Goal: Information Seeking & Learning: Compare options

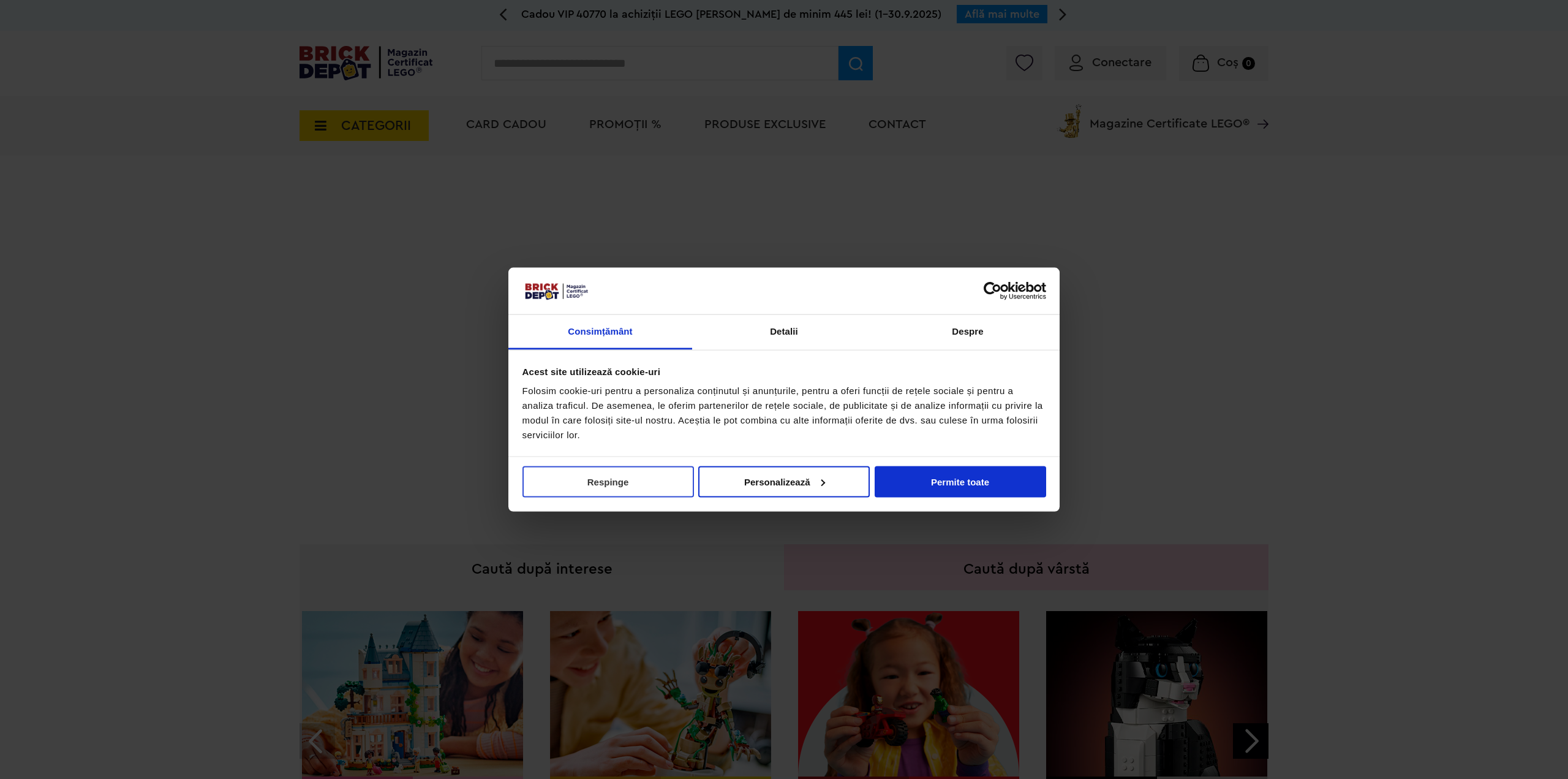
click at [628, 485] on button "Respinge" at bounding box center [608, 481] width 171 height 31
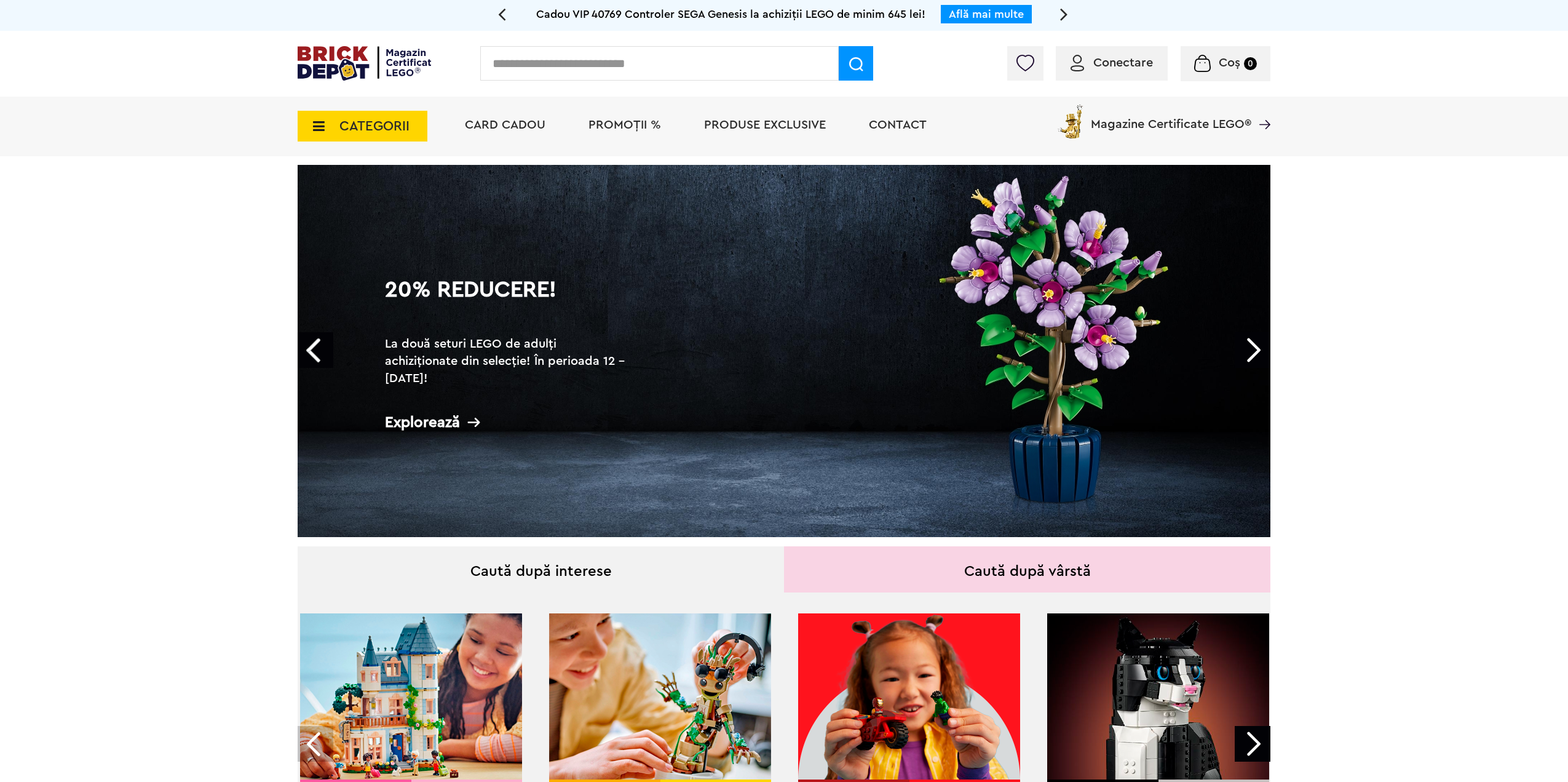
click at [367, 130] on span "CATEGORII" at bounding box center [375, 126] width 70 height 13
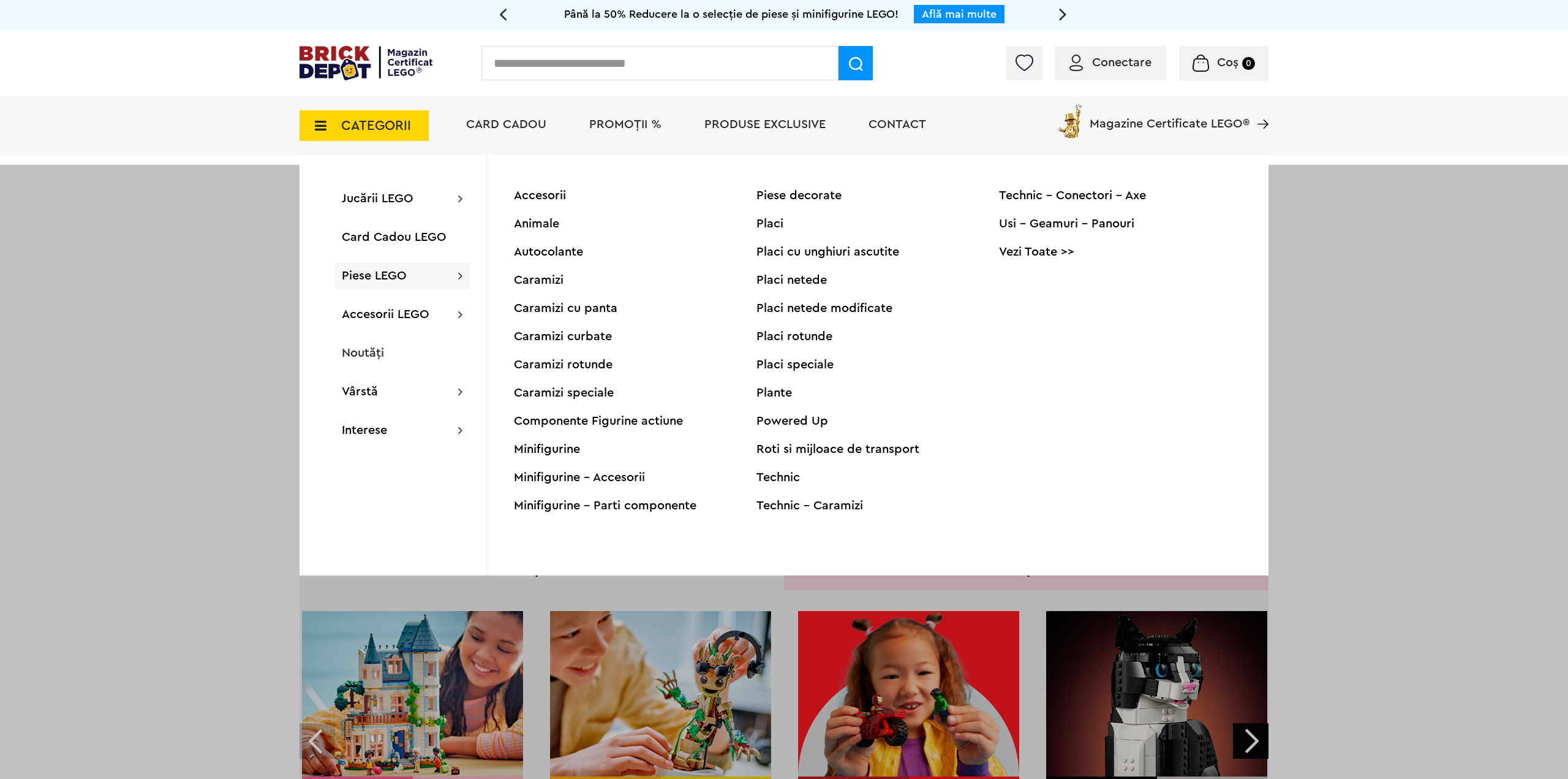
click at [394, 274] on span "Piese LEGO" at bounding box center [375, 276] width 65 height 12
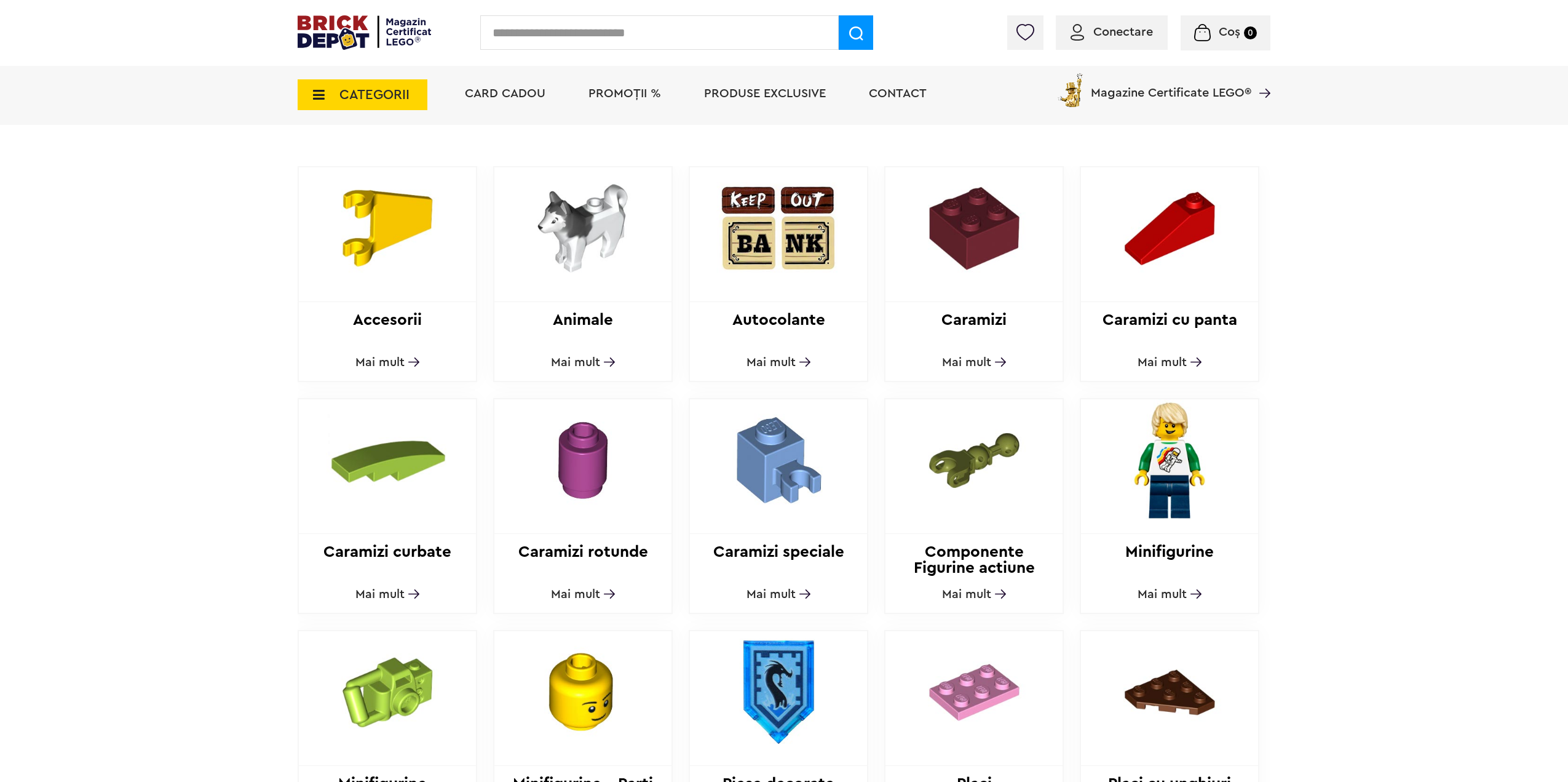
scroll to position [431, 0]
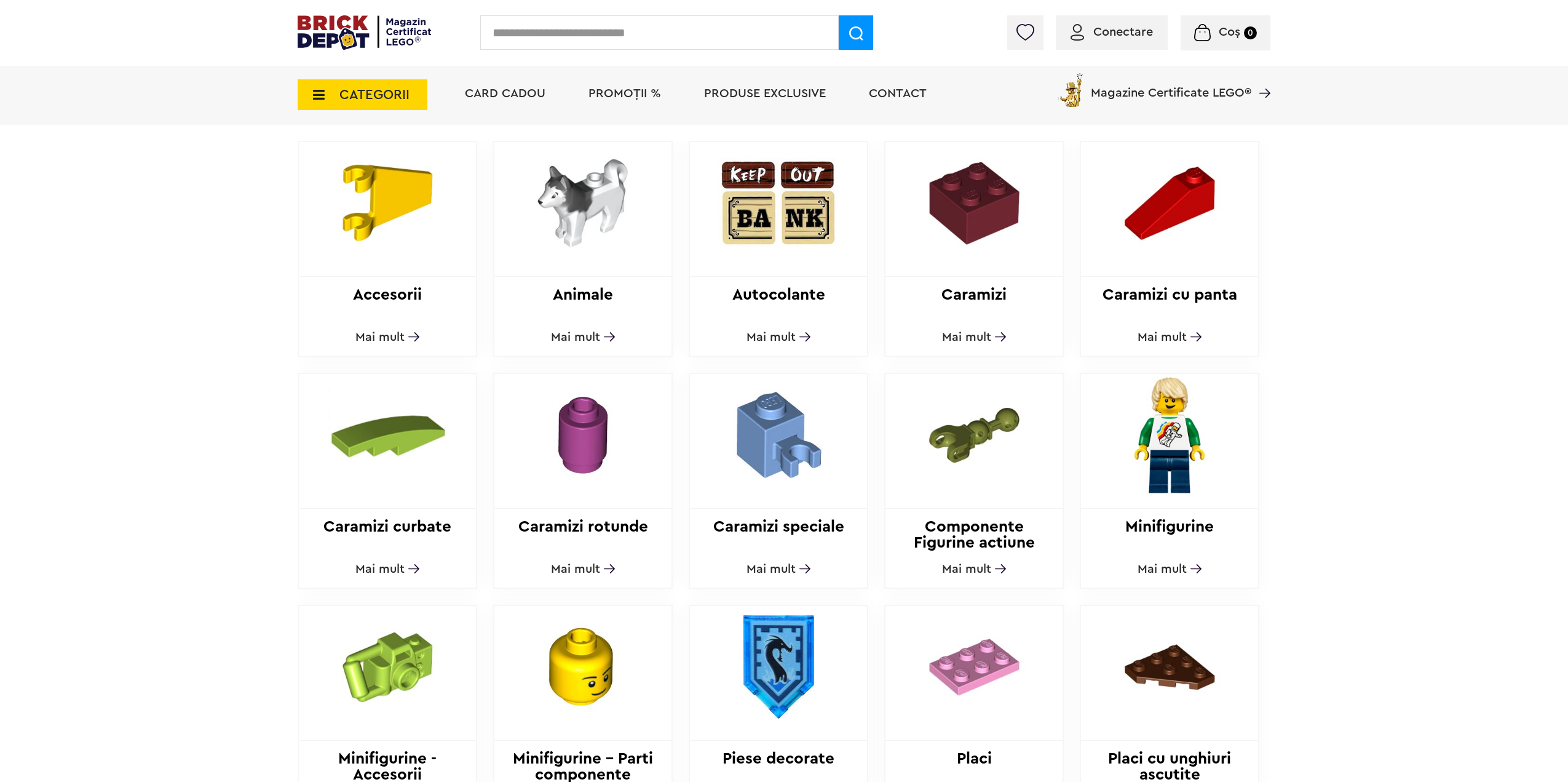
click at [1194, 433] on img at bounding box center [1170, 434] width 168 height 122
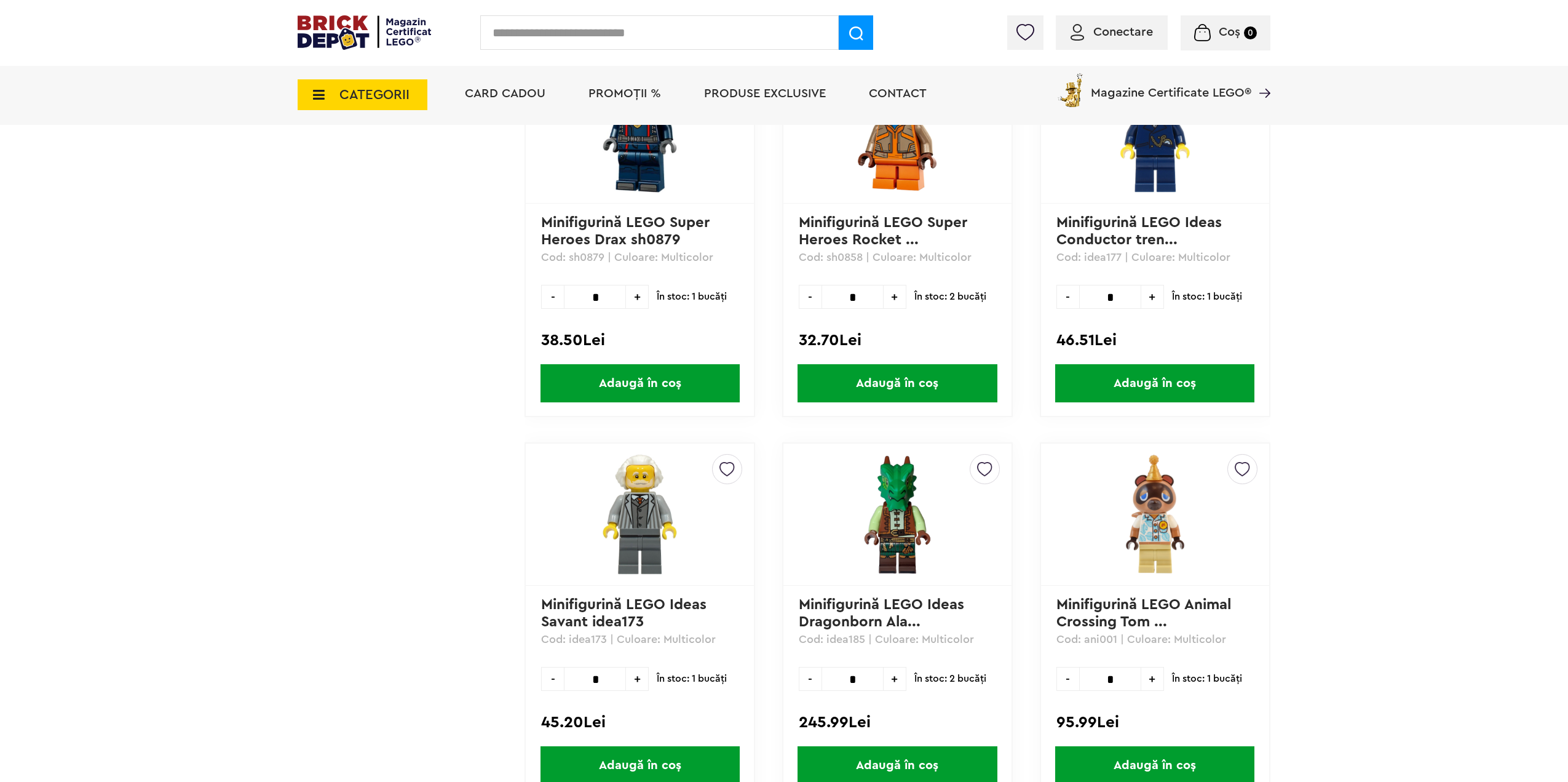
scroll to position [3138, 0]
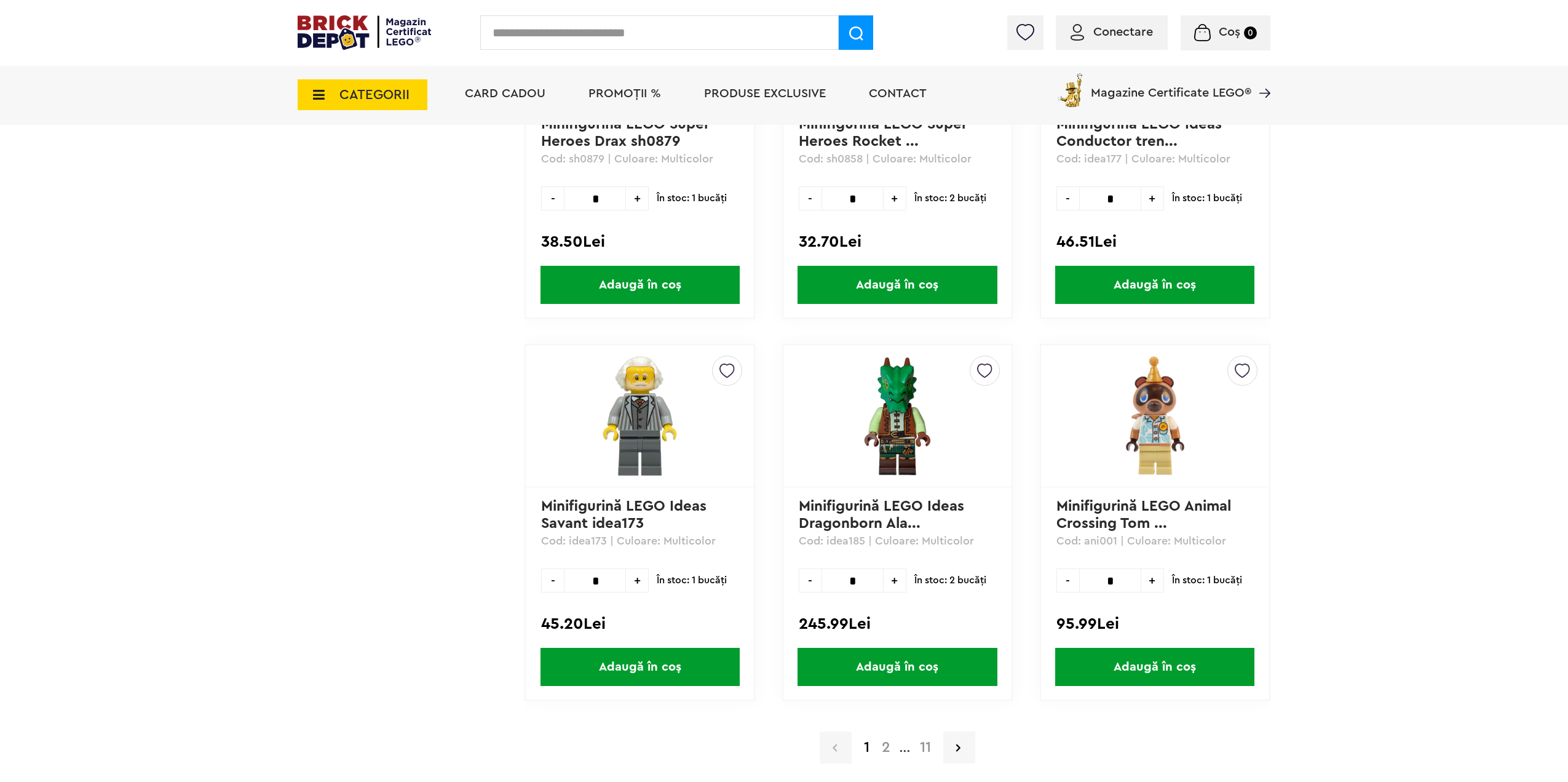
drag, startPoint x: 941, startPoint y: 586, endPoint x: 962, endPoint y: 578, distance: 22.5
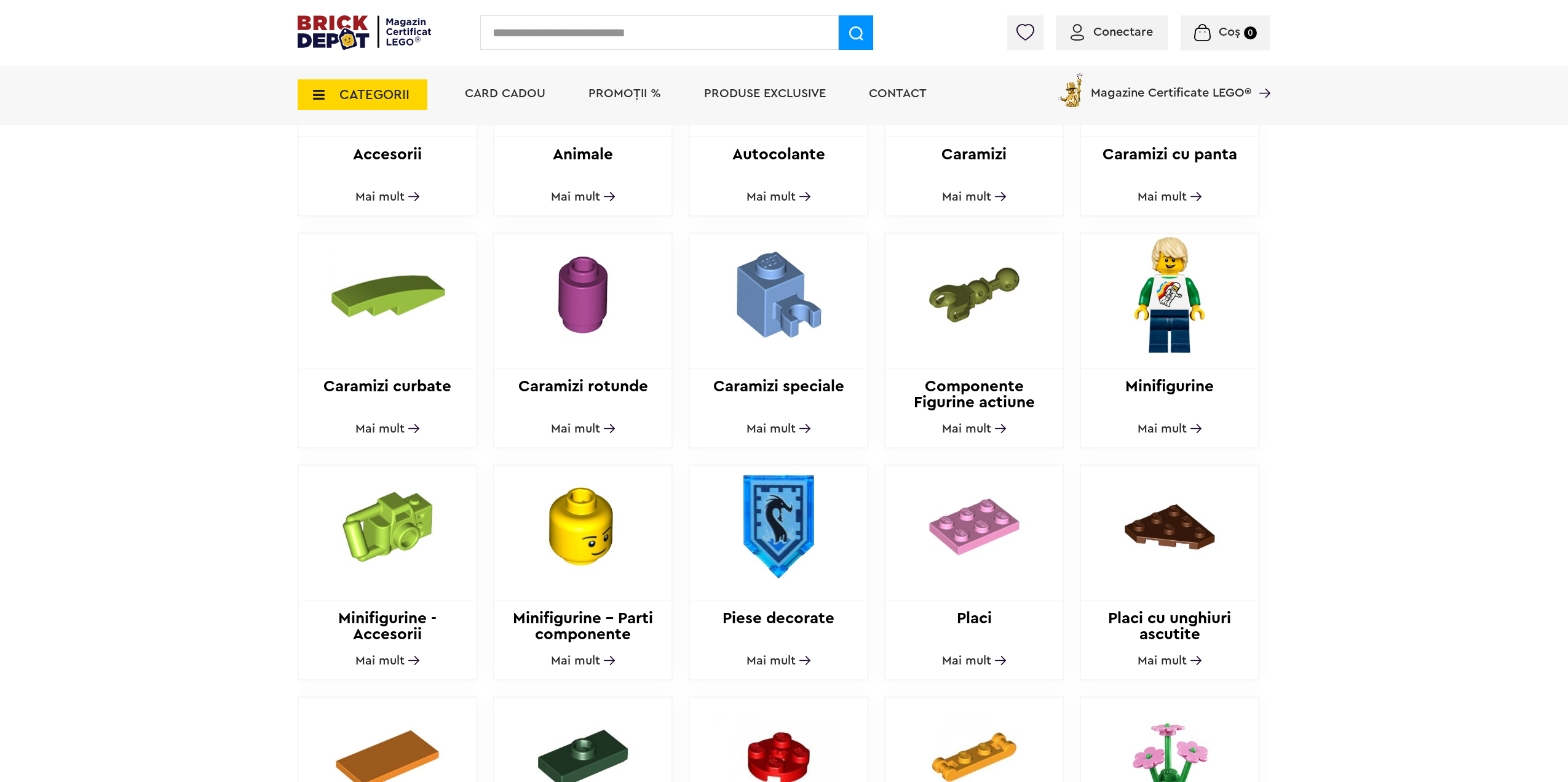
scroll to position [614, 0]
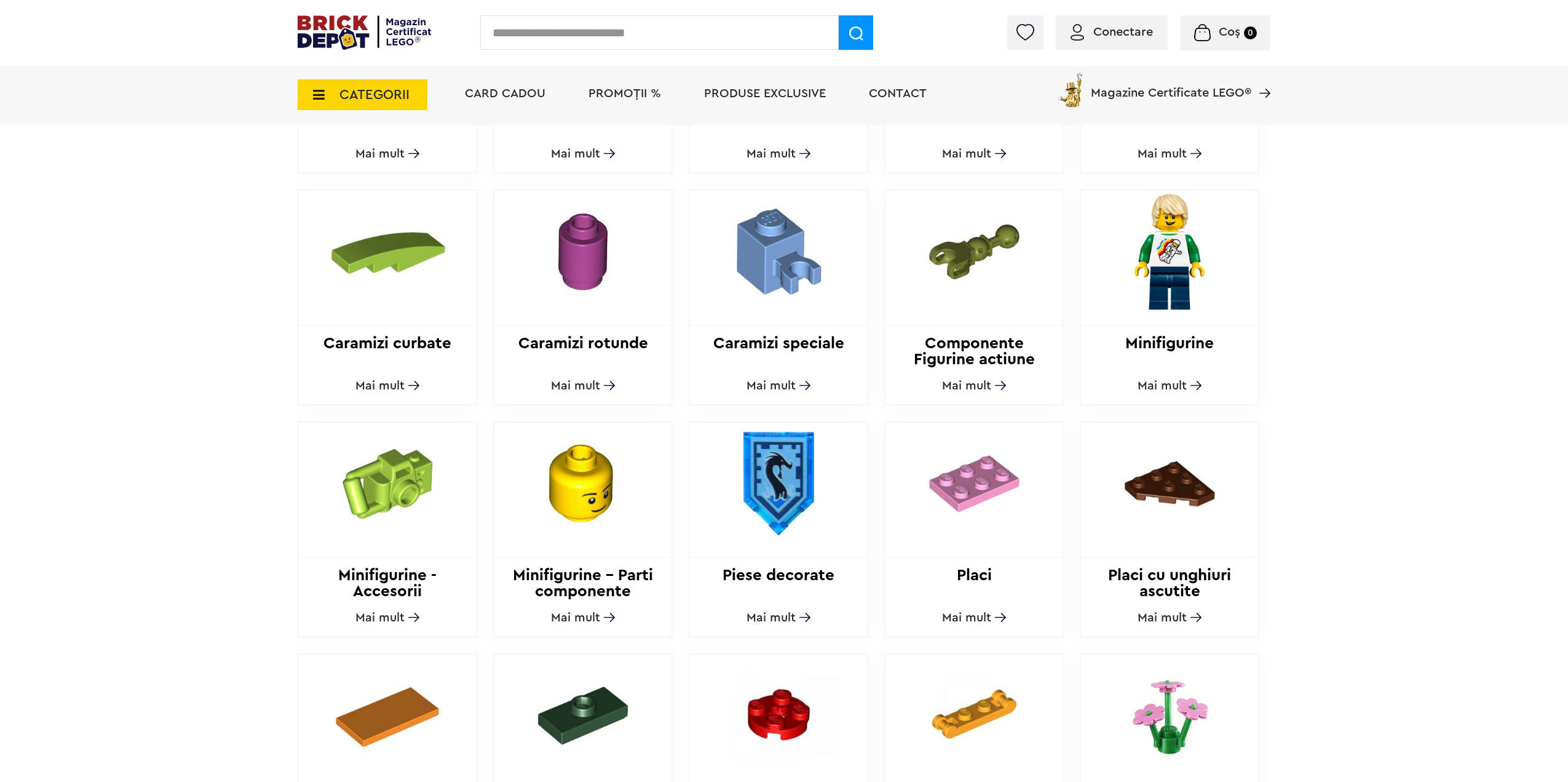
click at [578, 501] on img at bounding box center [583, 483] width 168 height 122
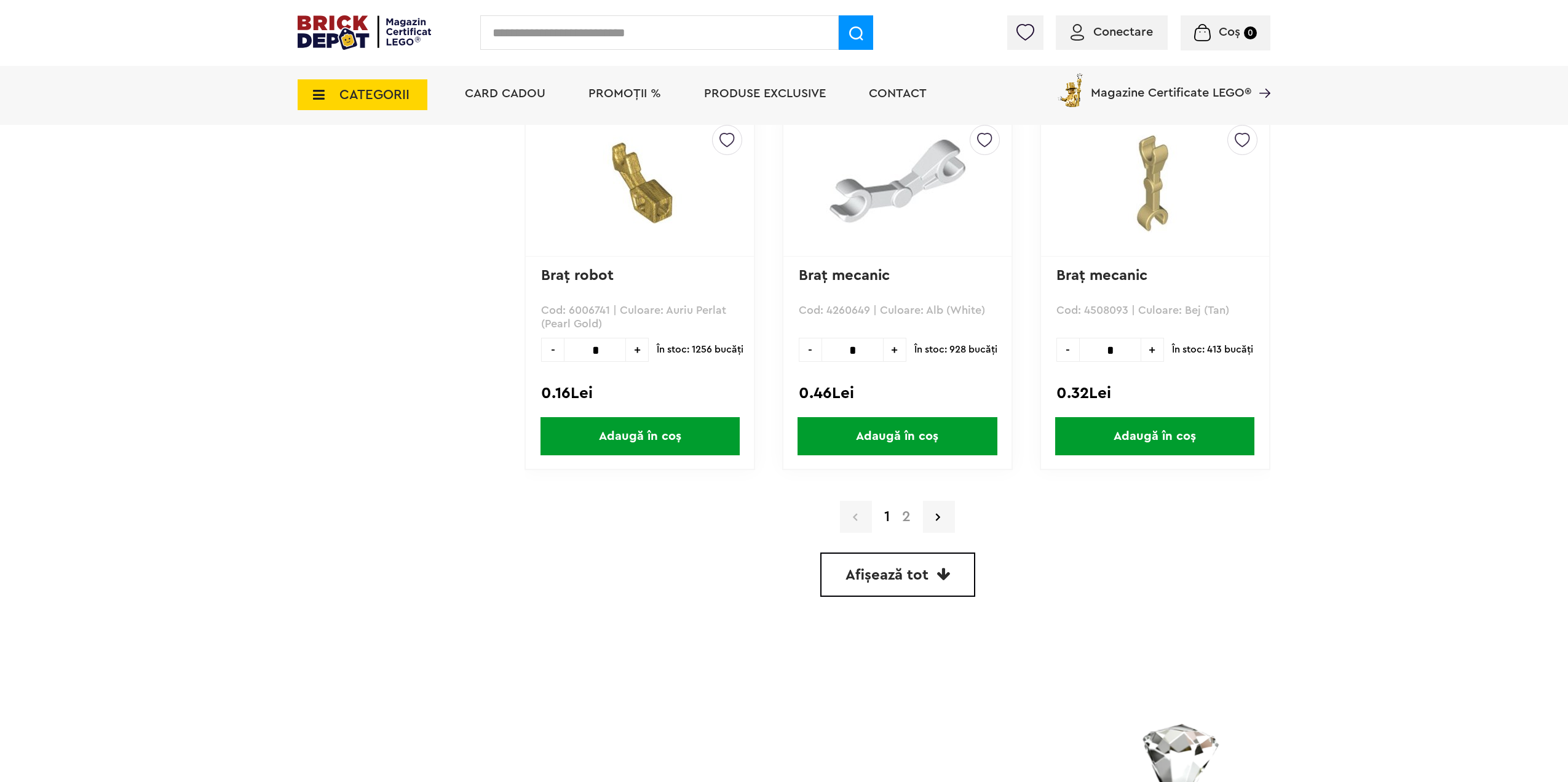
scroll to position [3384, 0]
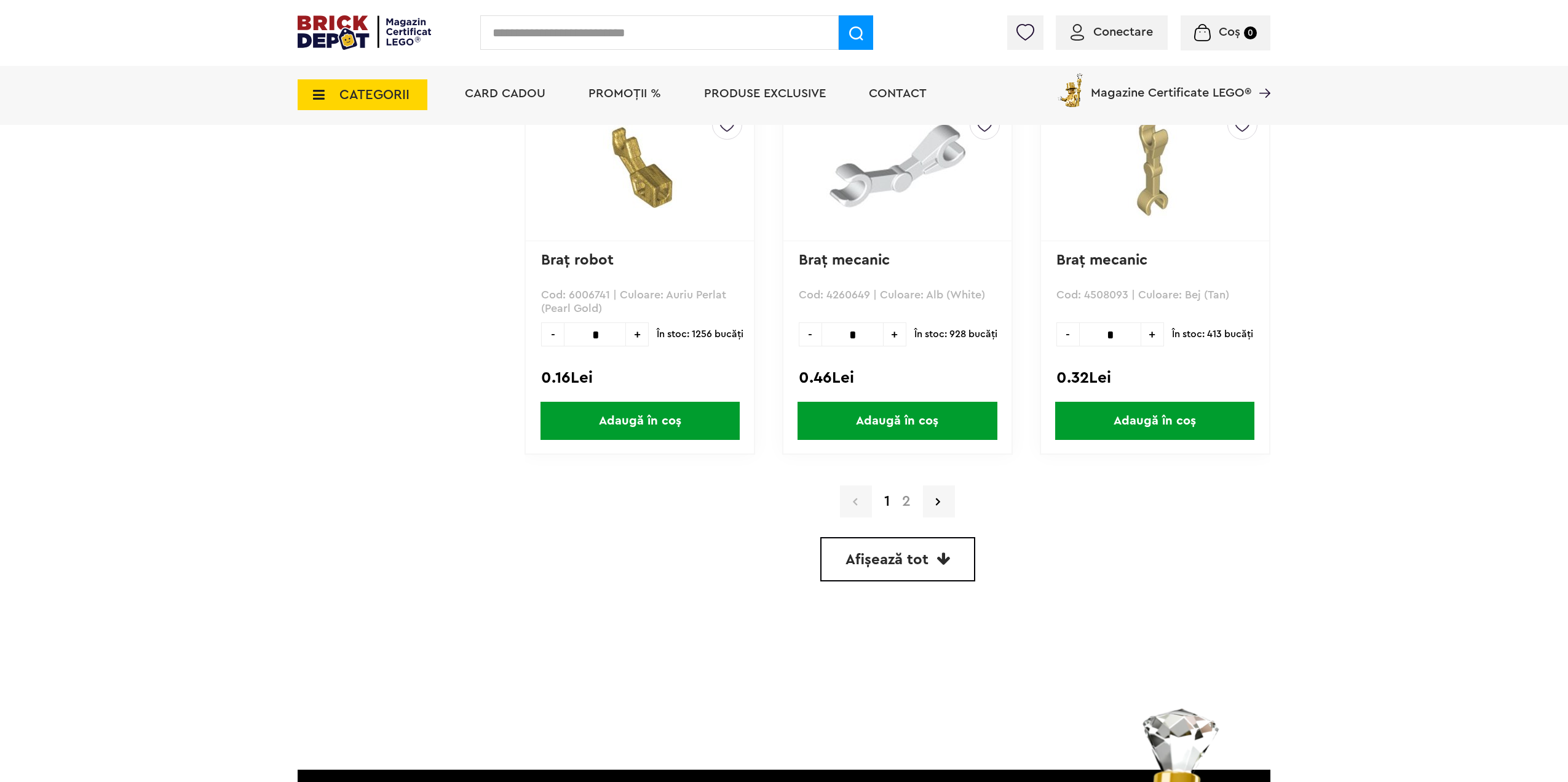
click at [921, 563] on span "Afișează tot" at bounding box center [886, 559] width 83 height 15
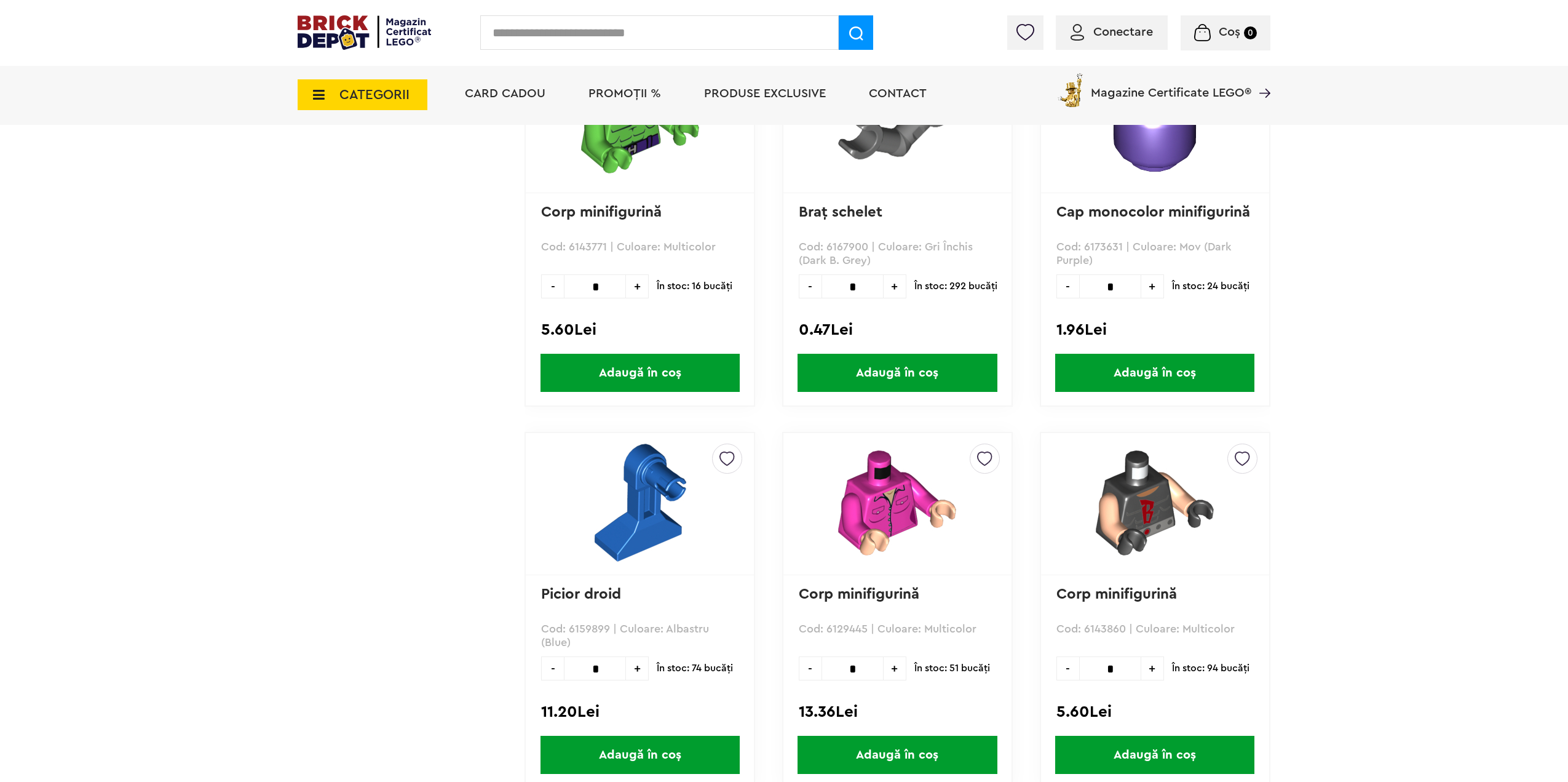
scroll to position [4189, 0]
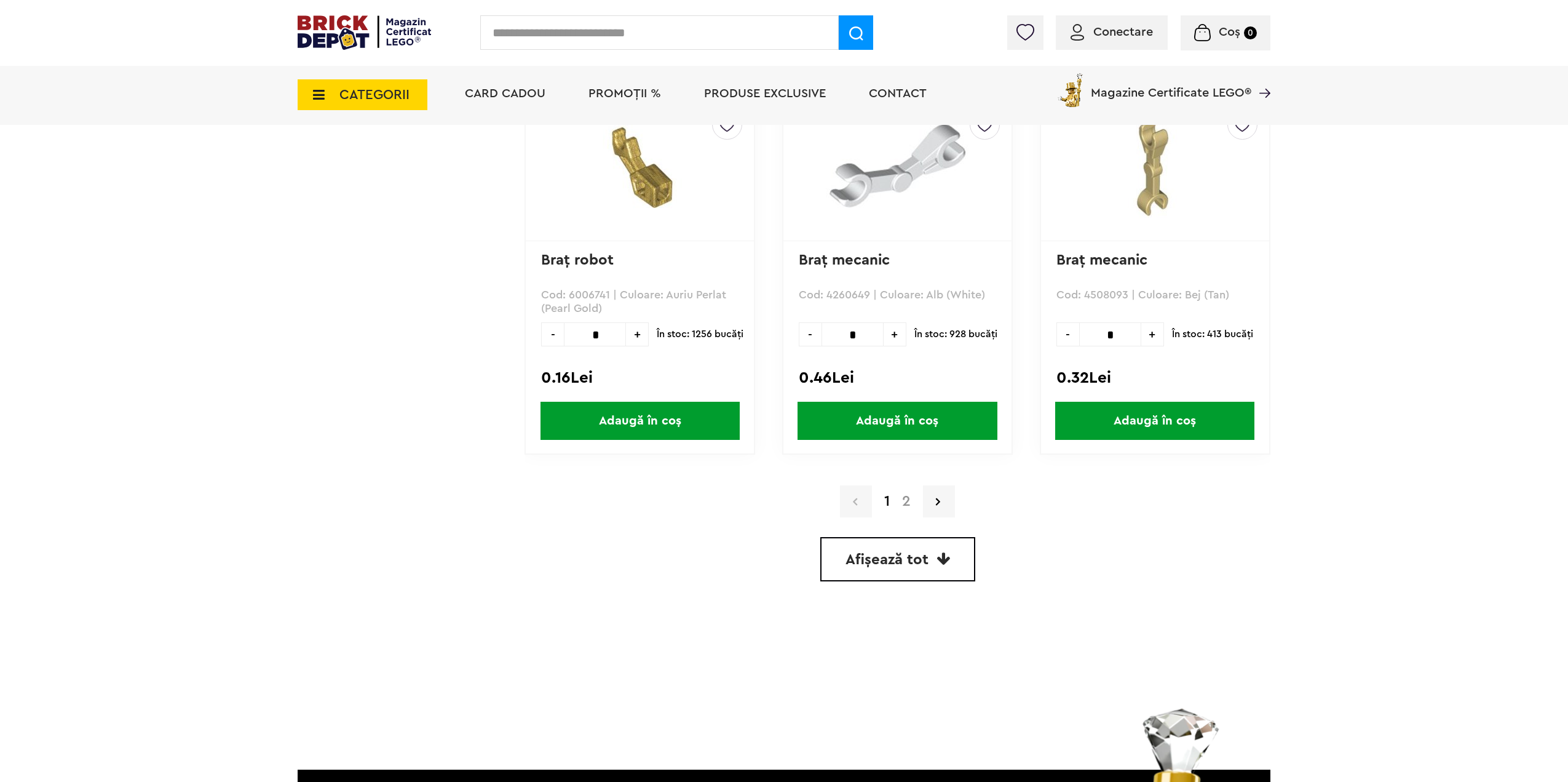
drag, startPoint x: 299, startPoint y: 503, endPoint x: 292, endPoint y: 501, distance: 7.3
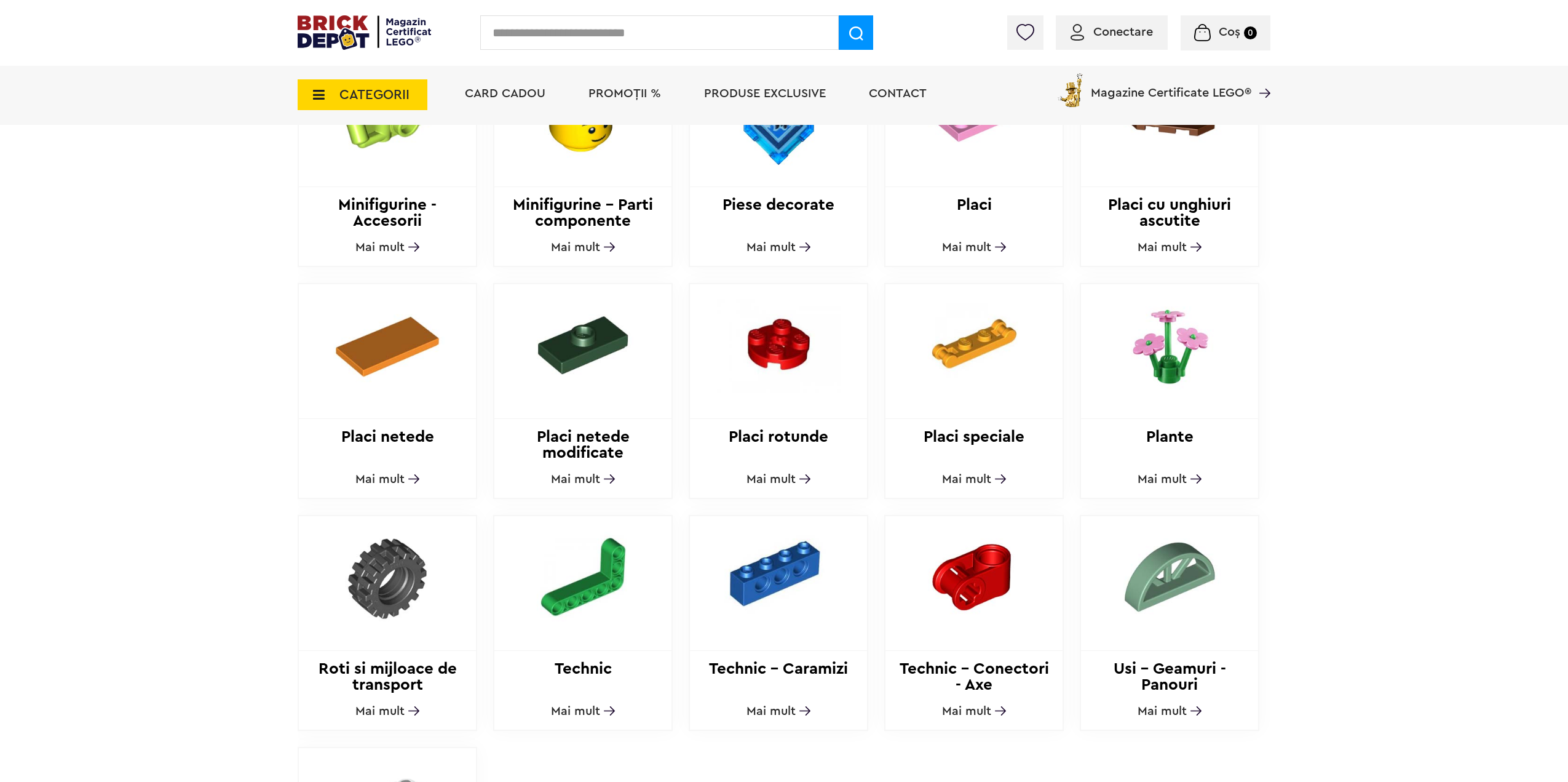
scroll to position [983, 0]
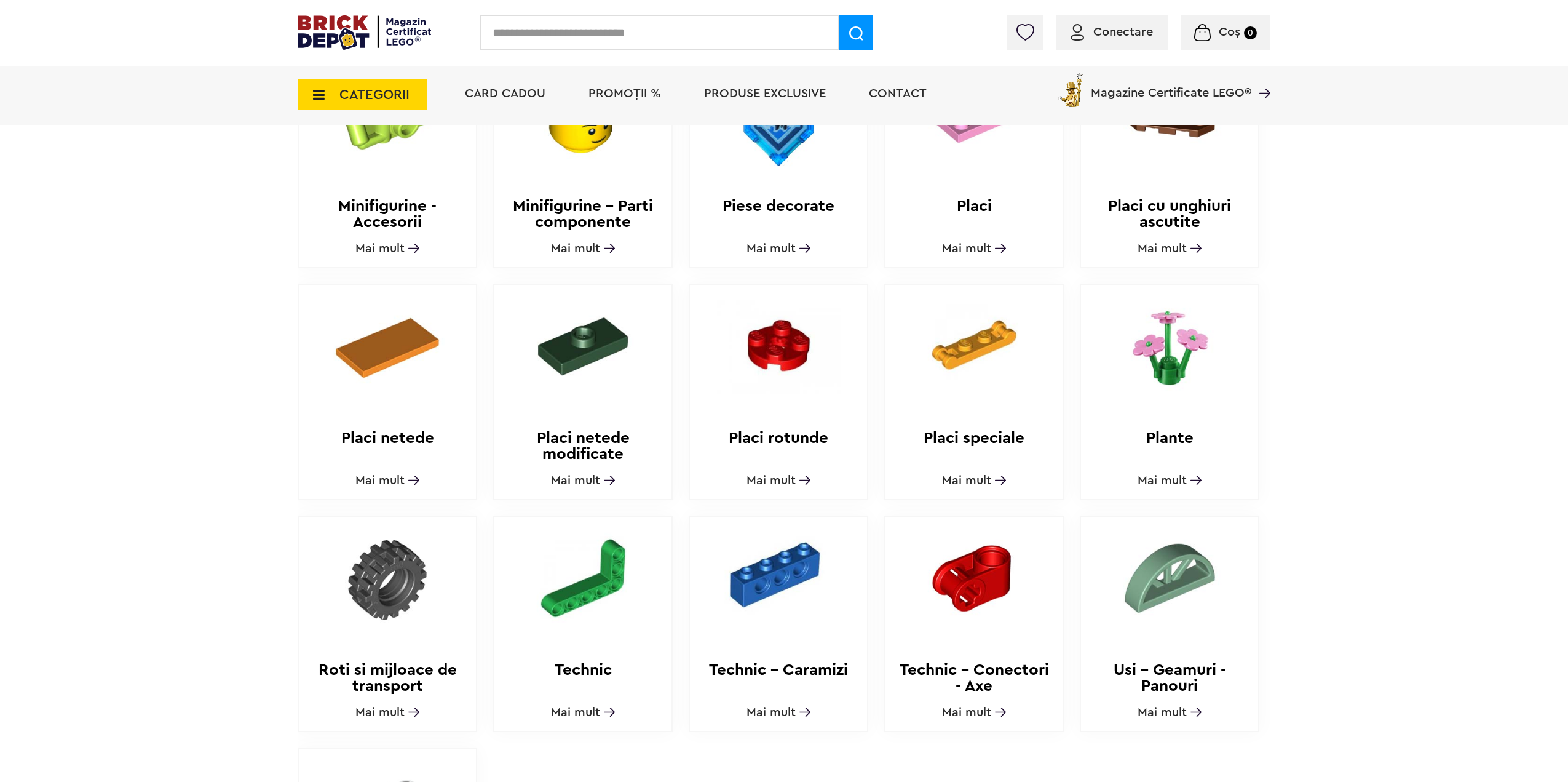
click at [1179, 358] on img at bounding box center [1170, 346] width 168 height 122
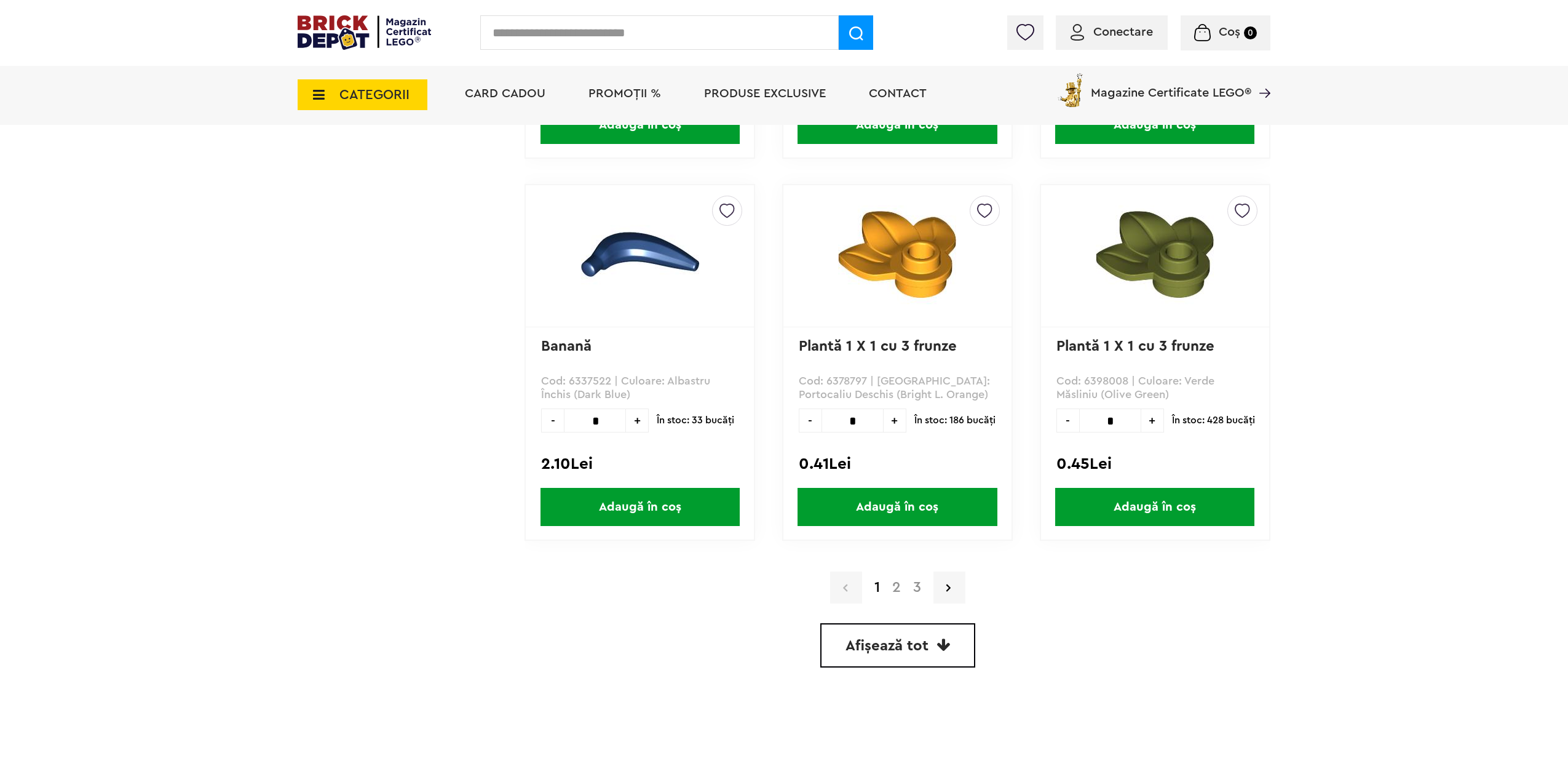
scroll to position [3261, 0]
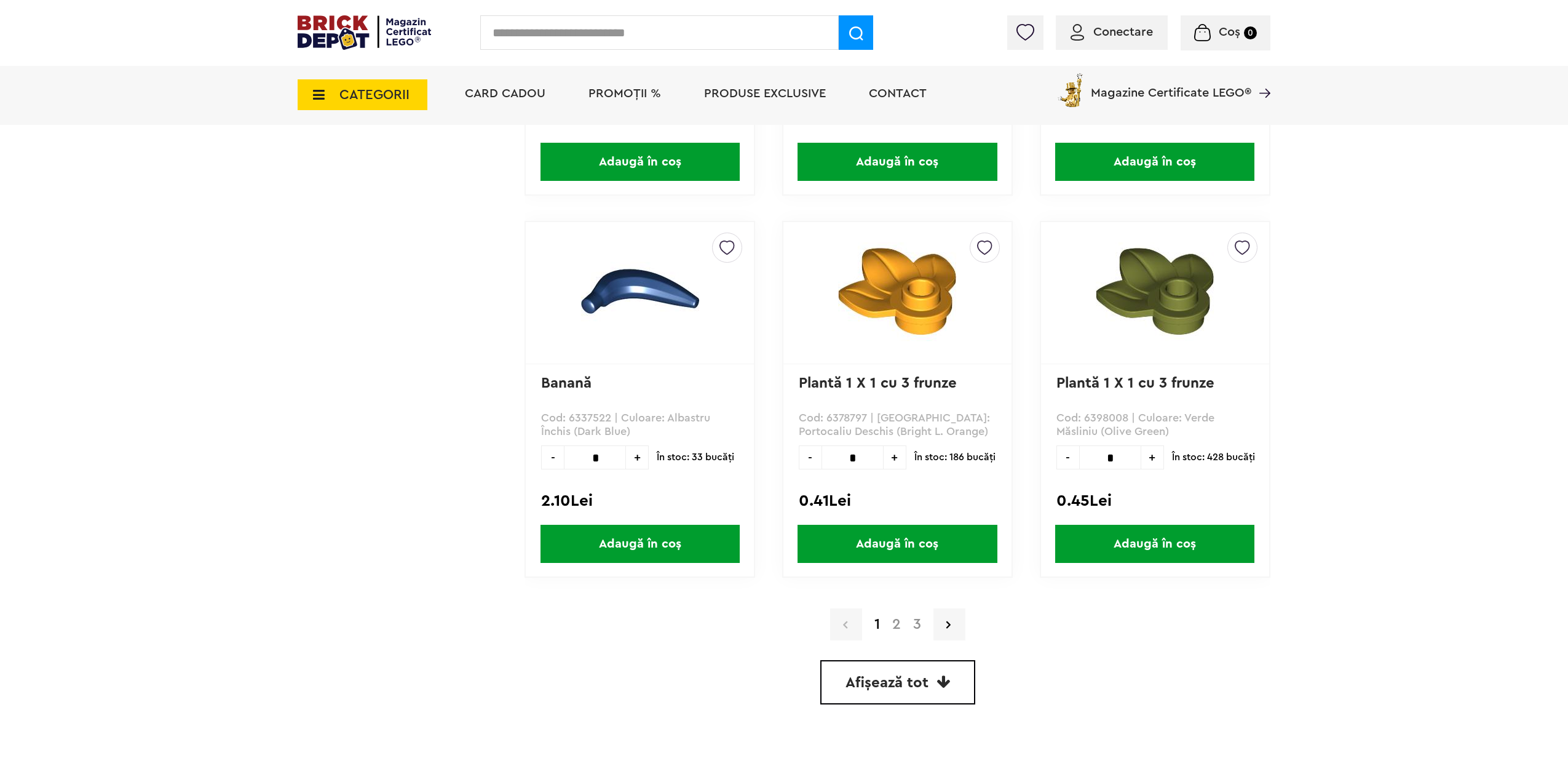
click at [895, 676] on span "Afișează tot" at bounding box center [886, 683] width 83 height 15
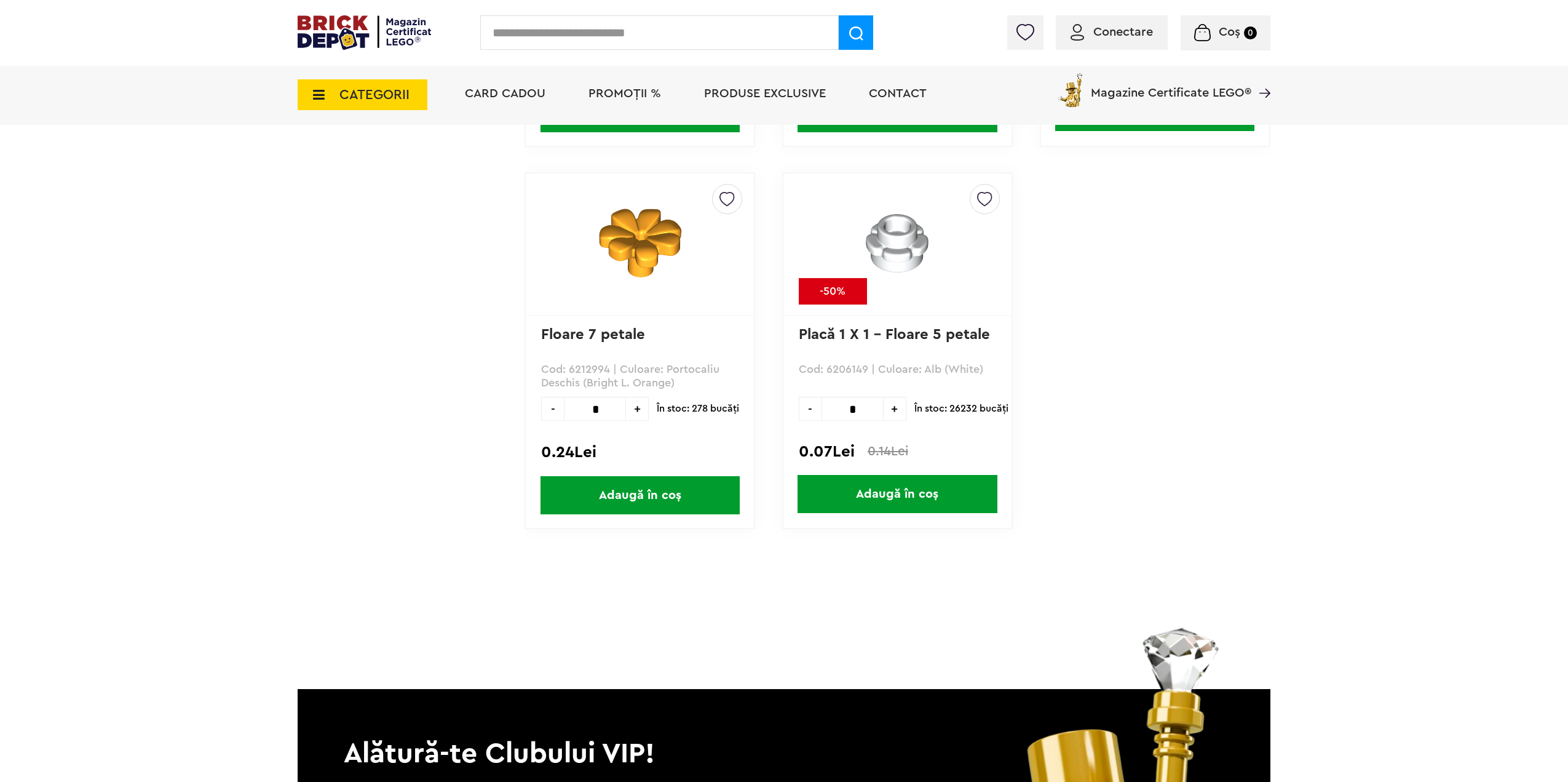
scroll to position [9849, 0]
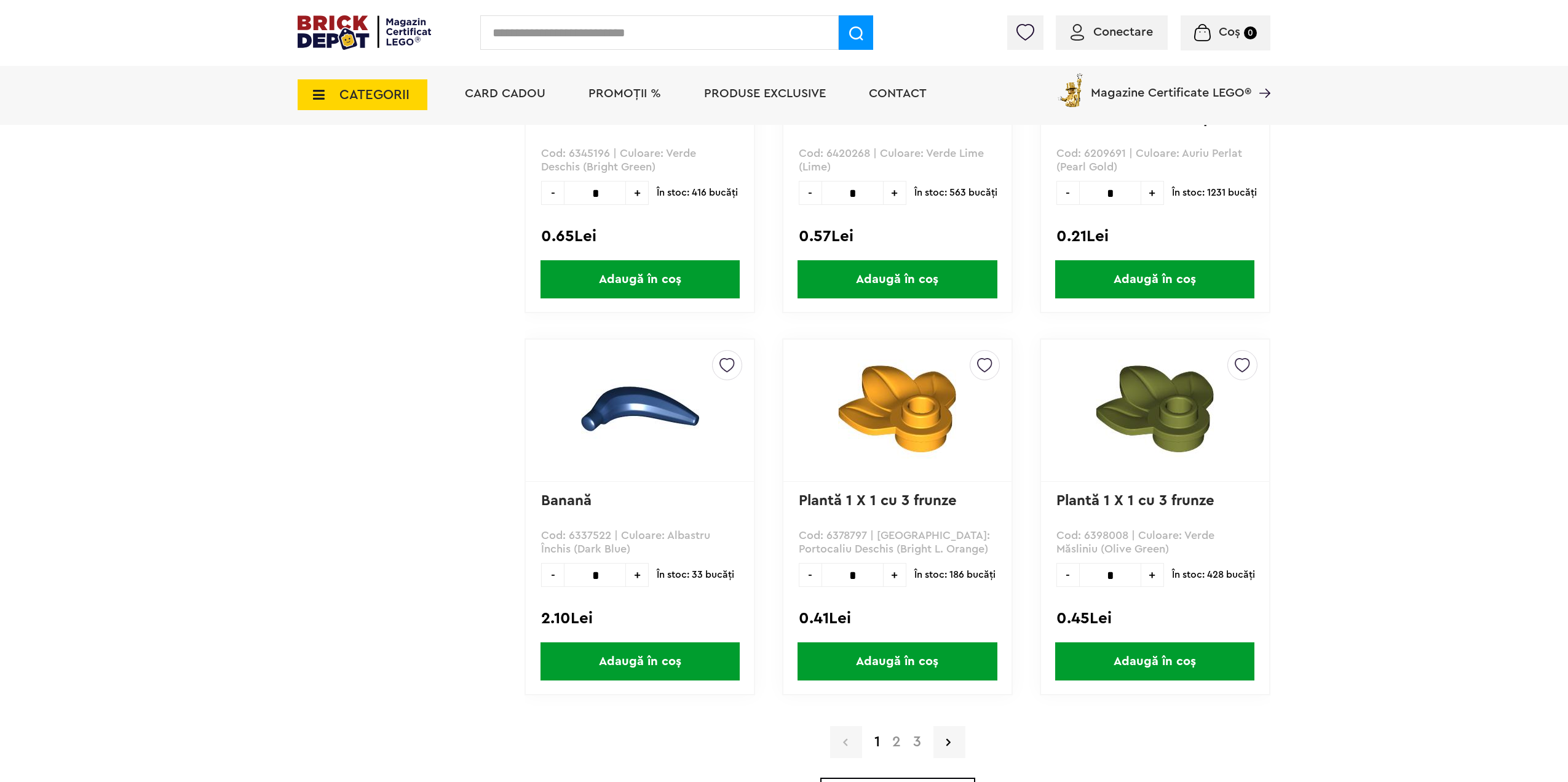
scroll to position [3138, 0]
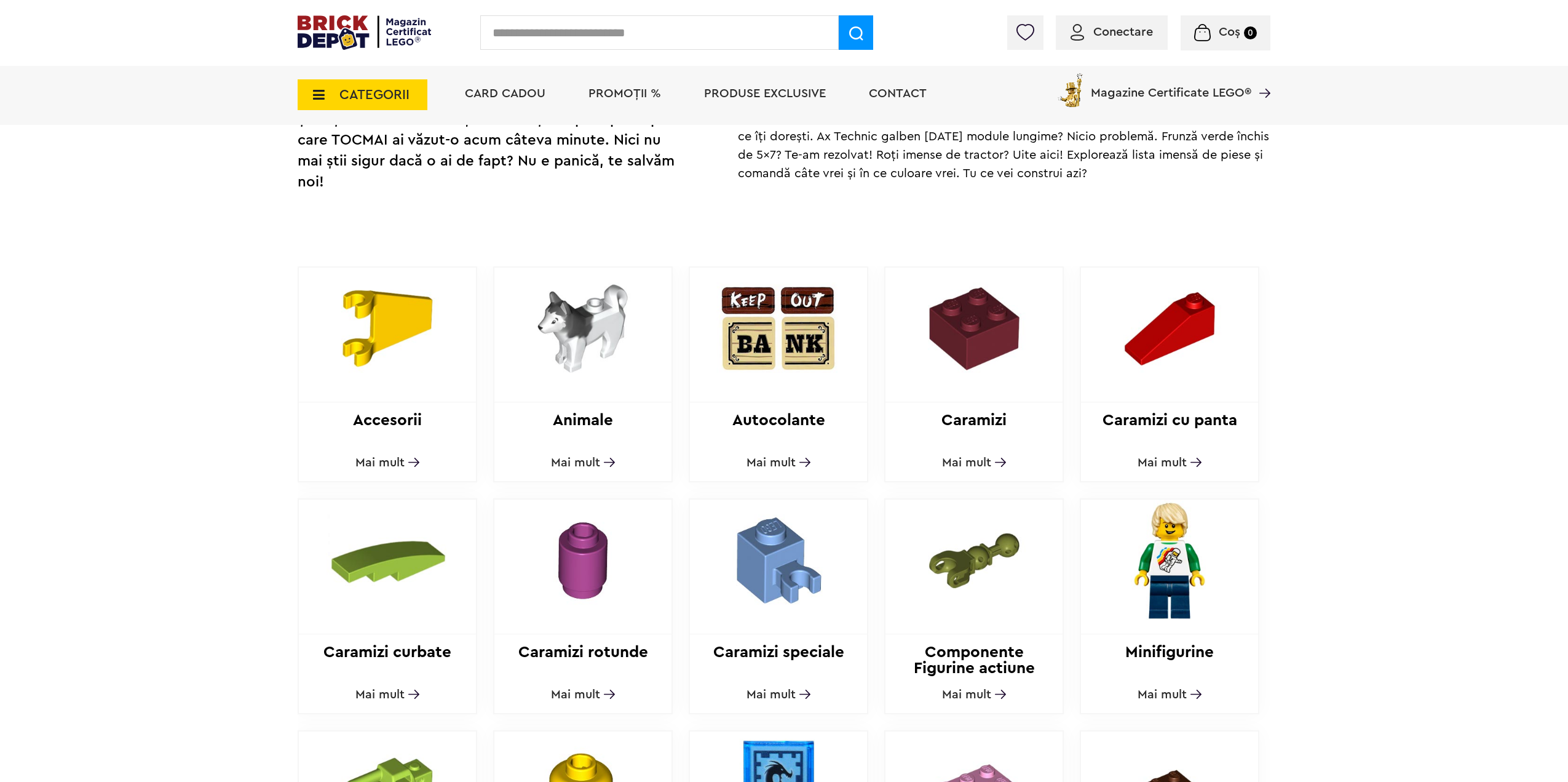
scroll to position [306, 0]
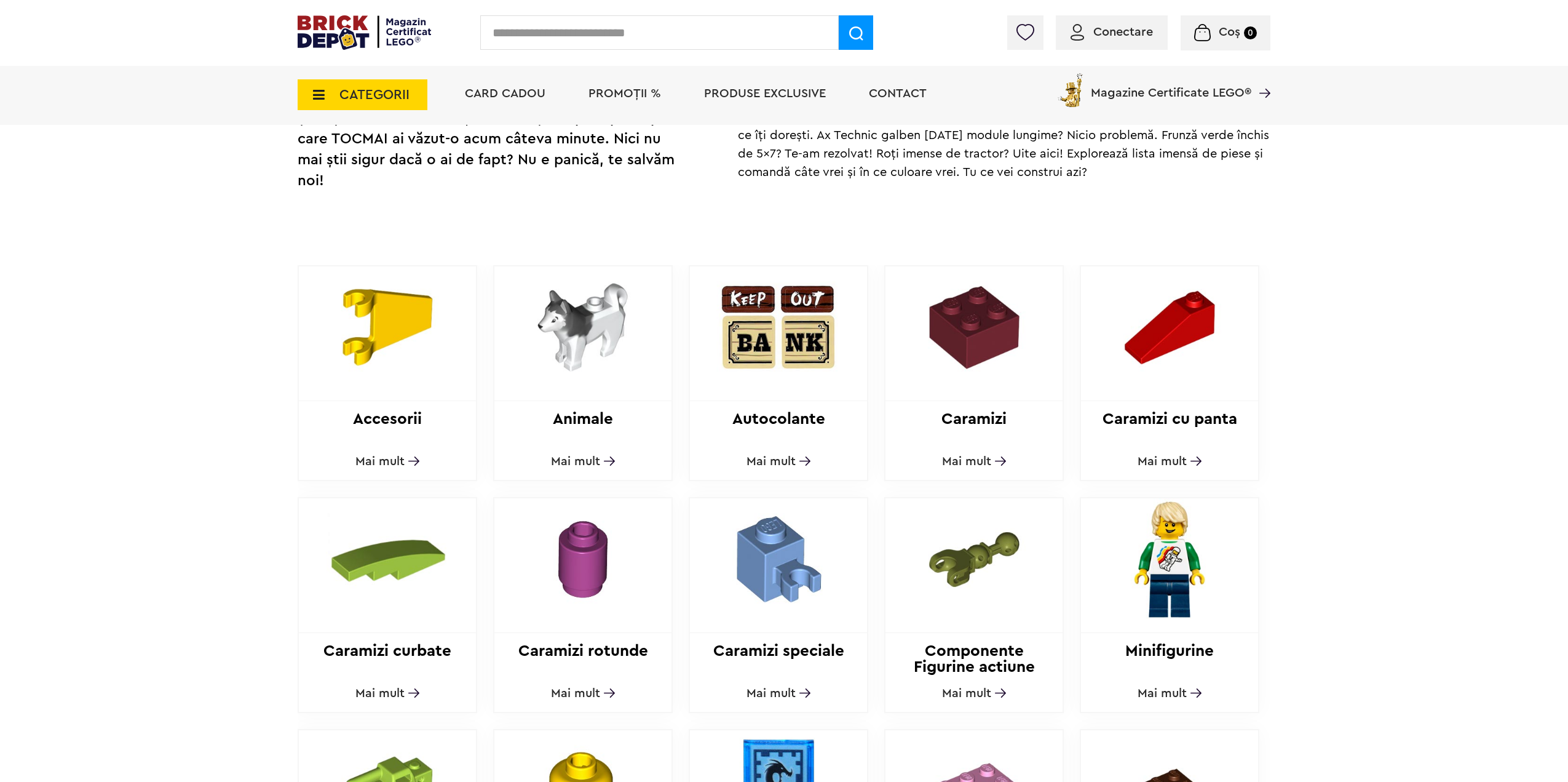
click at [744, 349] on img at bounding box center [779, 327] width 168 height 122
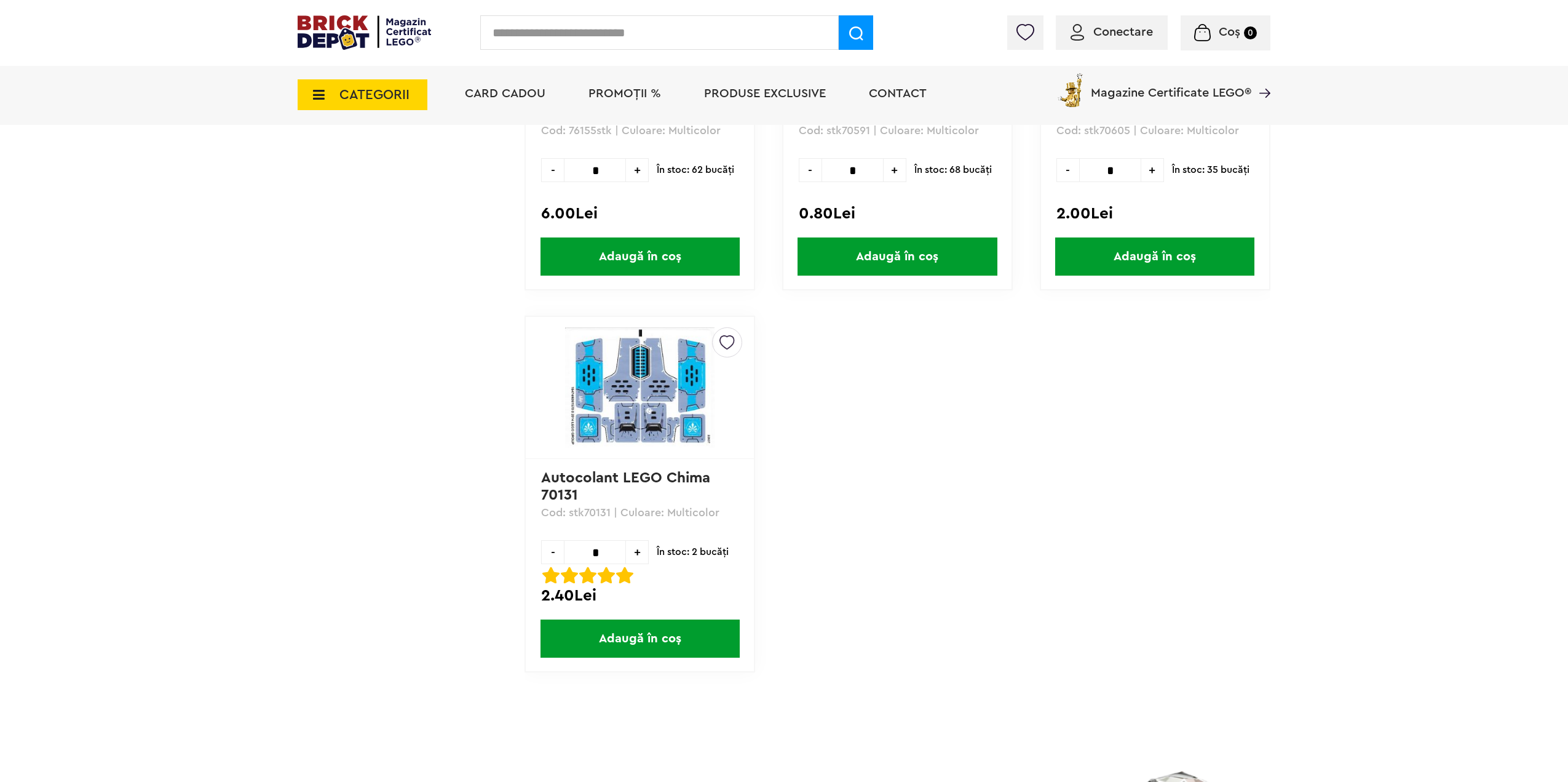
scroll to position [492, 0]
drag, startPoint x: 240, startPoint y: 474, endPoint x: 249, endPoint y: 470, distance: 9.8
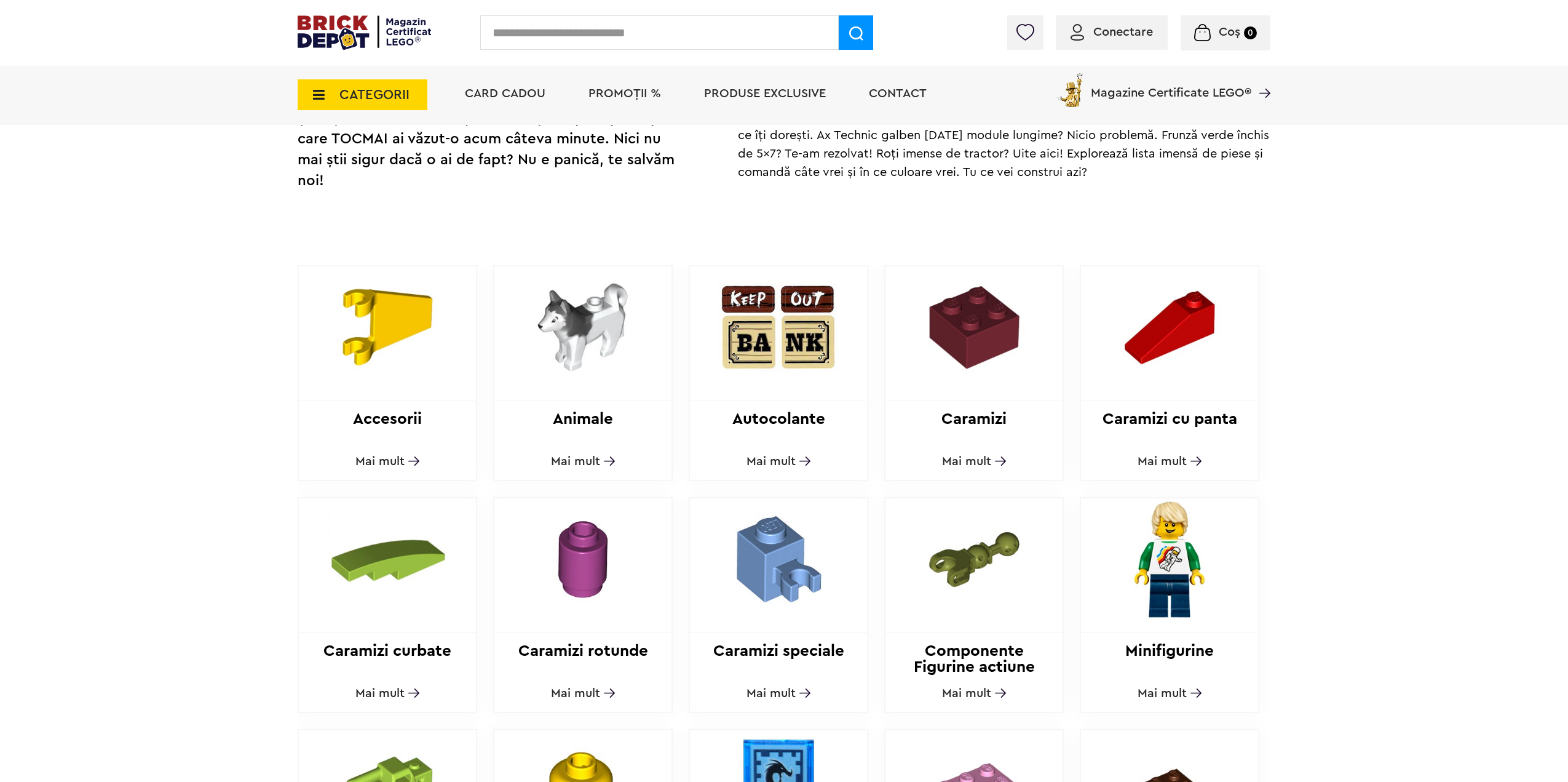
click at [392, 354] on img at bounding box center [388, 327] width 168 height 122
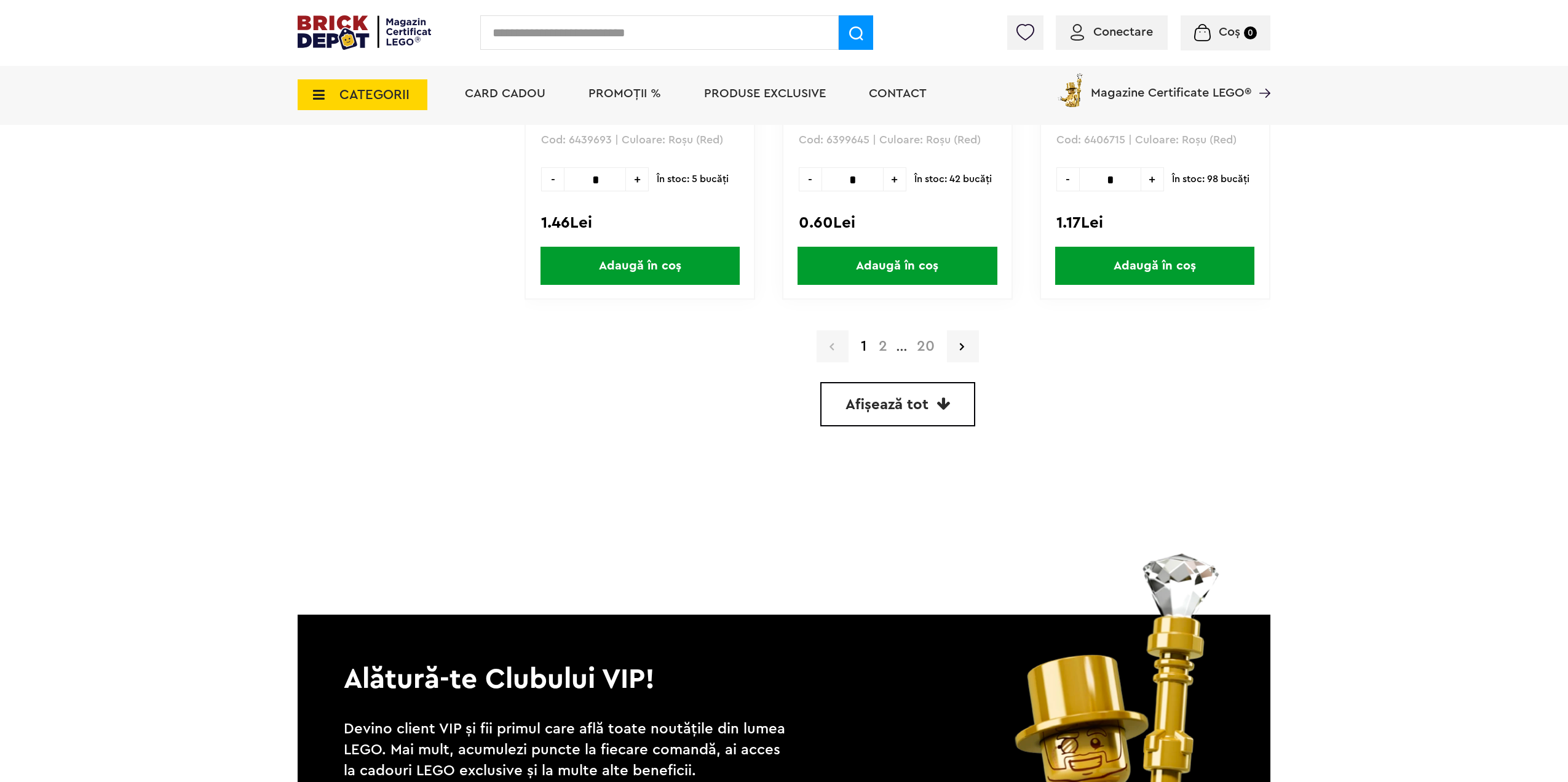
scroll to position [3569, 0]
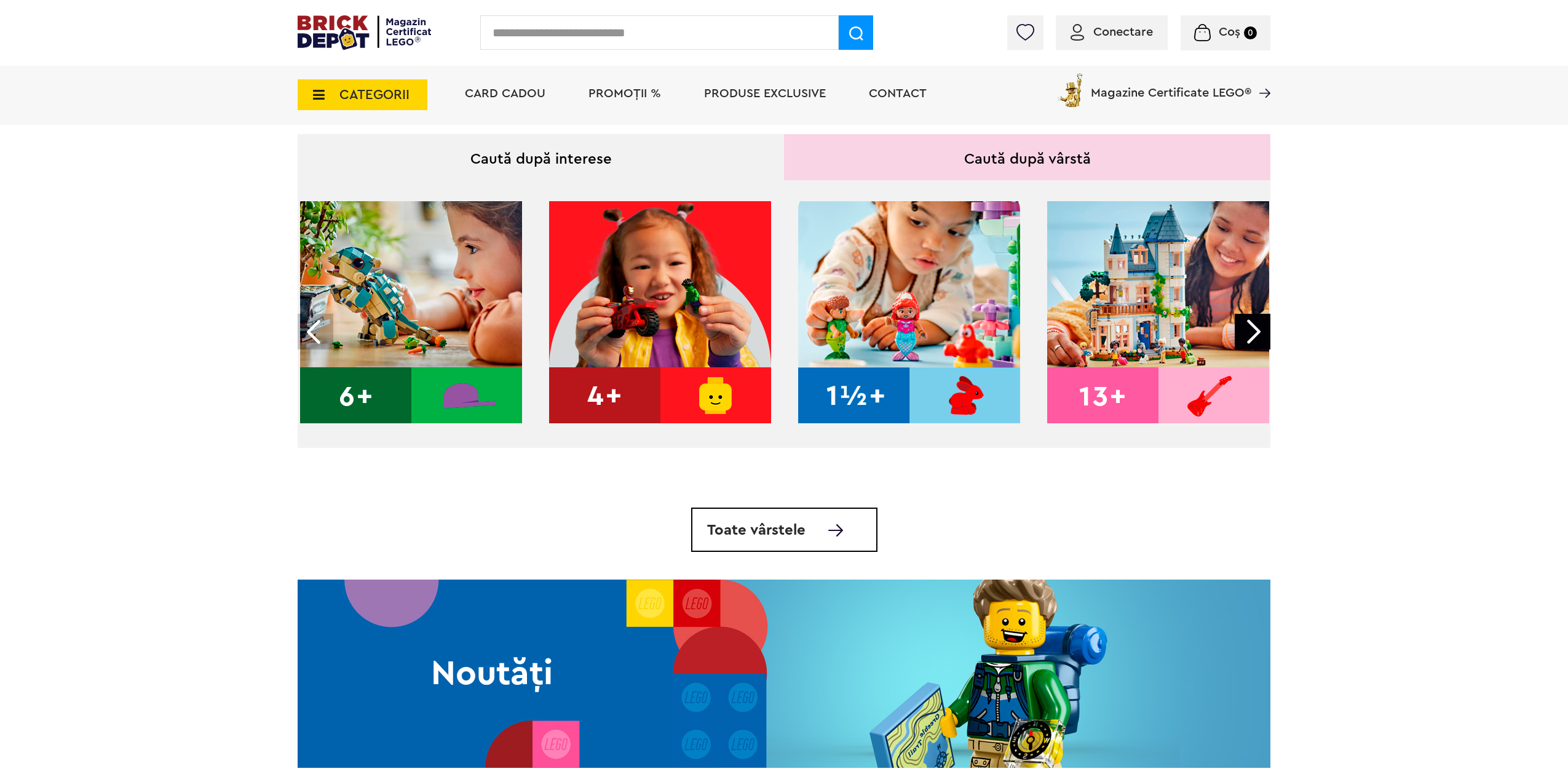
scroll to position [431, 0]
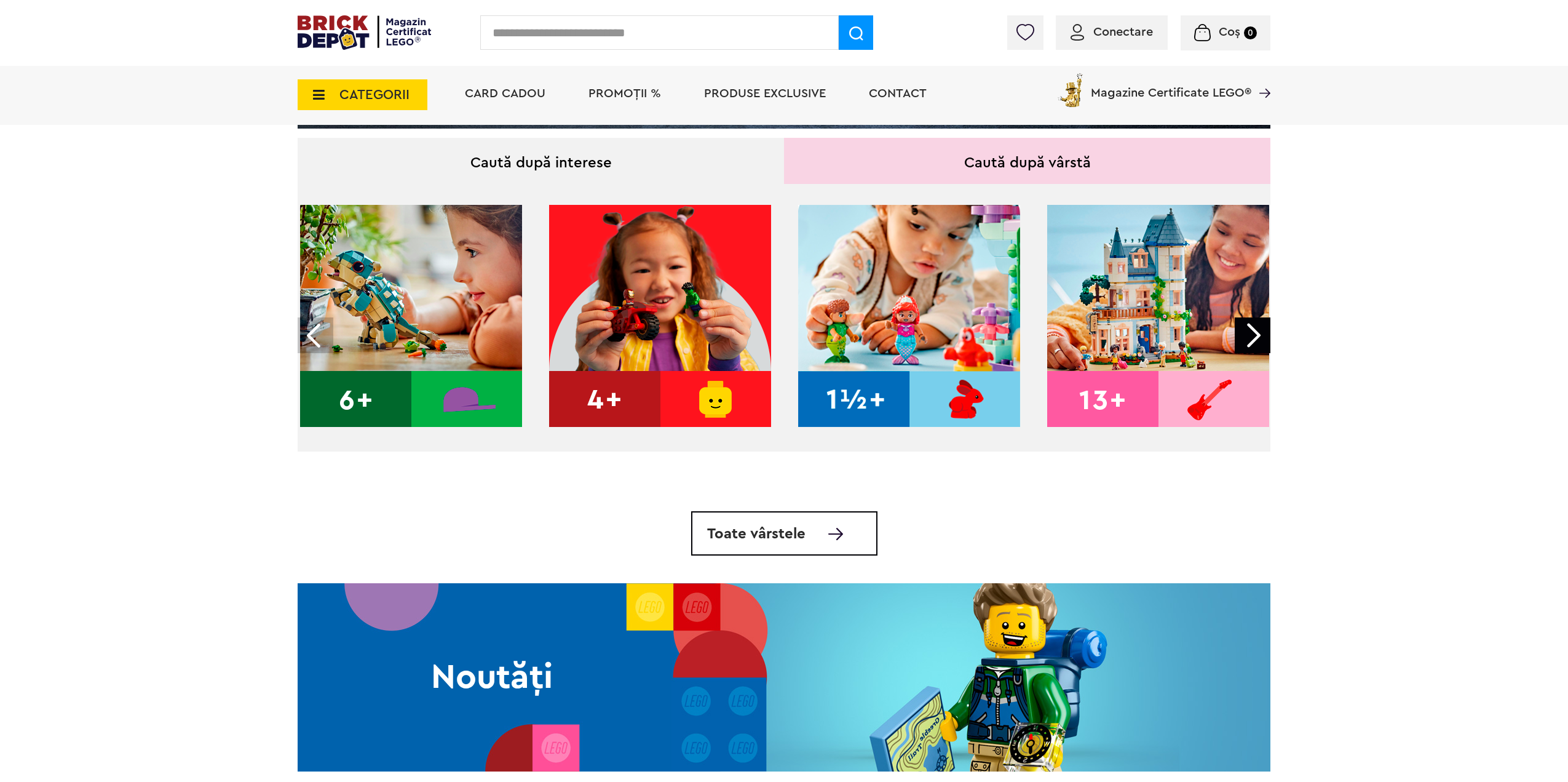
click at [1145, 263] on img at bounding box center [1159, 316] width 222 height 222
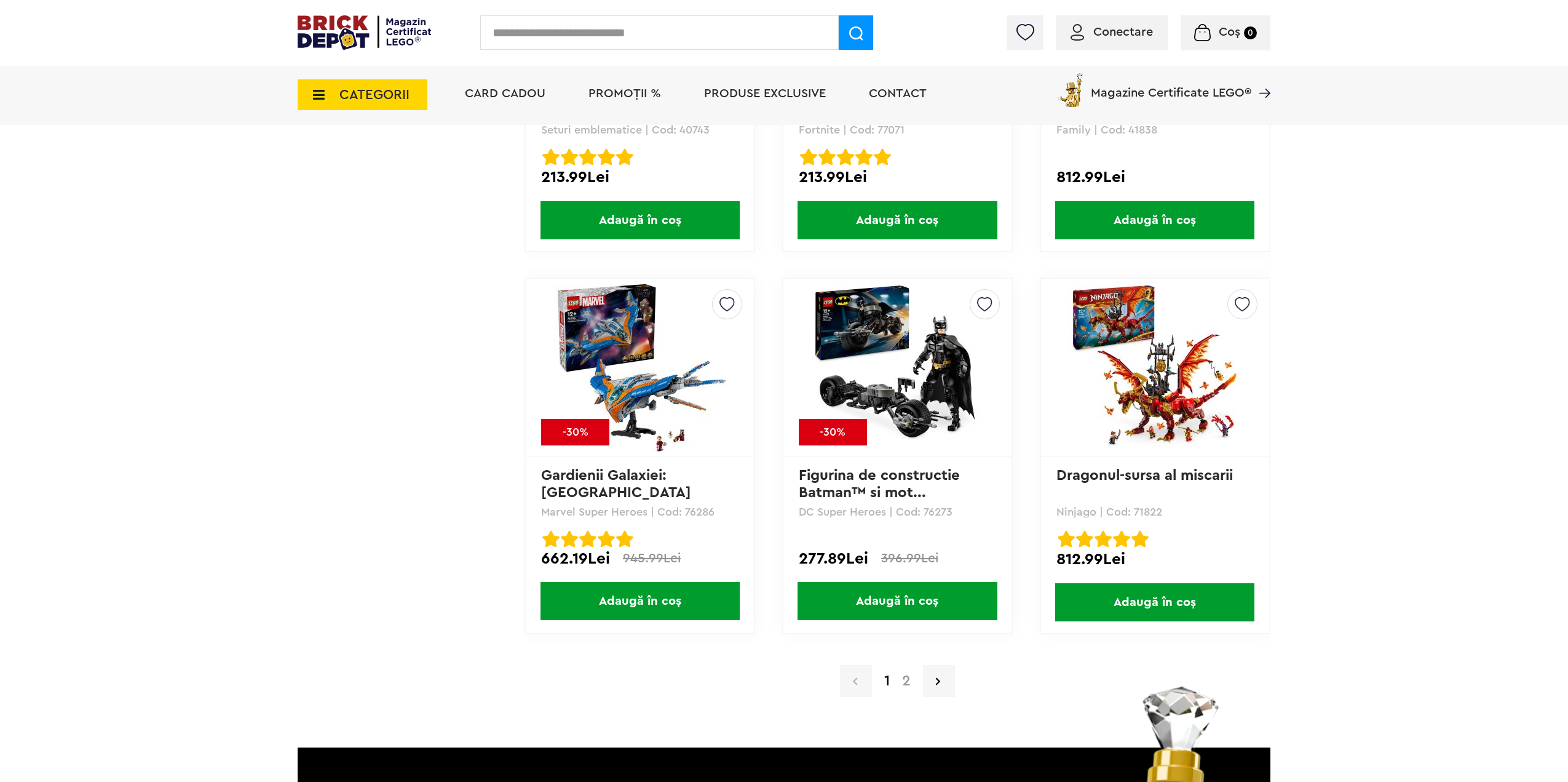
scroll to position [2276, 0]
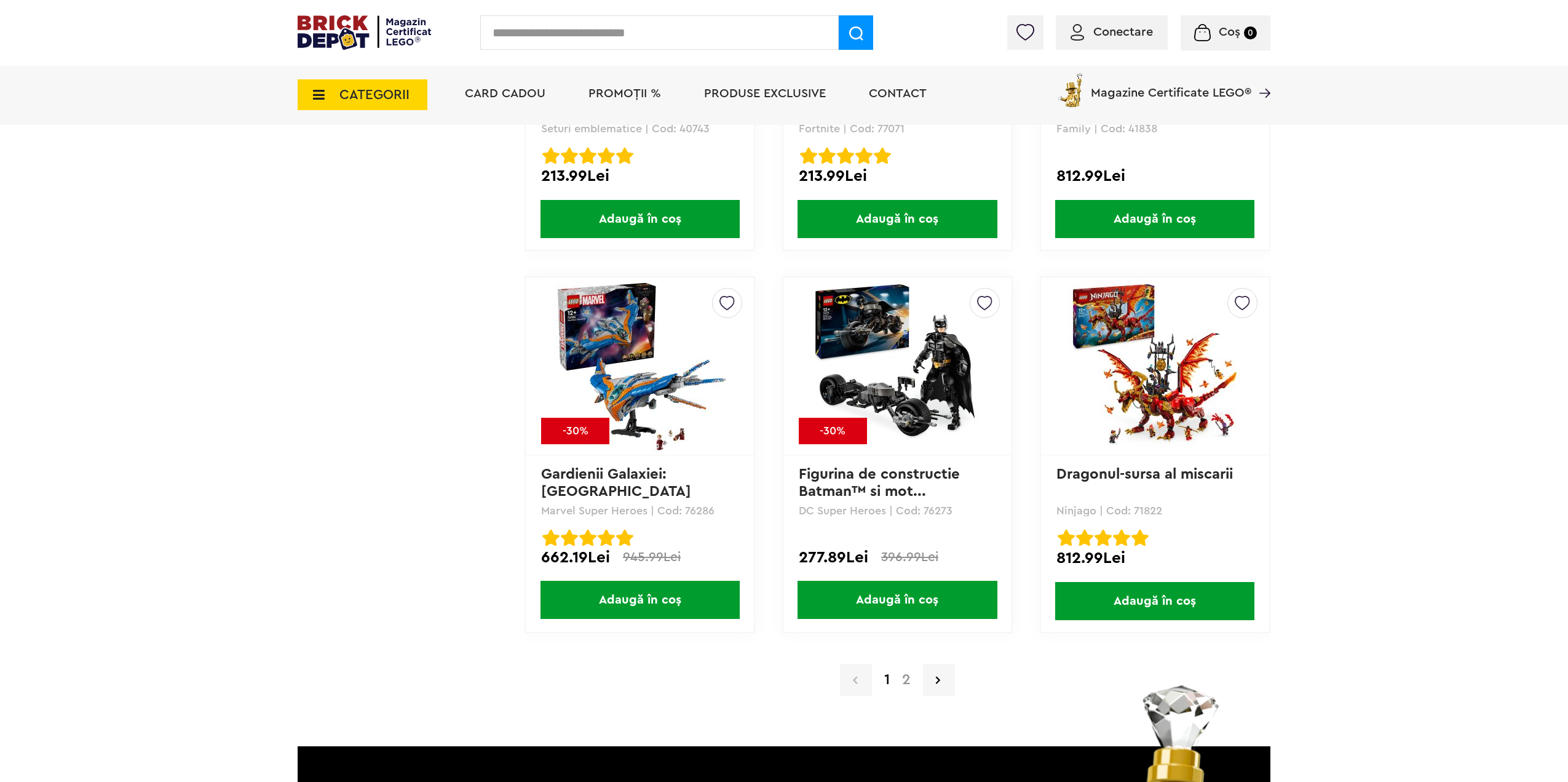
click at [906, 679] on a=13%2B&order=1&page=2"] "2" at bounding box center [906, 680] width 21 height 15
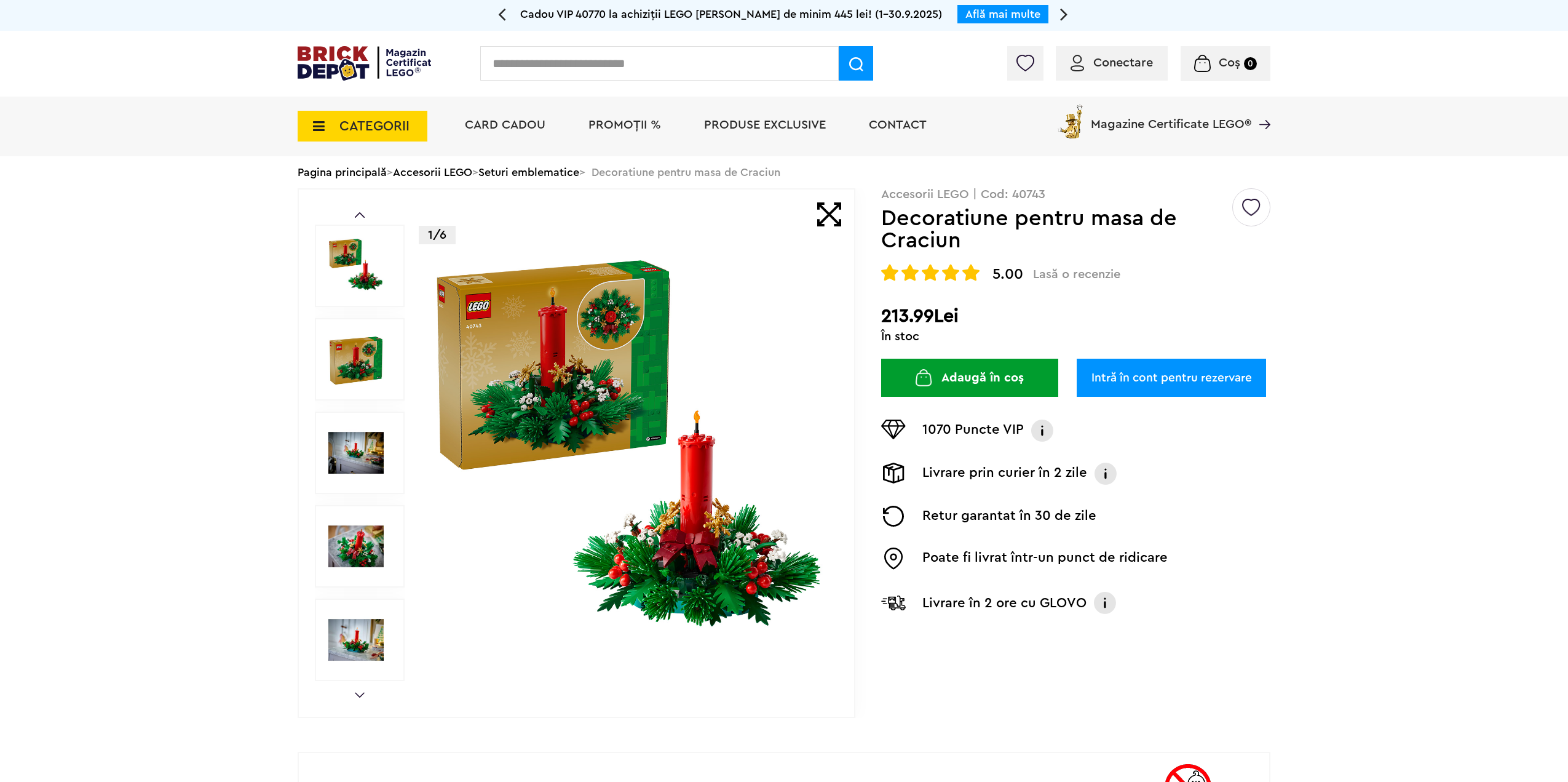
click at [366, 553] on img at bounding box center [355, 546] width 55 height 55
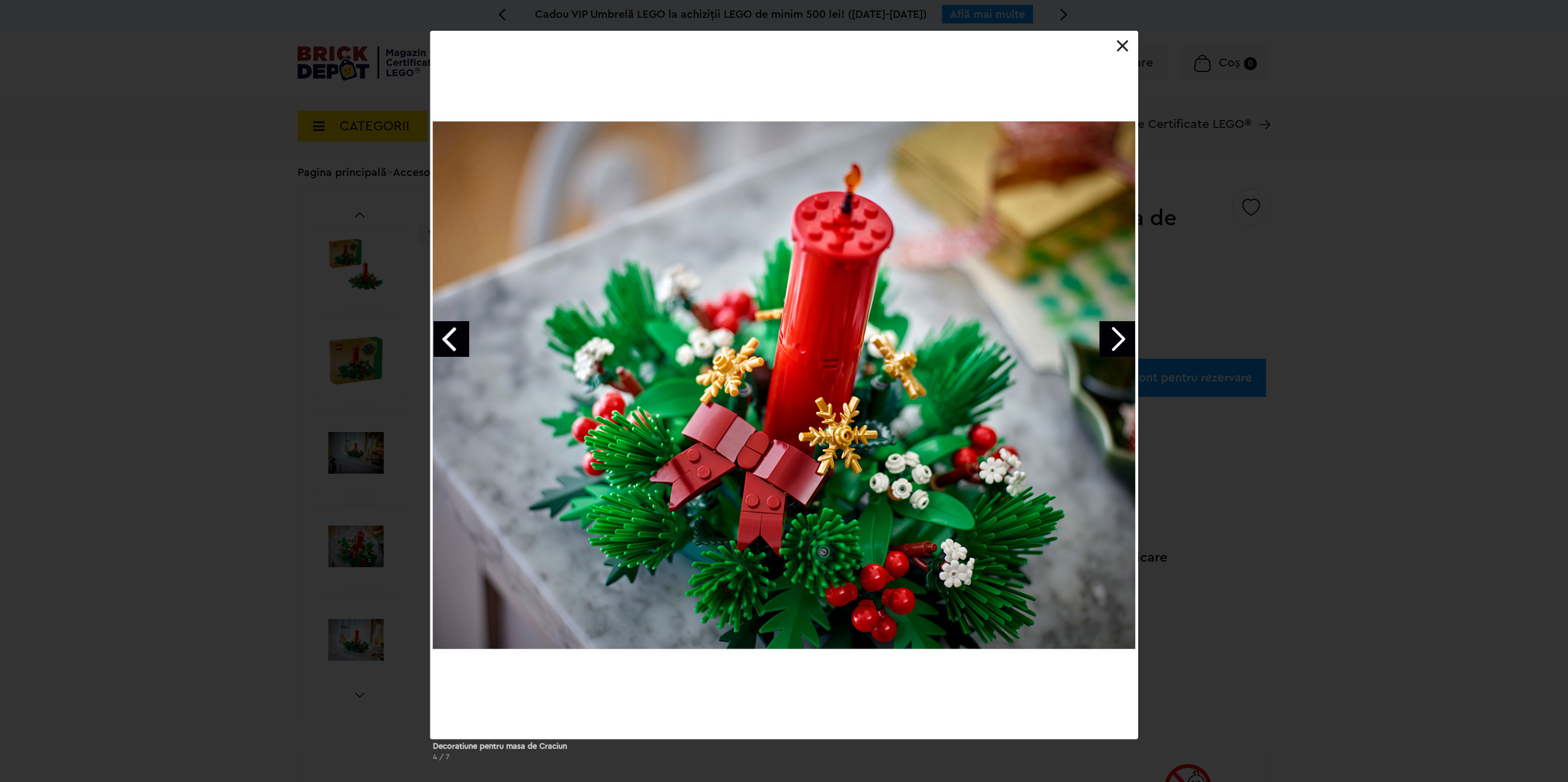
click at [1125, 335] on link "Next image" at bounding box center [1117, 339] width 36 height 36
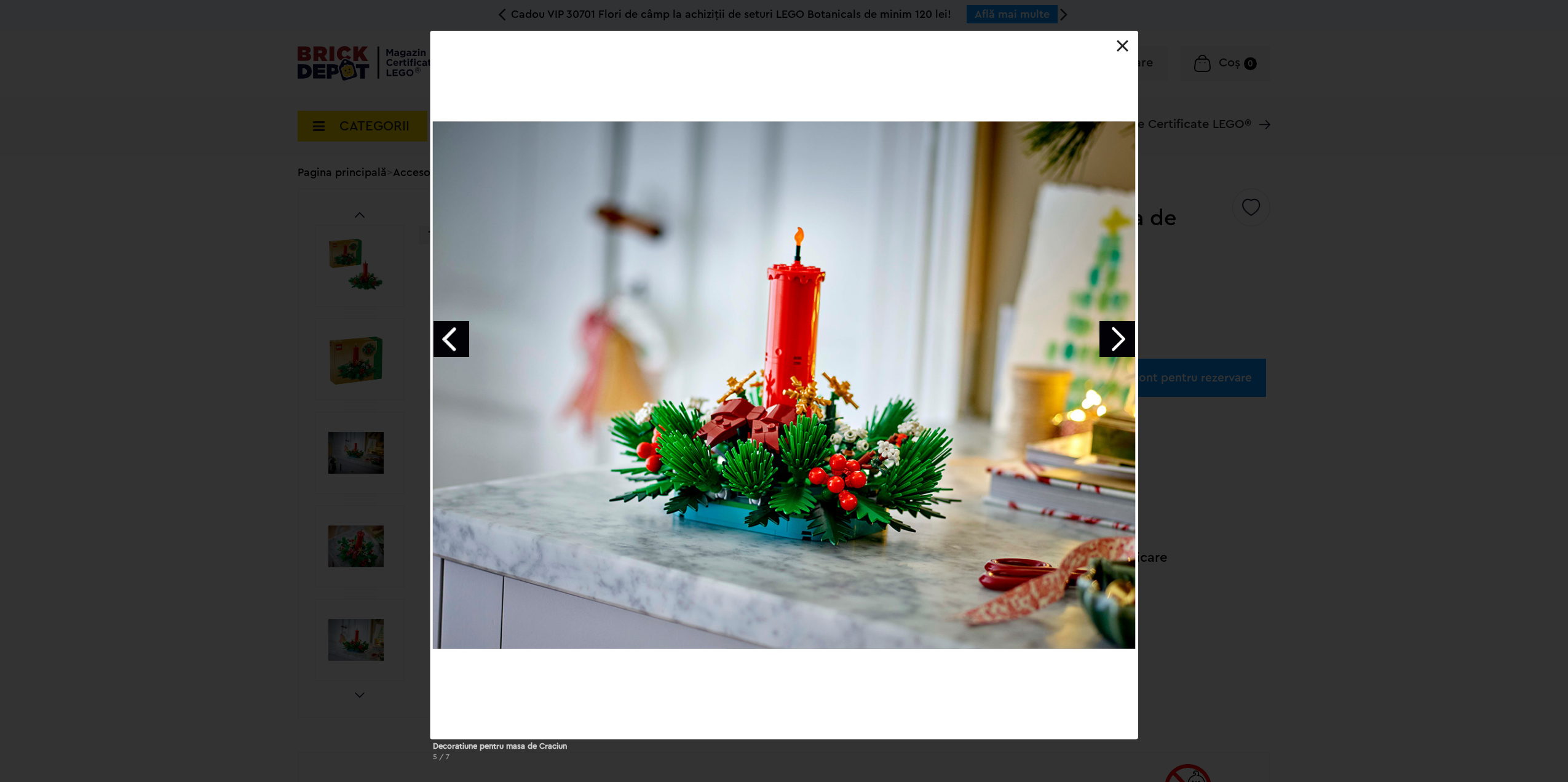
click at [1125, 335] on link "Next image" at bounding box center [1117, 339] width 36 height 36
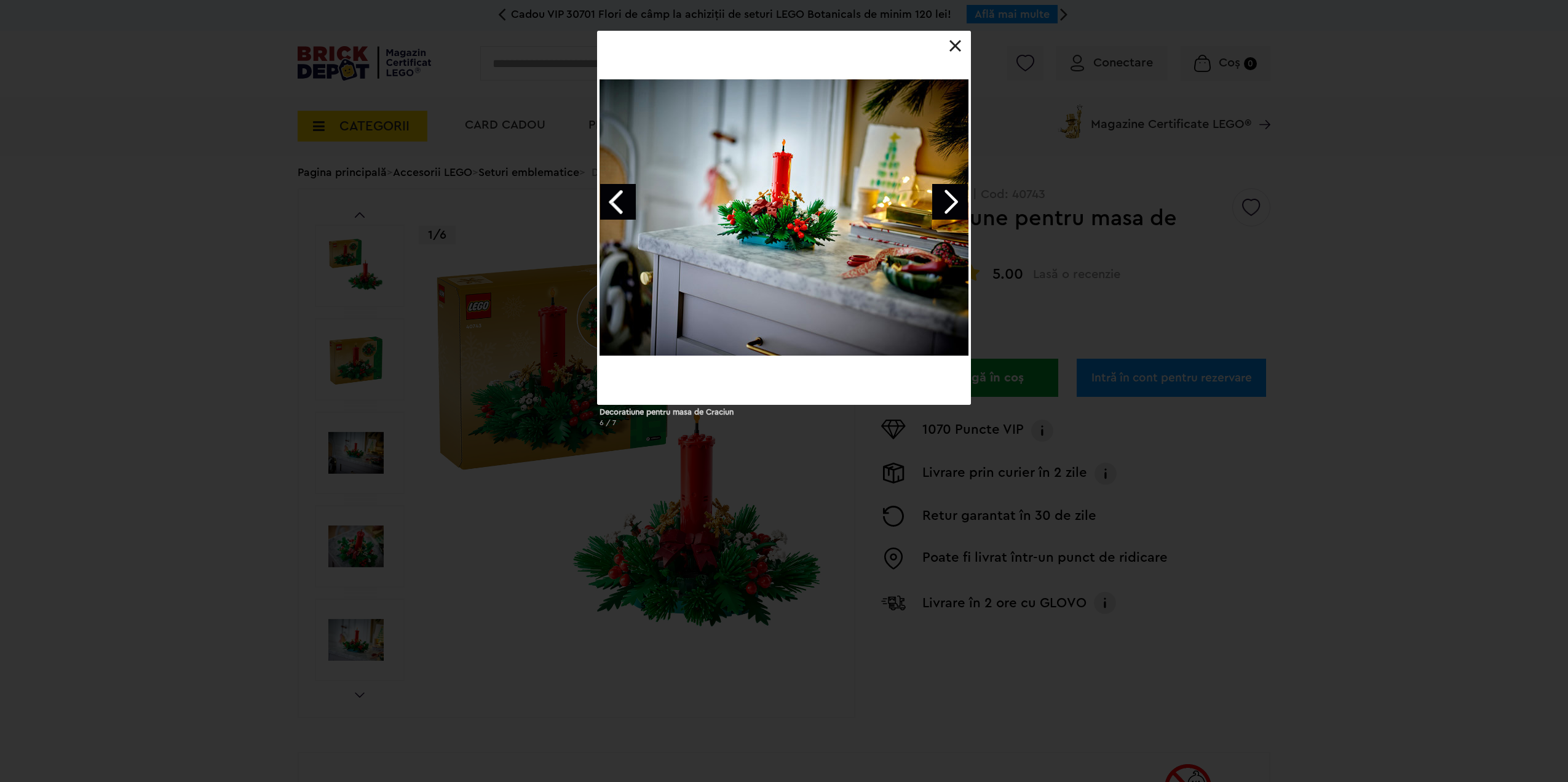
click at [945, 195] on link "Next image" at bounding box center [950, 202] width 36 height 36
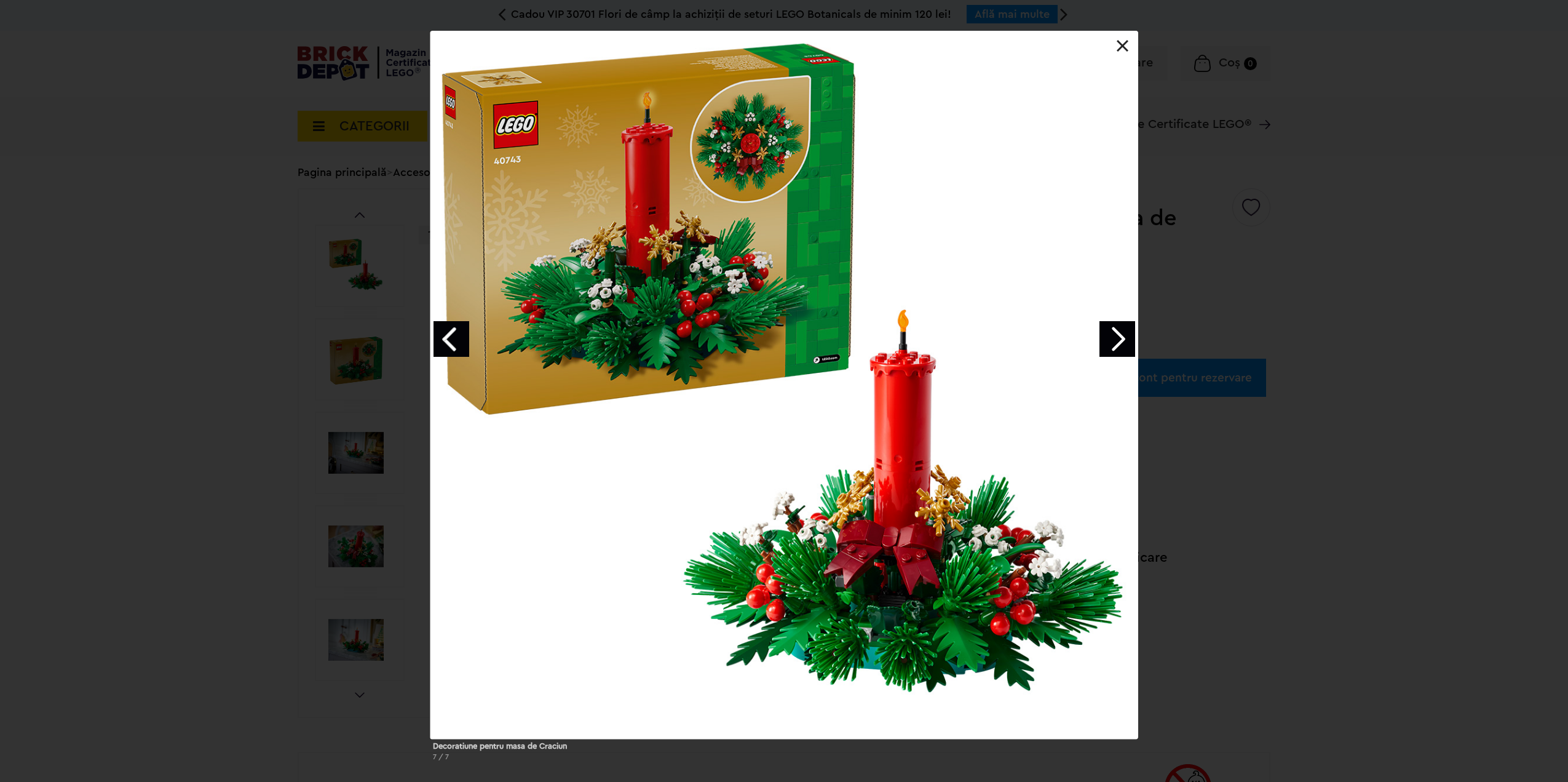
click at [0, 296] on div "Decoratiune pentru masa de Craciun 7 / 7" at bounding box center [784, 401] width 1568 height 740
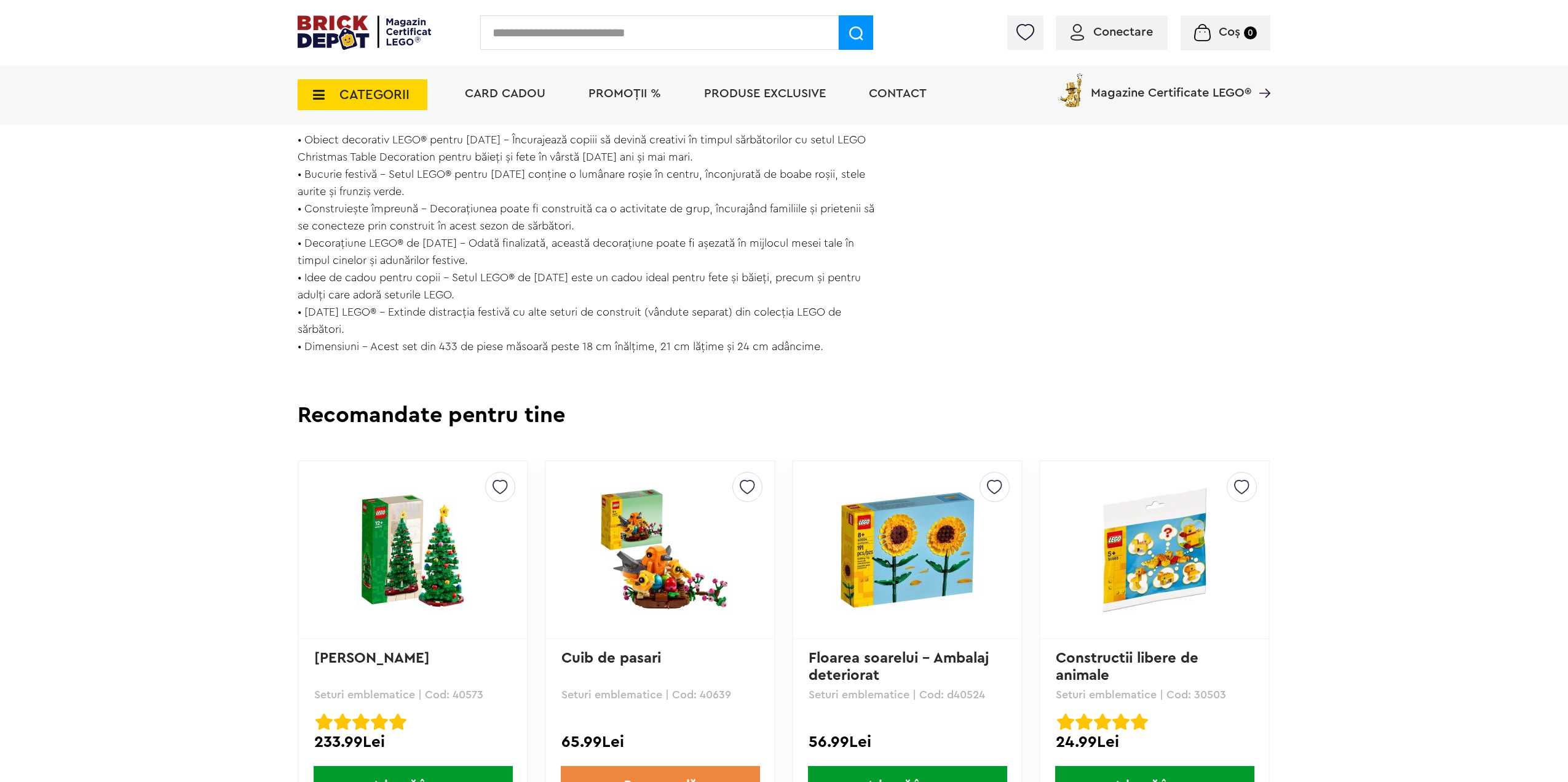
scroll to position [1230, 0]
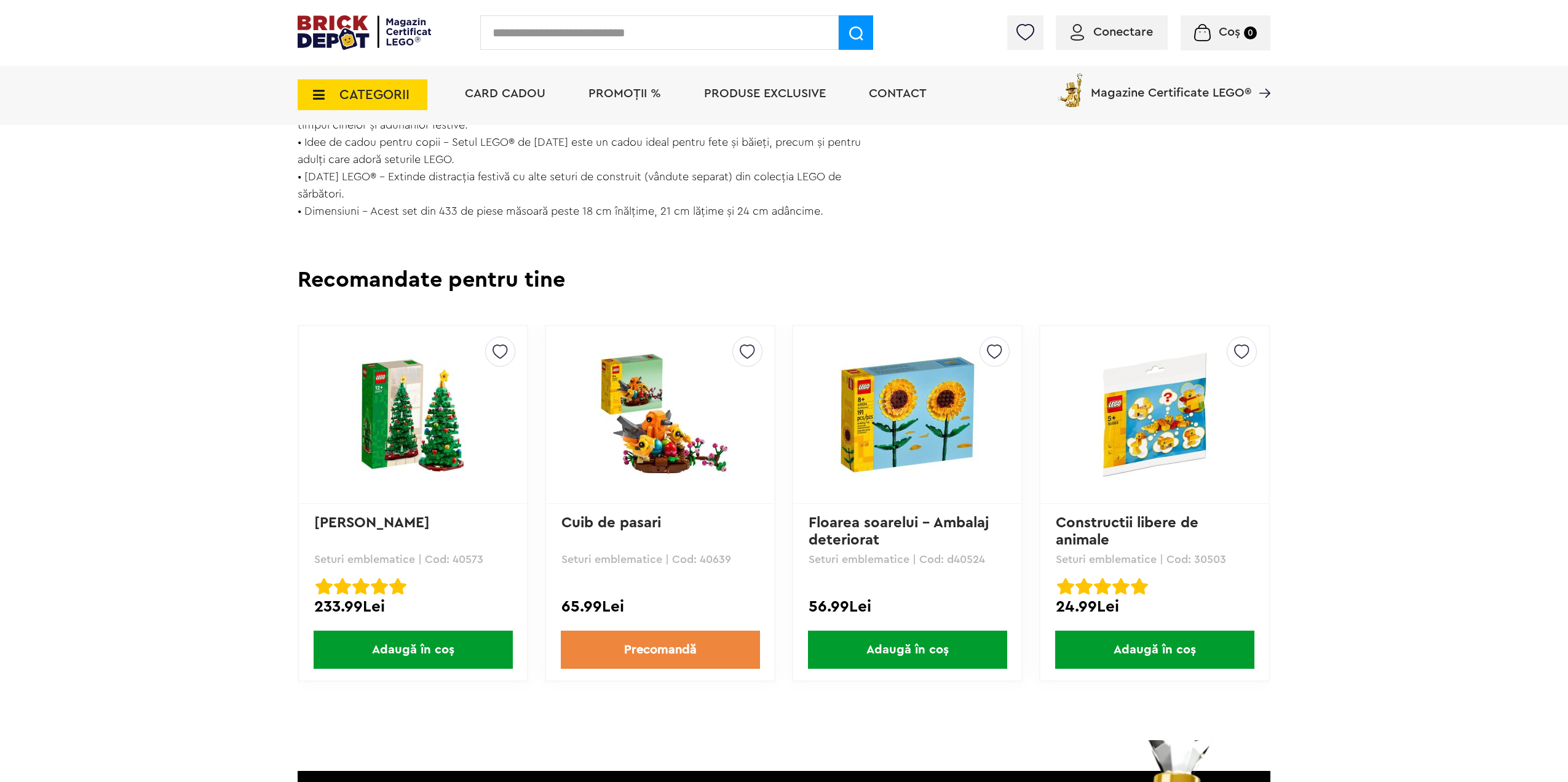
click at [402, 415] on img at bounding box center [413, 414] width 172 height 124
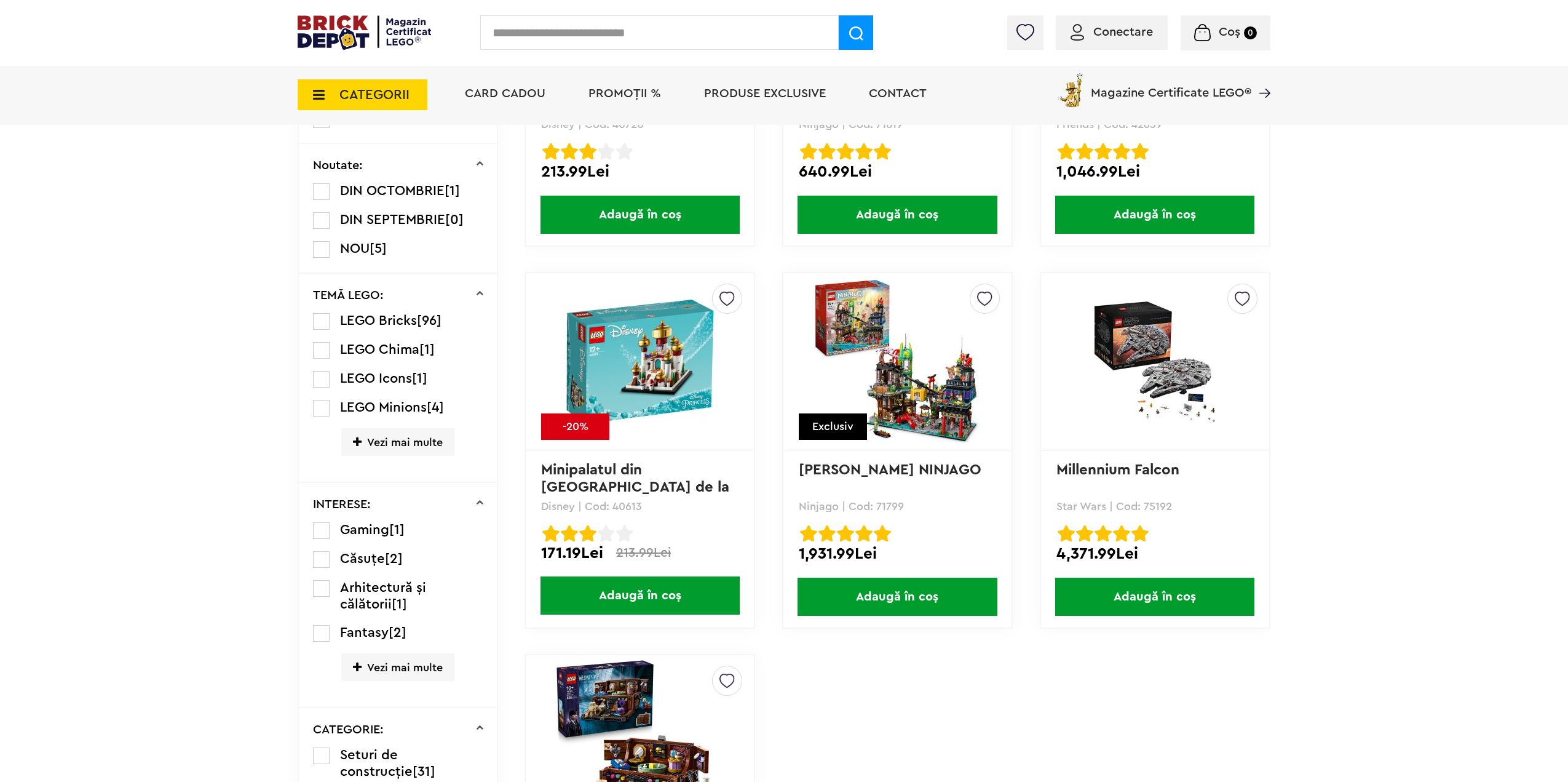
scroll to position [739, 0]
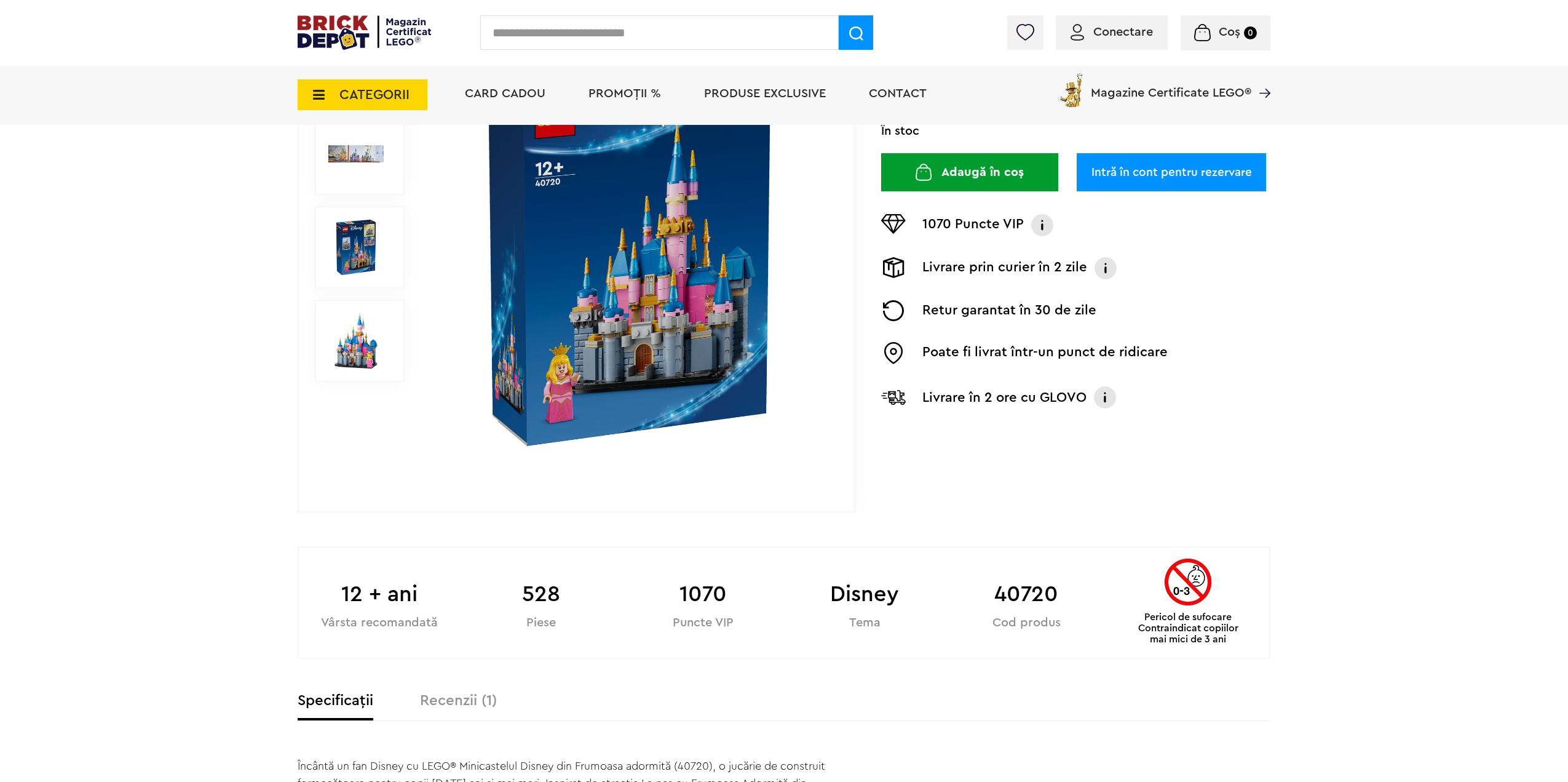
scroll to position [185, 0]
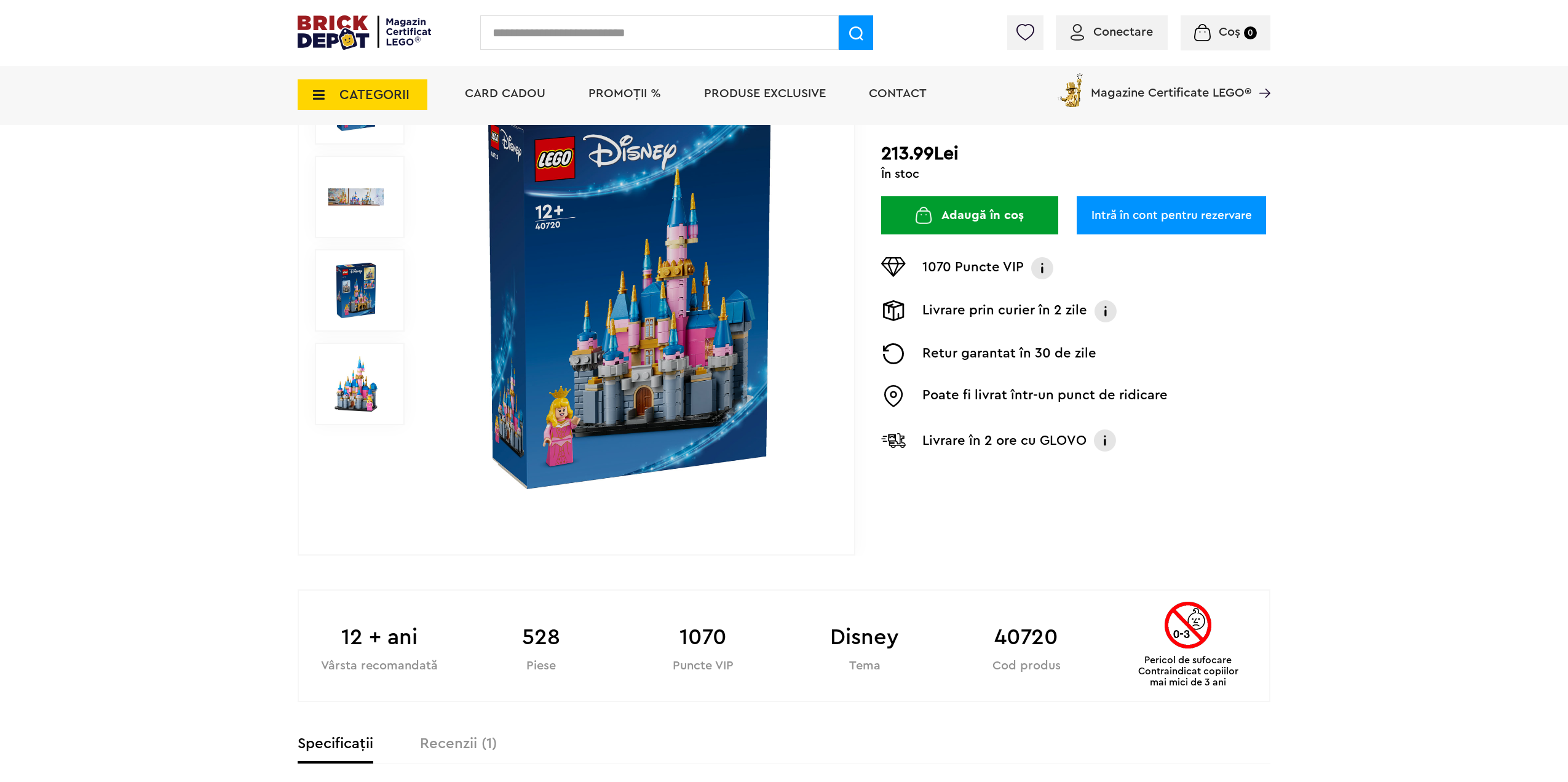
click at [744, 276] on img at bounding box center [630, 290] width 396 height 396
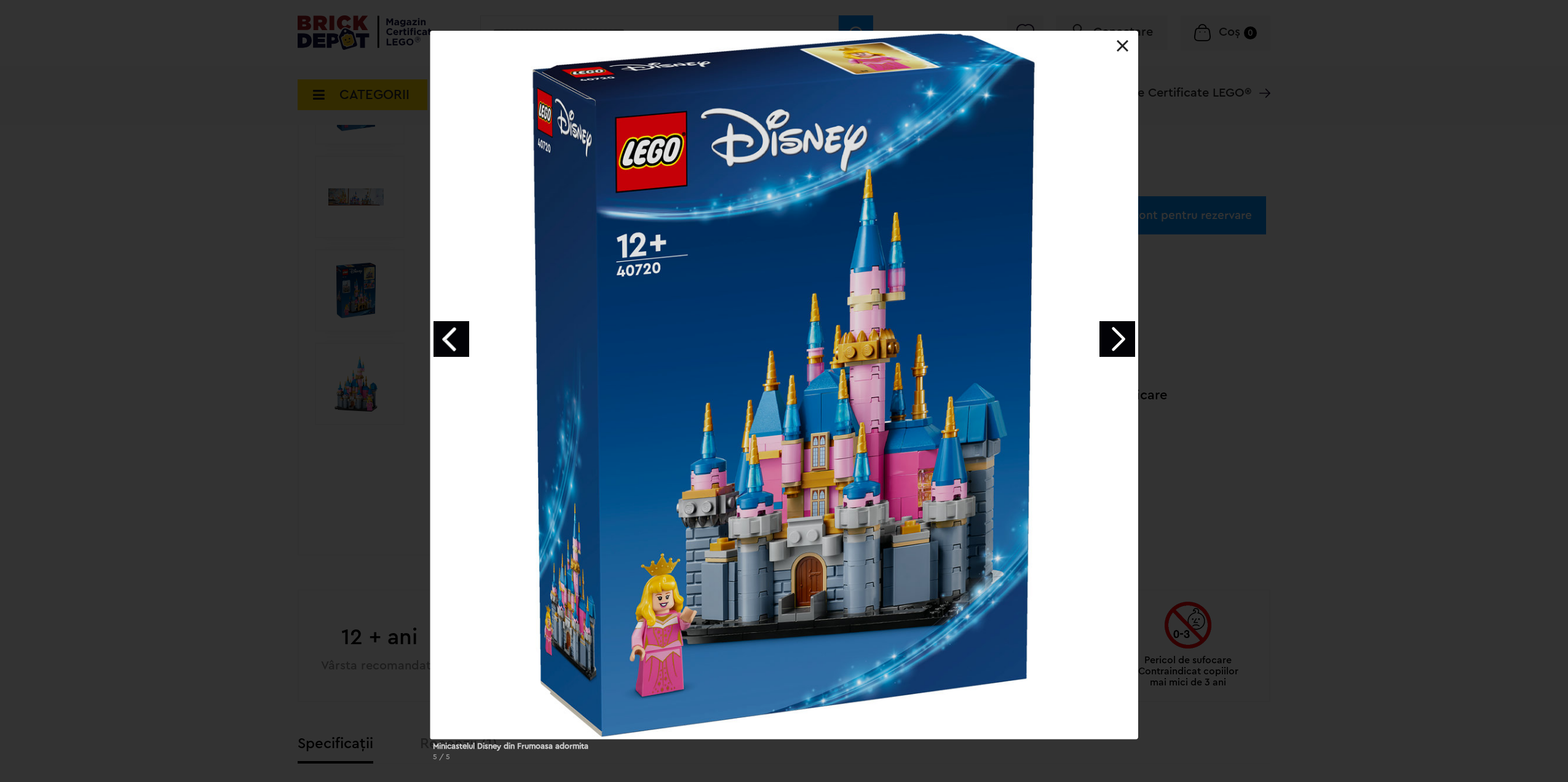
click at [1113, 337] on link "Next image" at bounding box center [1117, 339] width 36 height 36
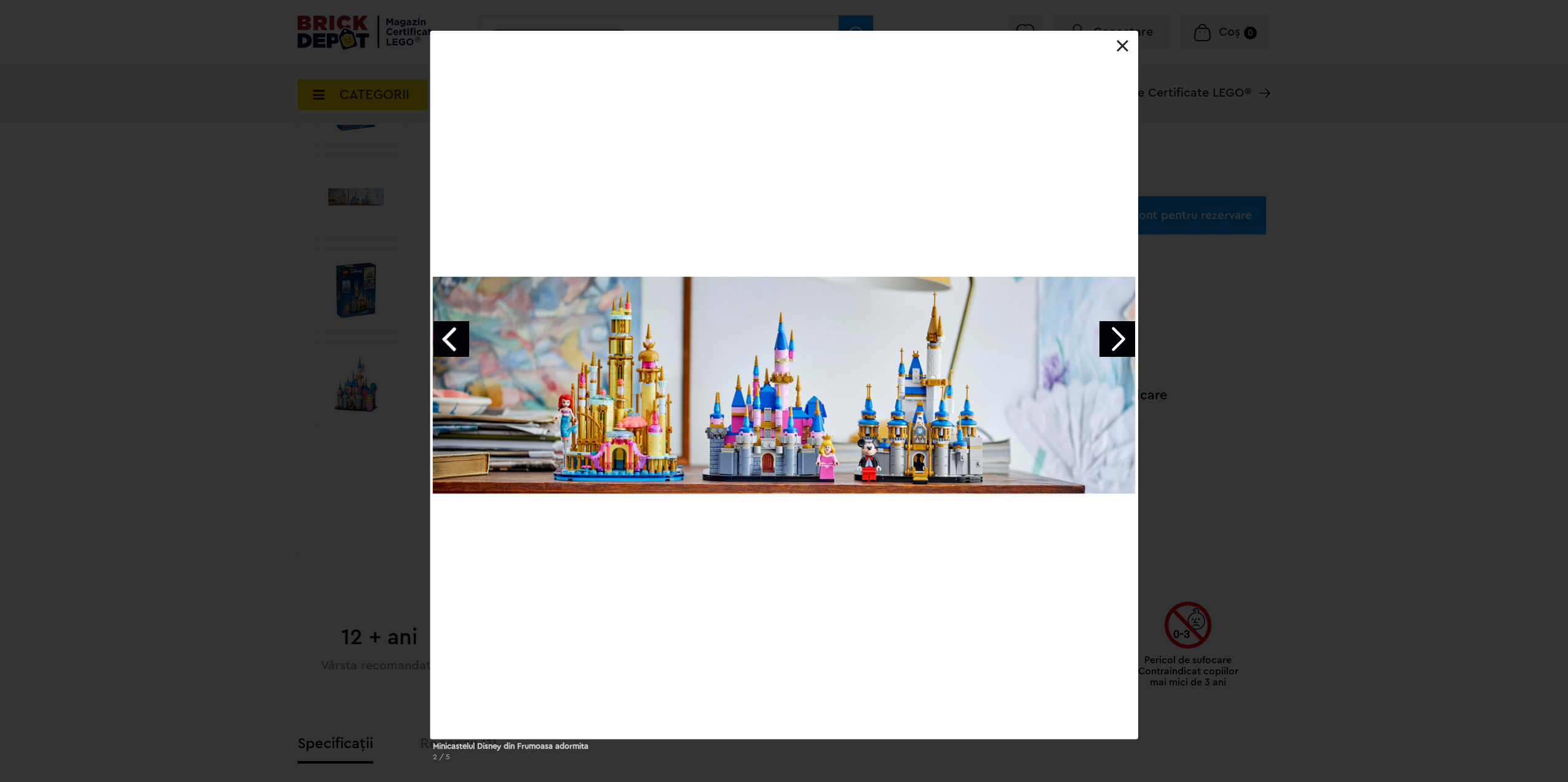
click at [1113, 337] on link "Next image" at bounding box center [1117, 339] width 36 height 36
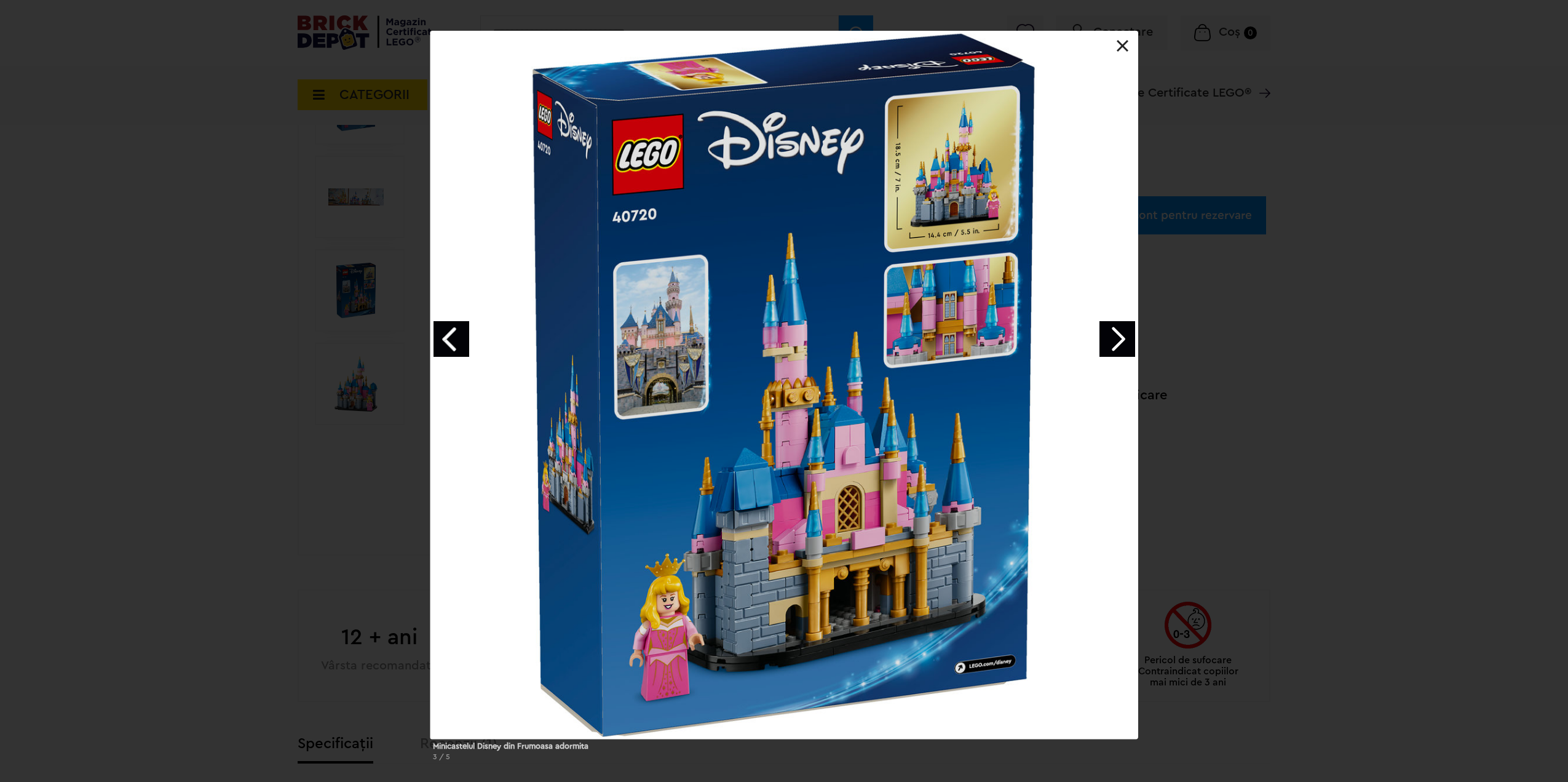
click at [1122, 337] on link "Next image" at bounding box center [1117, 339] width 36 height 36
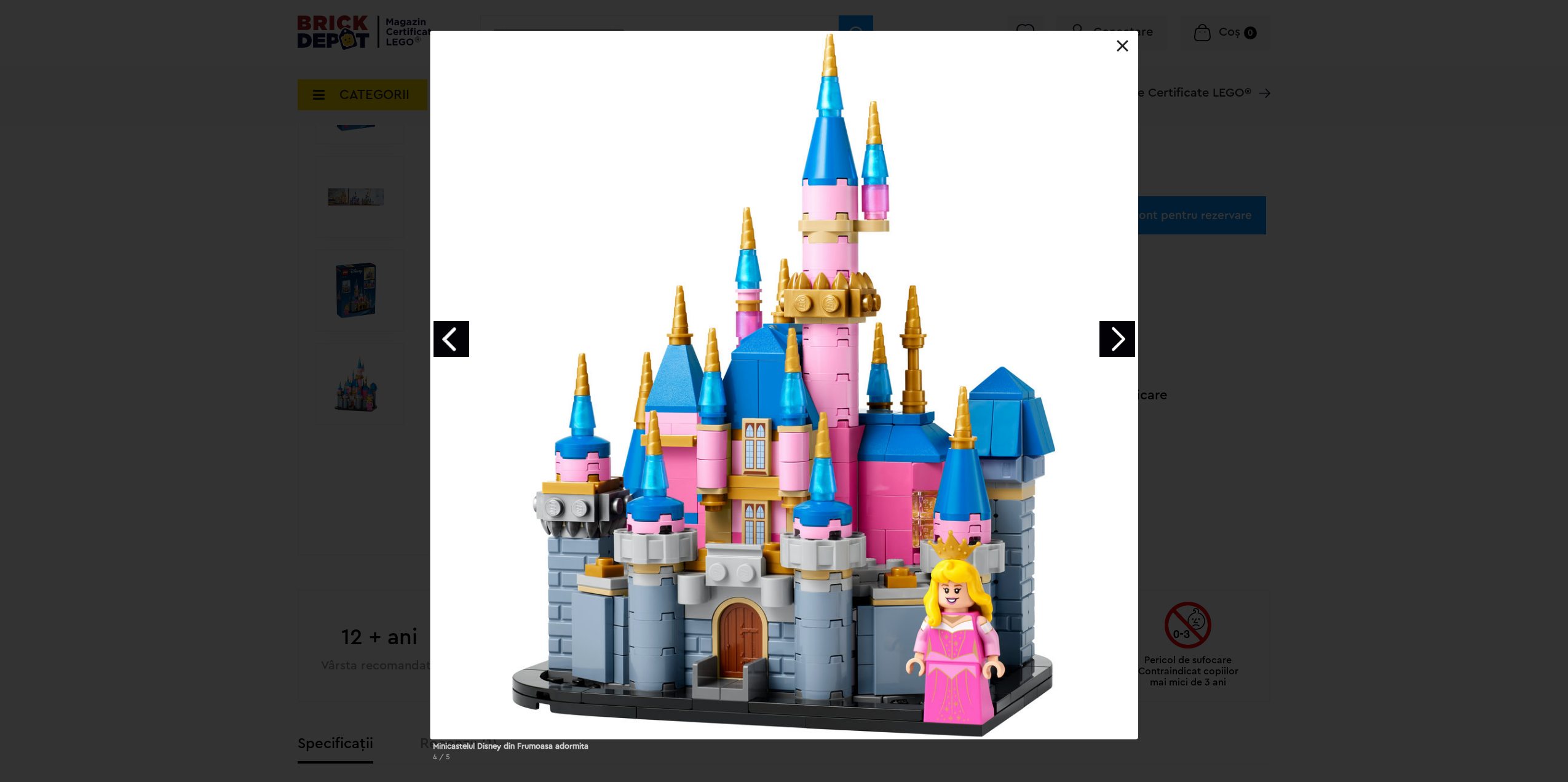
click at [1121, 337] on link "Next image" at bounding box center [1117, 339] width 36 height 36
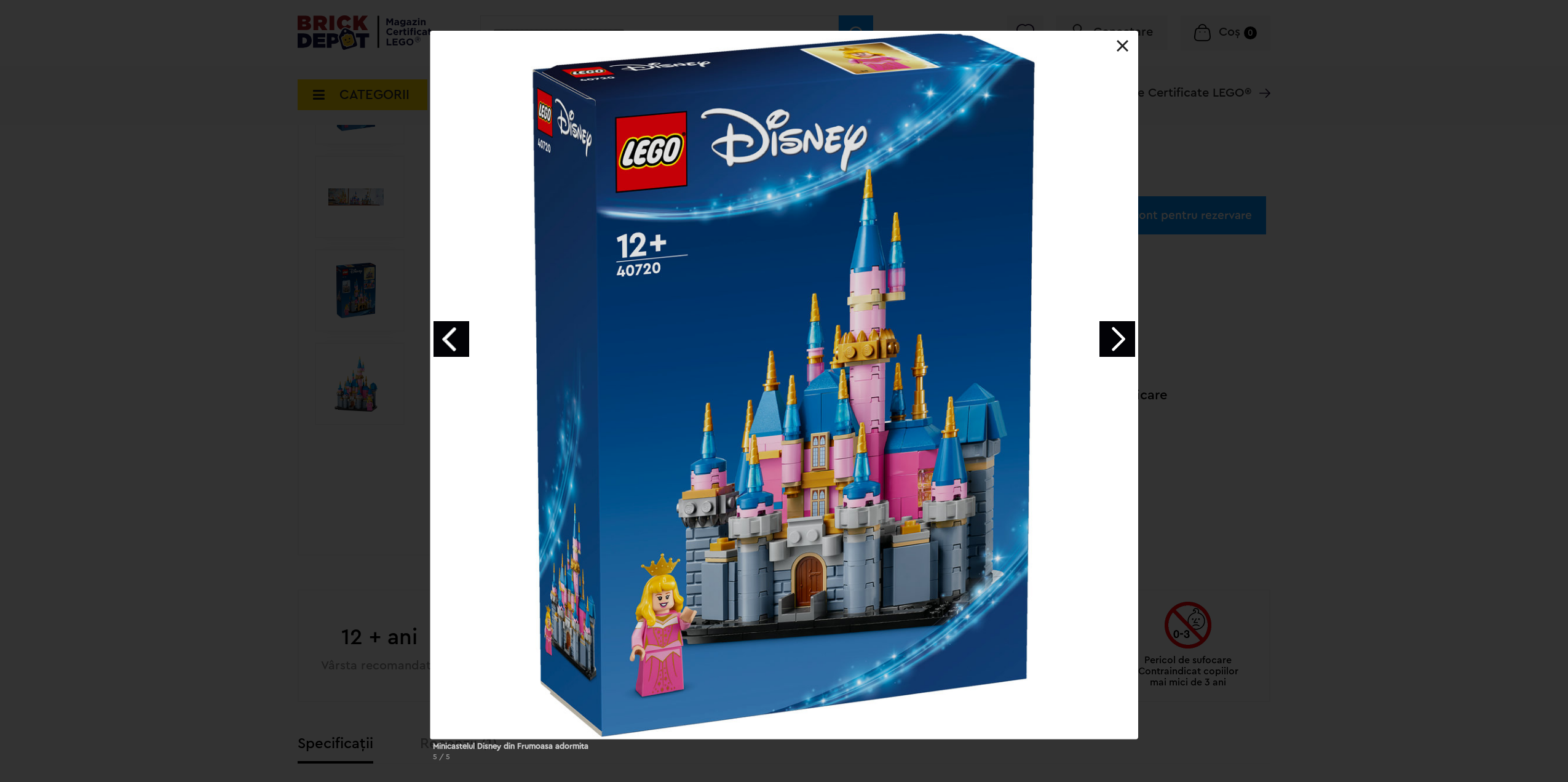
click at [55, 329] on div "Minicastelul Disney din Frumoasa adormita 5 / 5" at bounding box center [784, 401] width 1568 height 740
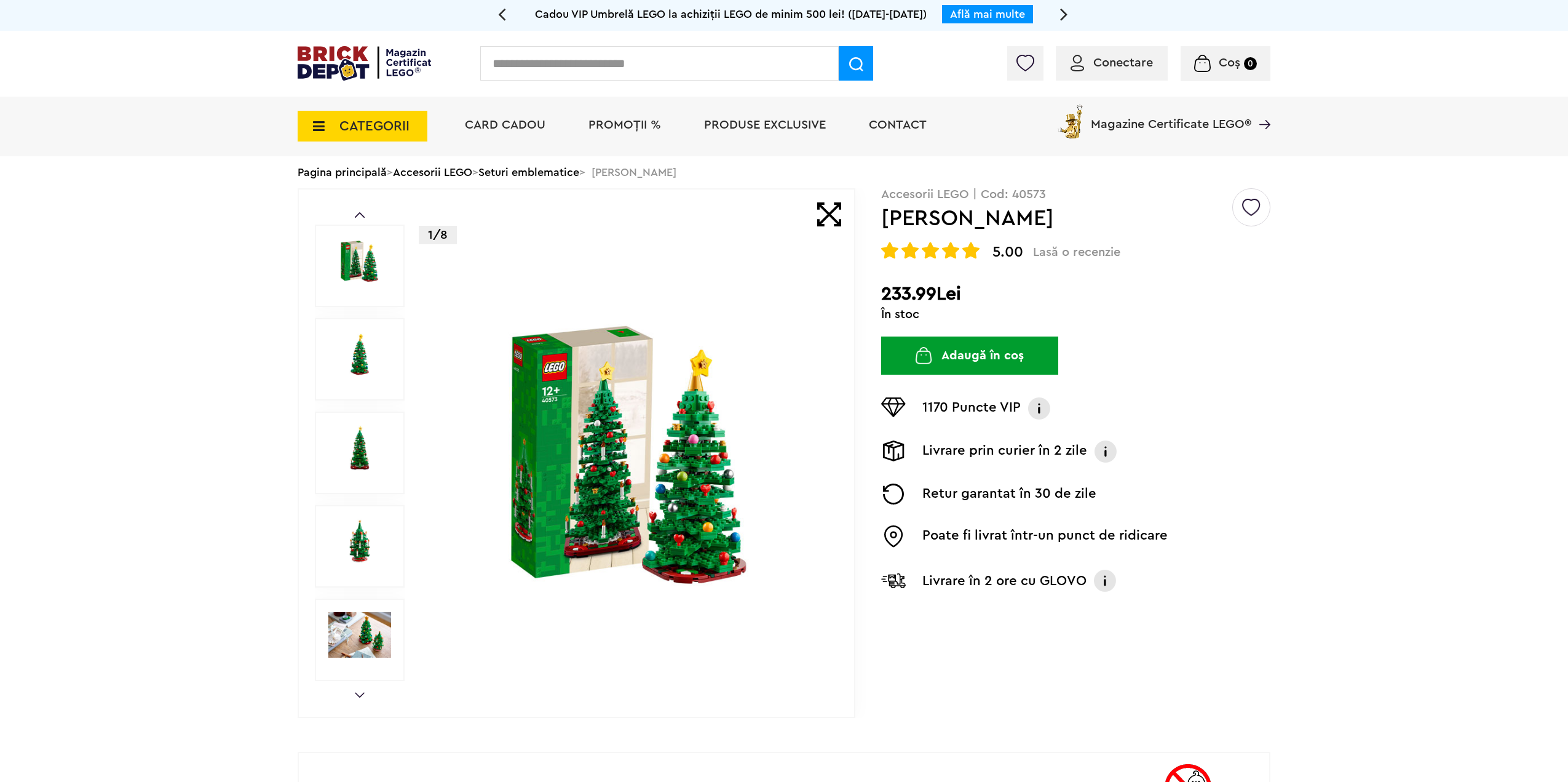
click at [616, 473] on img at bounding box center [630, 454] width 396 height 287
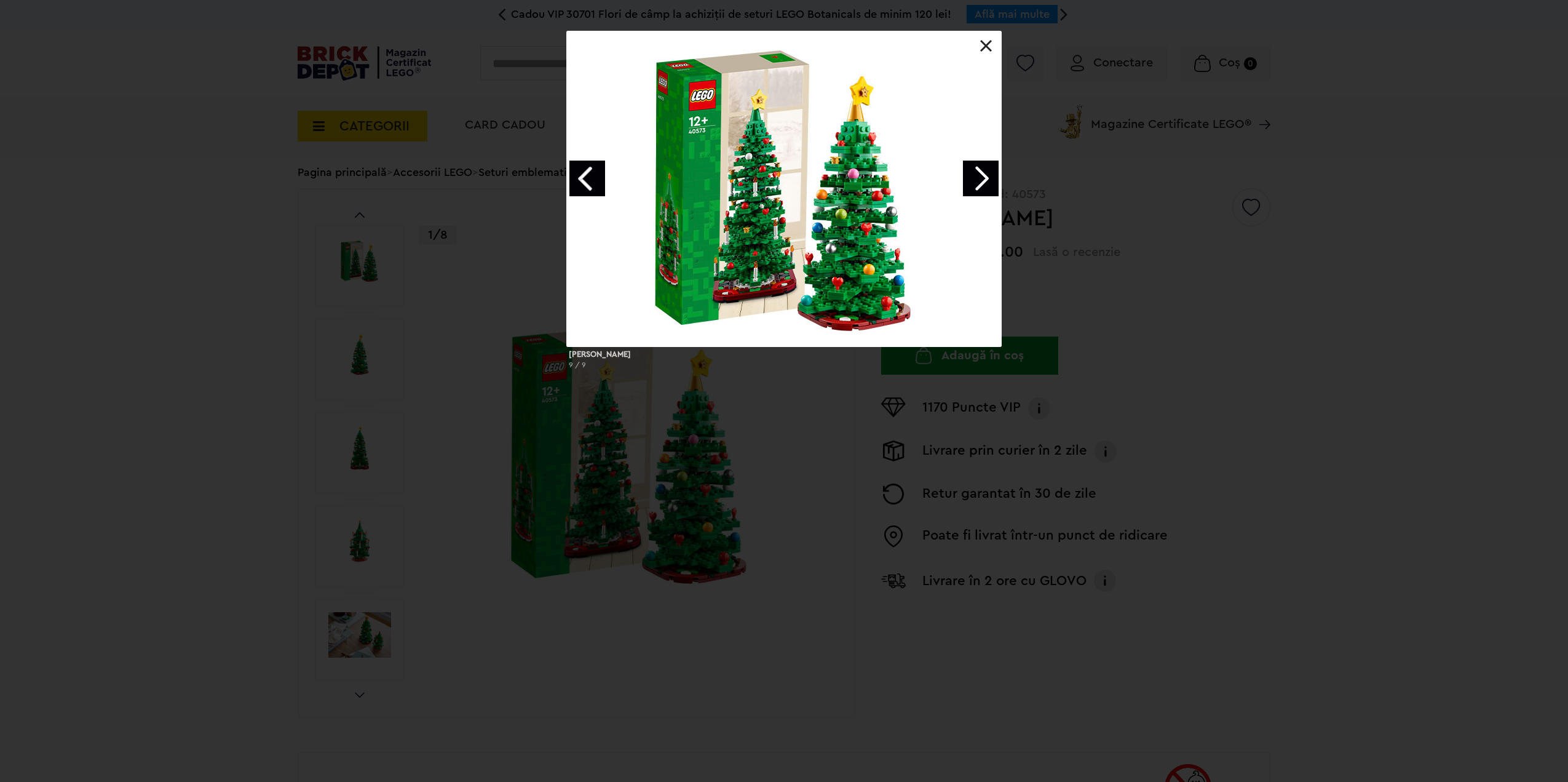
click at [993, 183] on link "Next image" at bounding box center [981, 178] width 36 height 36
click at [993, 184] on link "Next image" at bounding box center [981, 178] width 36 height 36
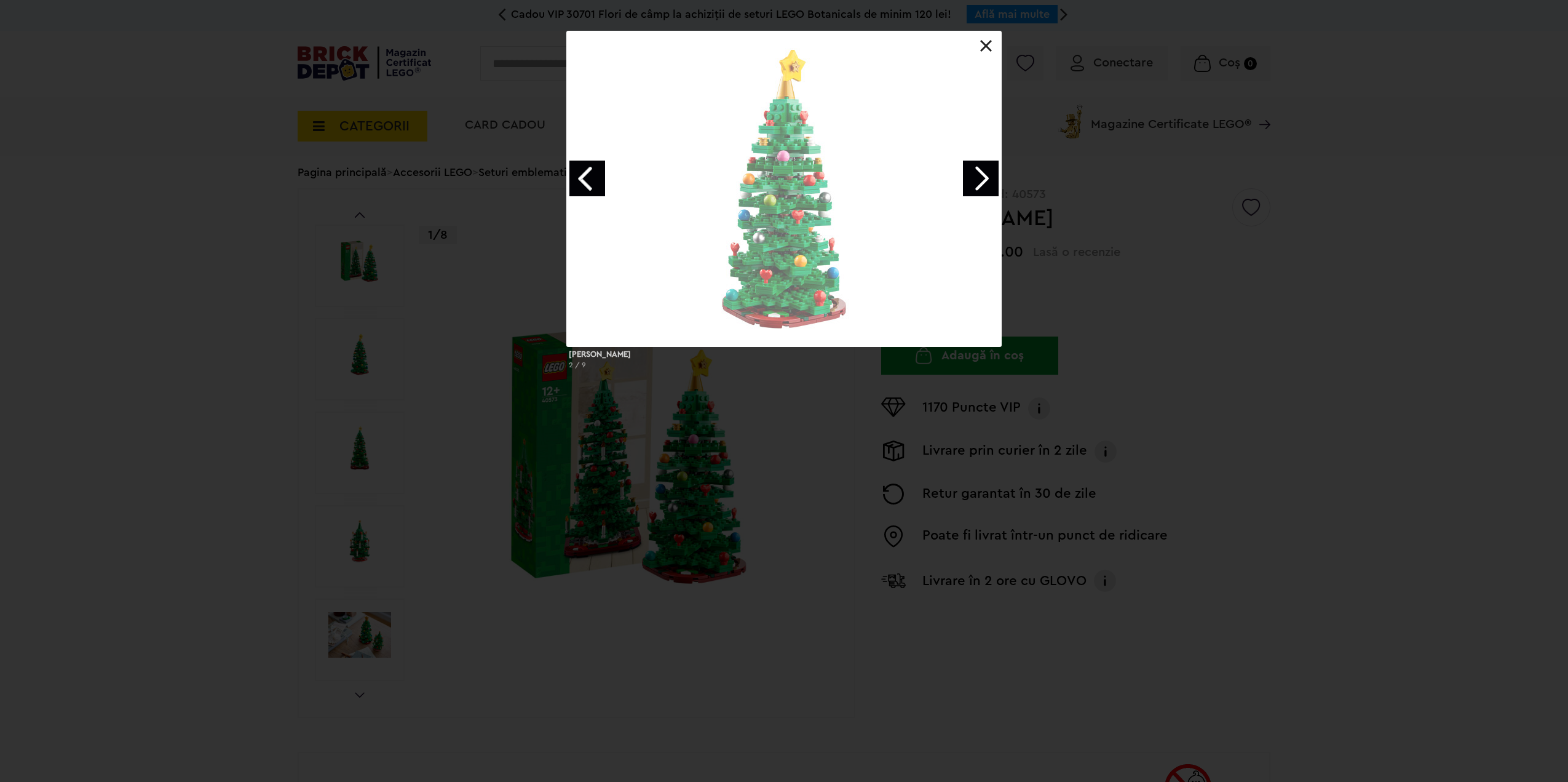
drag, startPoint x: 1269, startPoint y: 292, endPoint x: 1213, endPoint y: 234, distance: 80.6
click at [1269, 292] on div "Brad de Craciun 2 / 9" at bounding box center [784, 205] width 1568 height 348
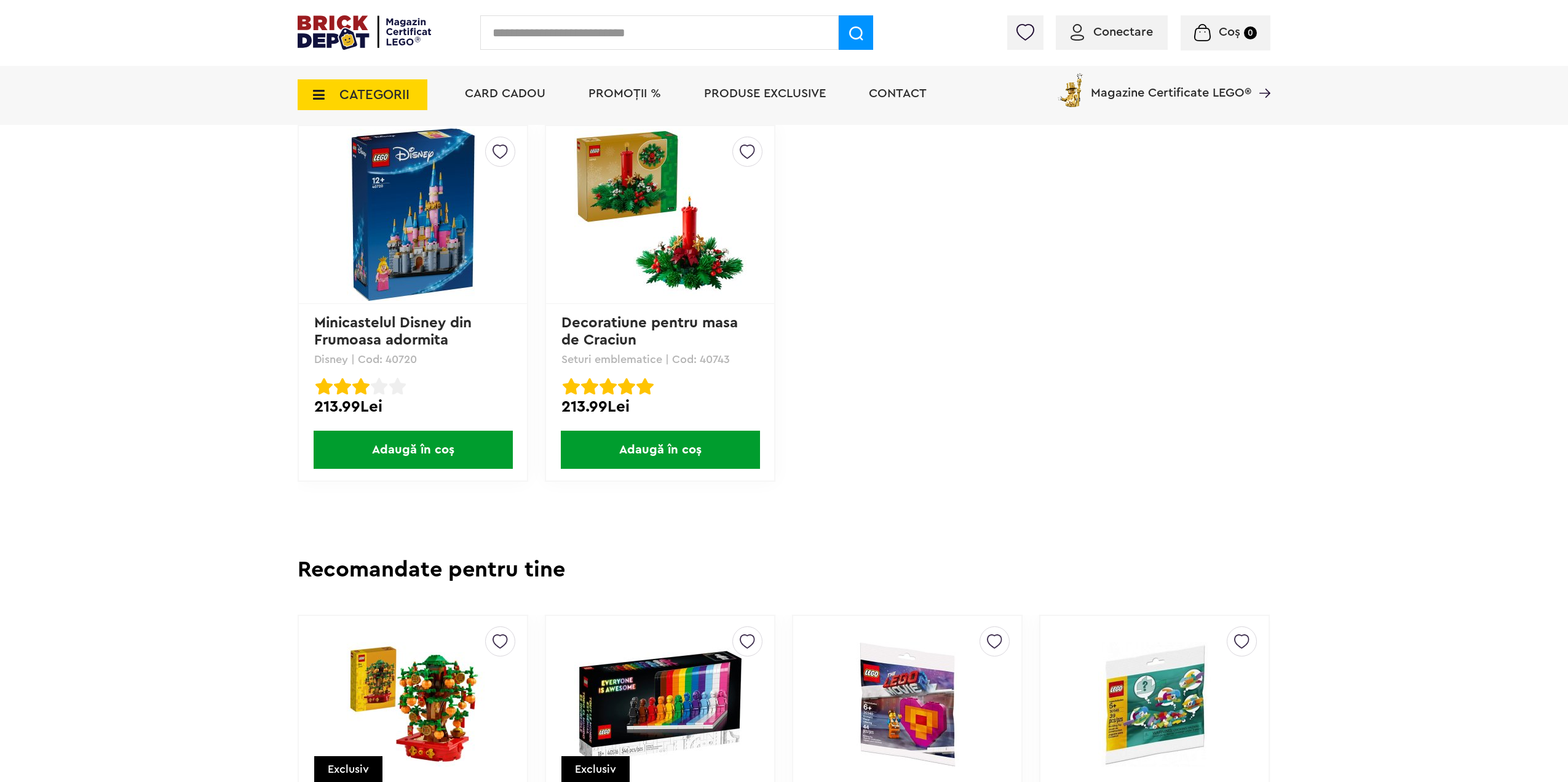
scroll to position [1846, 0]
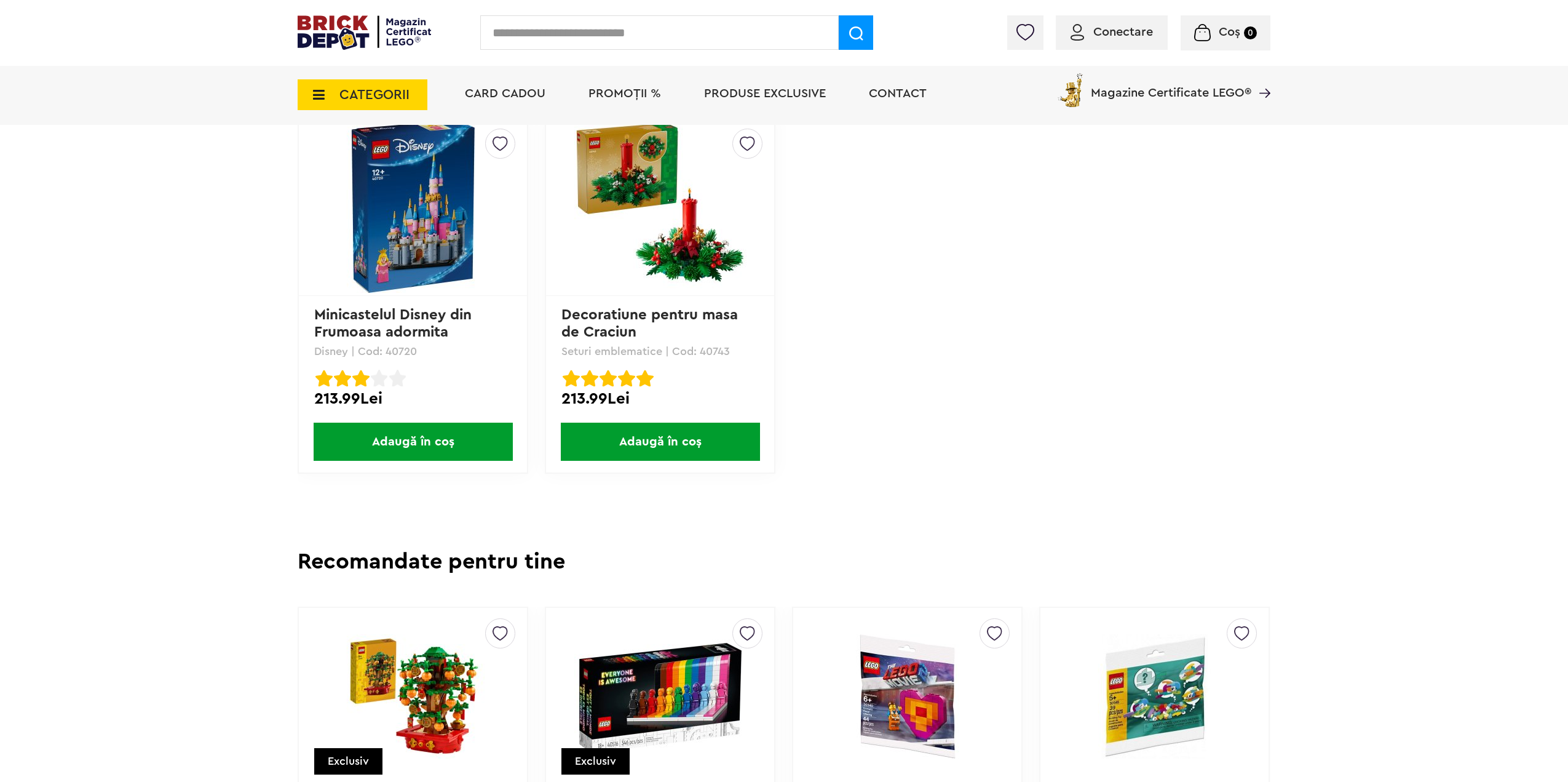
click at [691, 251] on img at bounding box center [661, 206] width 172 height 172
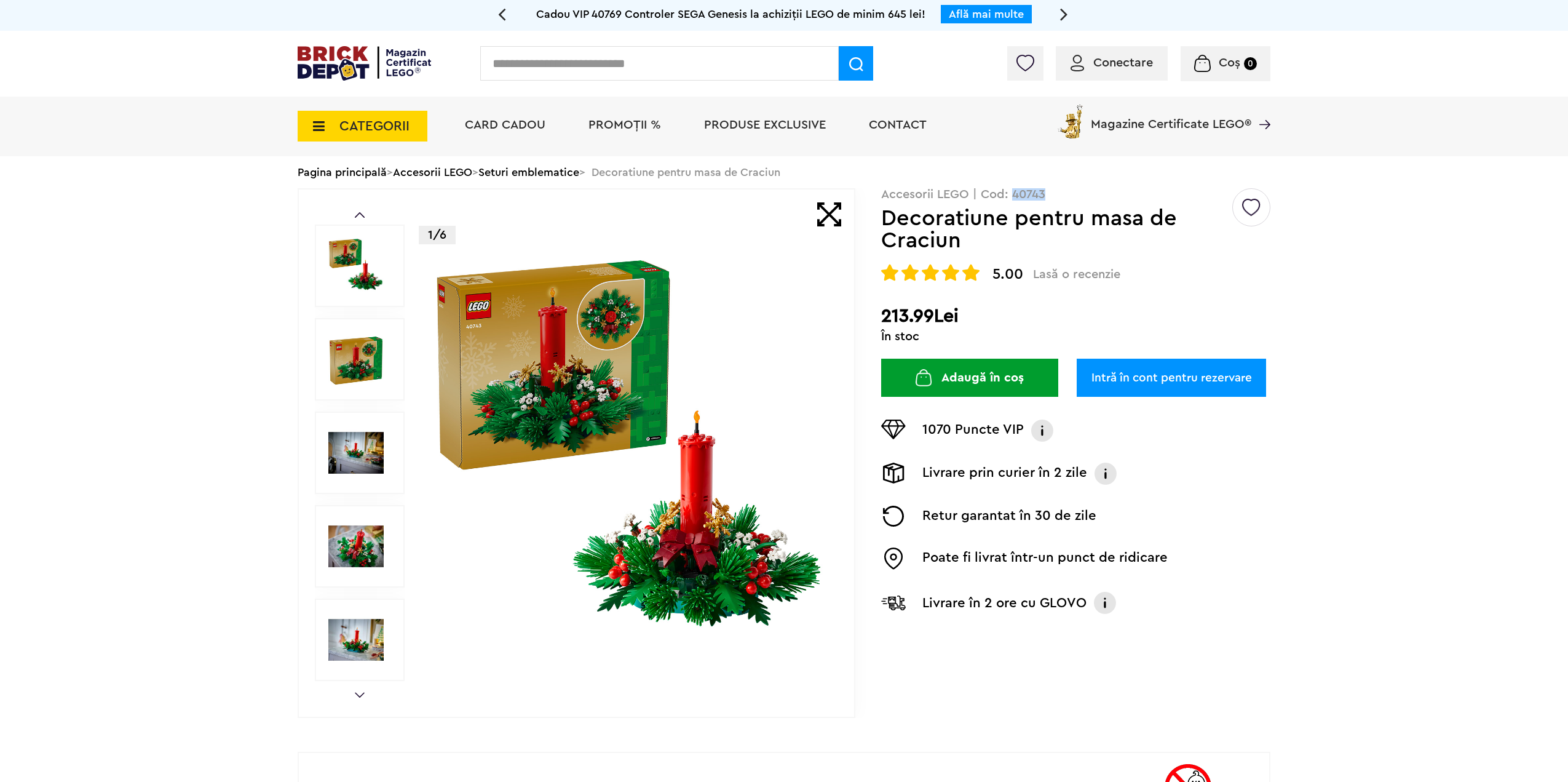
drag, startPoint x: 1050, startPoint y: 195, endPoint x: 1014, endPoint y: 200, distance: 36.3
click at [1014, 200] on p "Accesorii LEGO | Cod: 40743" at bounding box center [1076, 195] width 389 height 12
copy p "40743"
drag, startPoint x: 779, startPoint y: 296, endPoint x: 779, endPoint y: 286, distance: 10.0
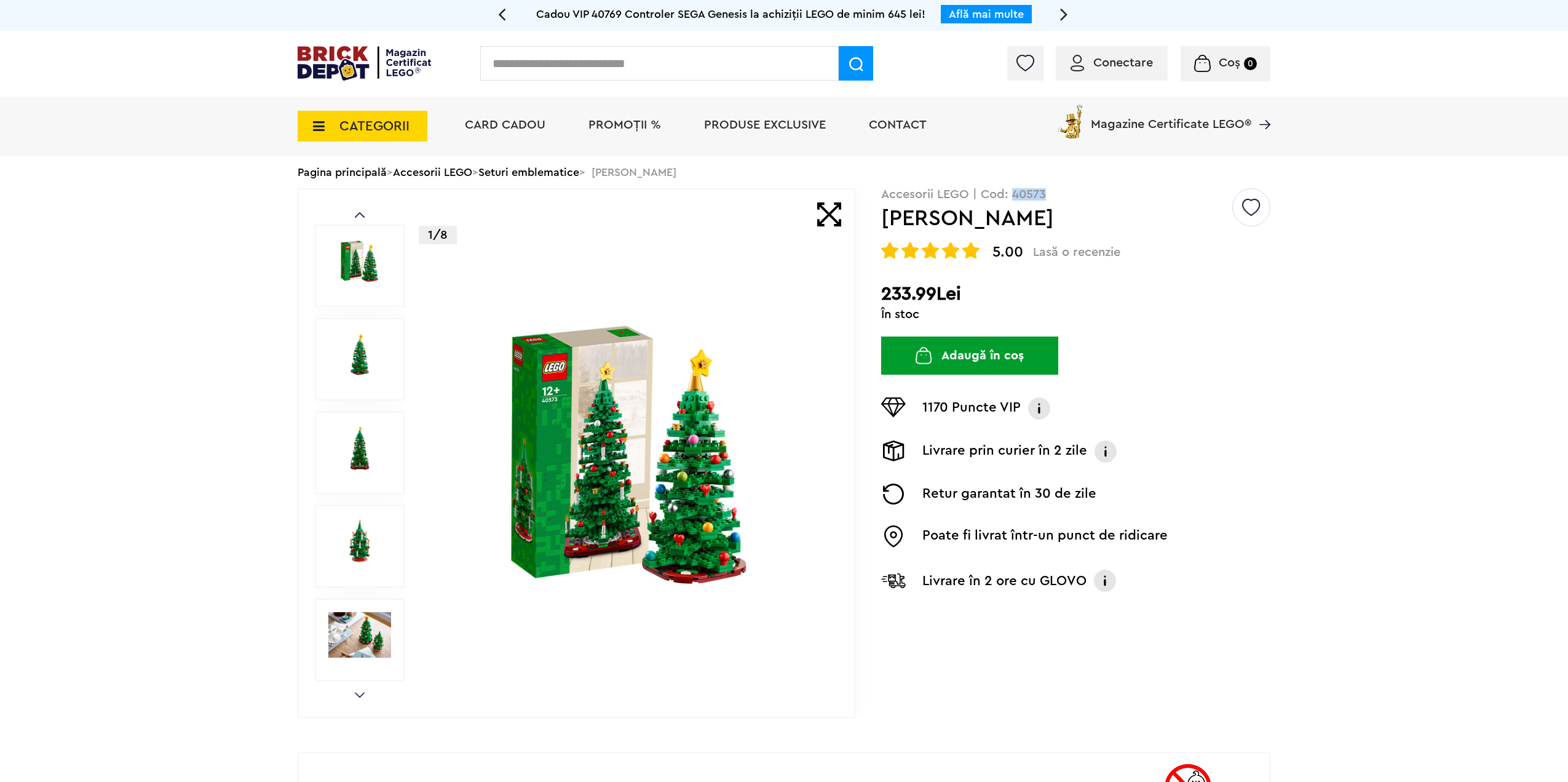
drag, startPoint x: 1051, startPoint y: 197, endPoint x: 1012, endPoint y: 197, distance: 39.0
click at [1012, 197] on p "Accesorii LEGO | Cod: 40573" at bounding box center [1076, 195] width 389 height 12
copy p "40573"
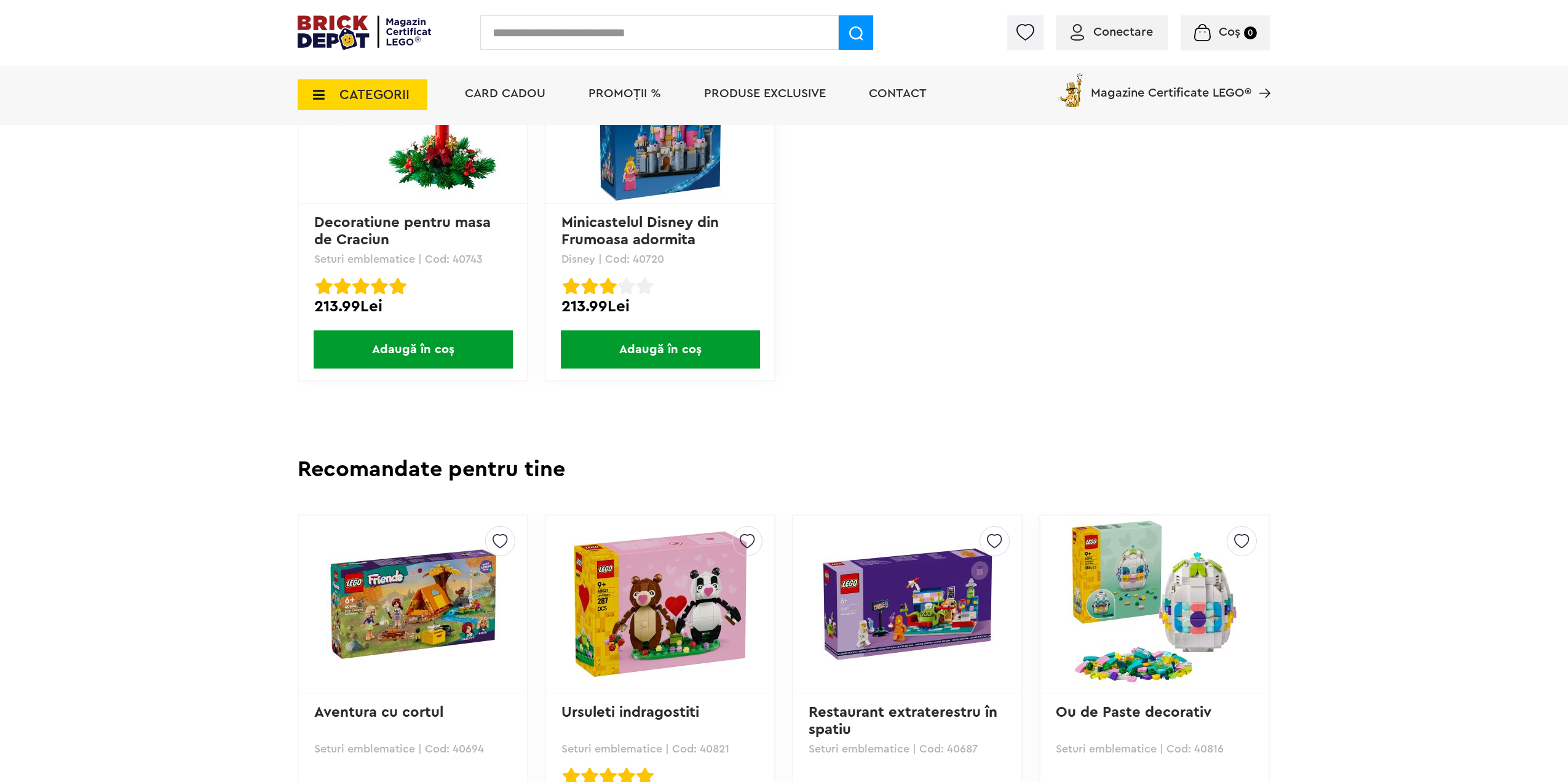
scroll to position [2092, 0]
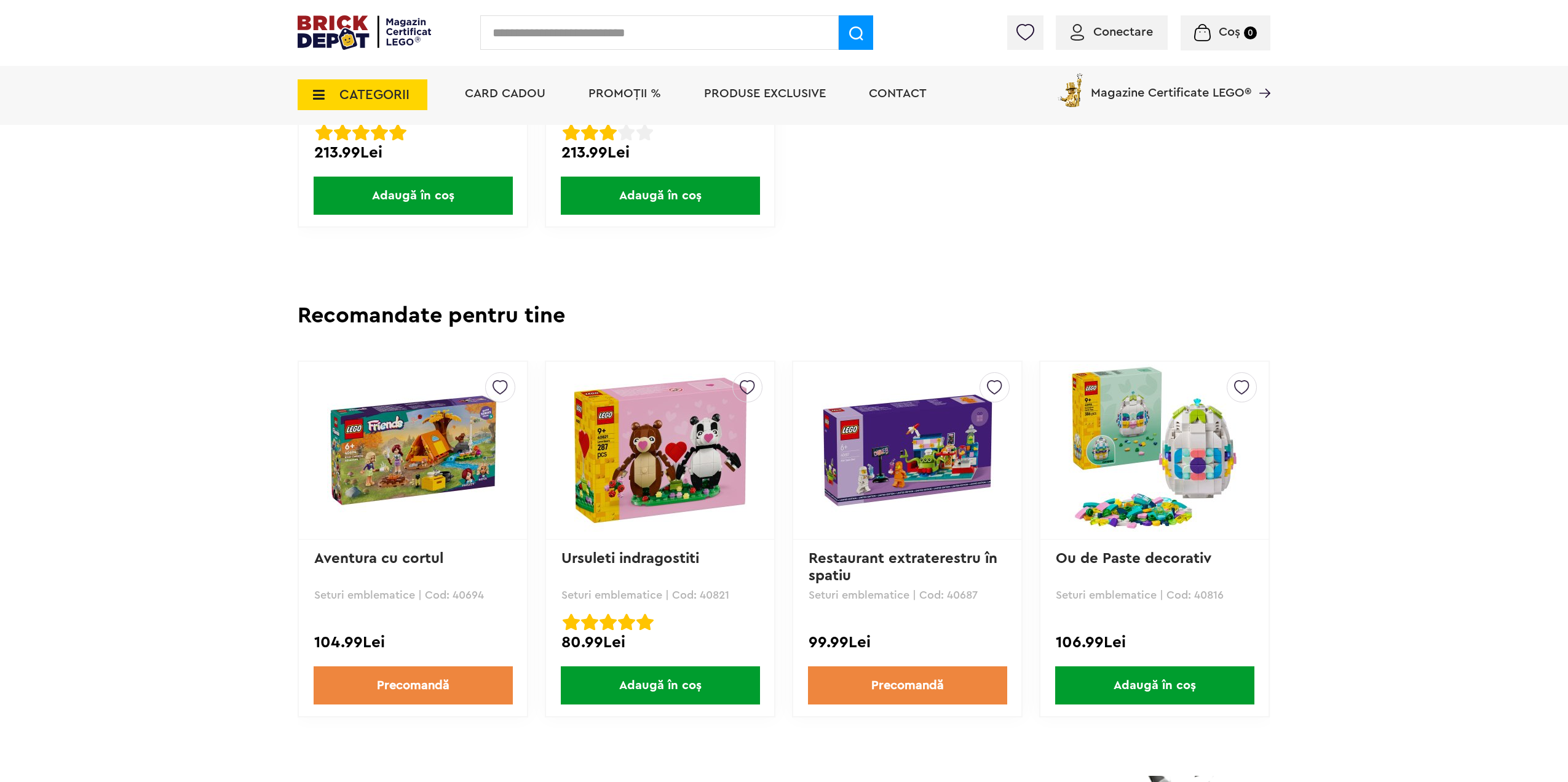
click at [396, 479] on img at bounding box center [413, 450] width 172 height 172
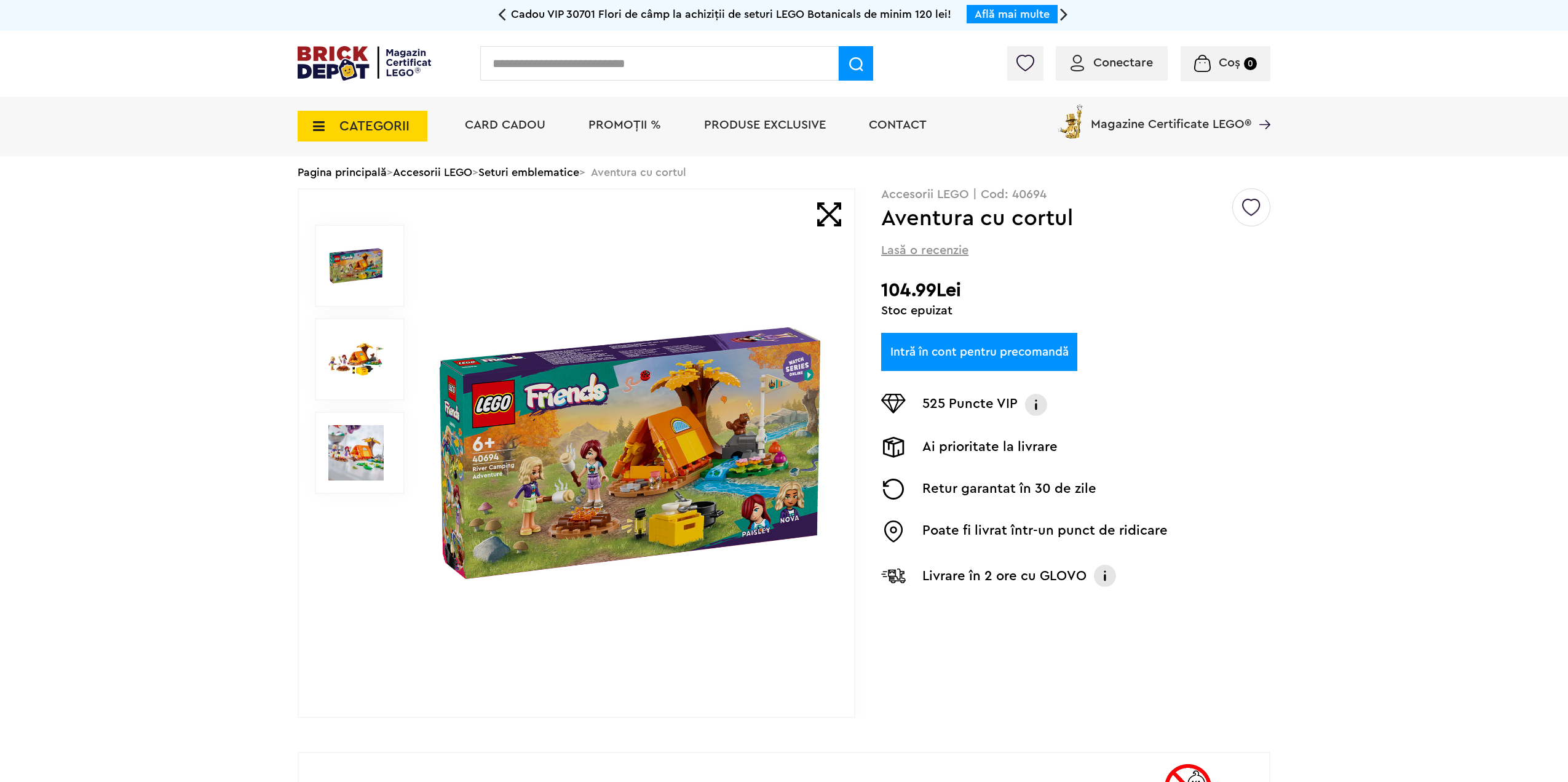
click at [353, 363] on img at bounding box center [355, 358] width 55 height 55
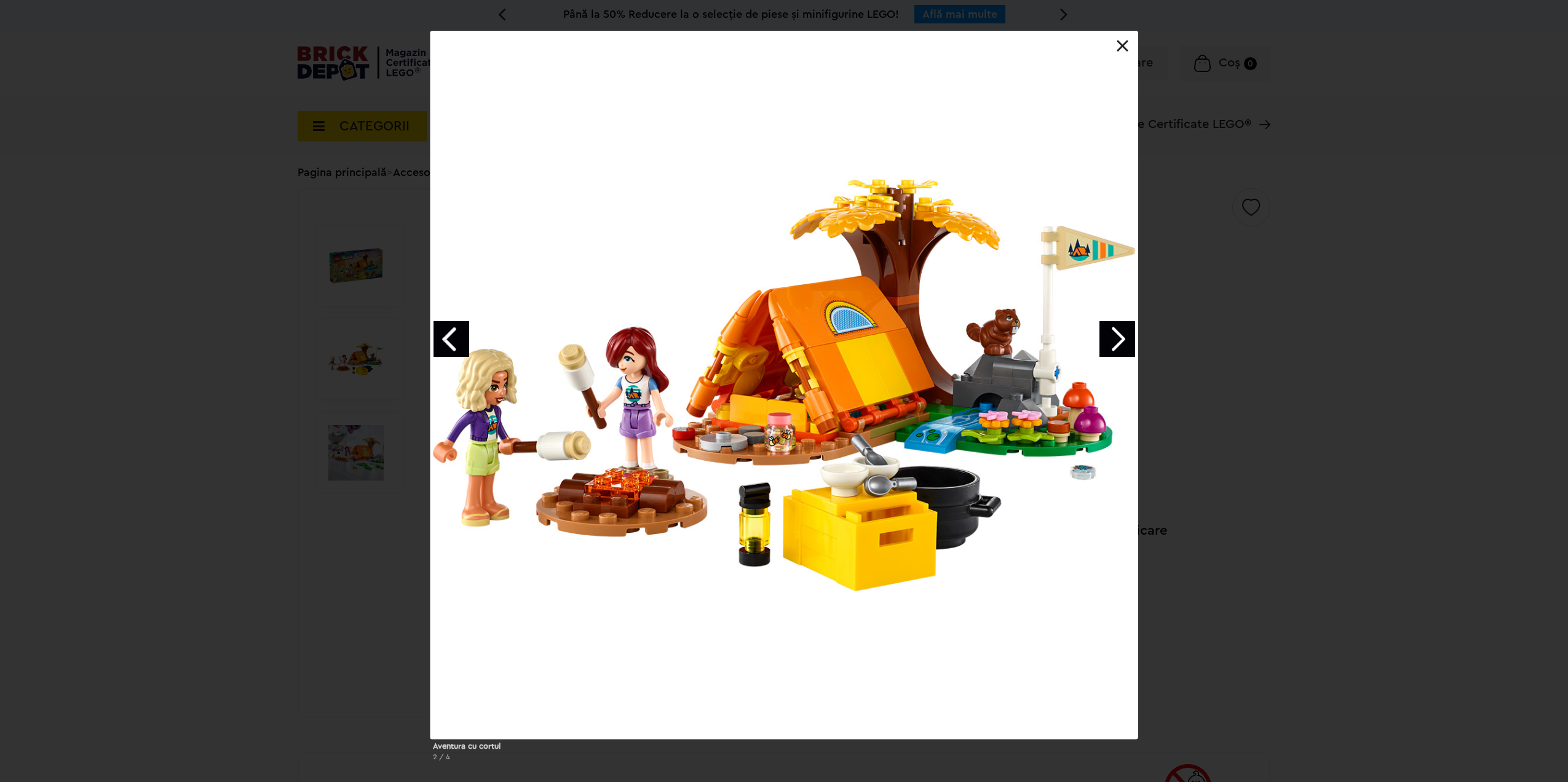
click at [1125, 343] on link "Next image" at bounding box center [1117, 339] width 36 height 36
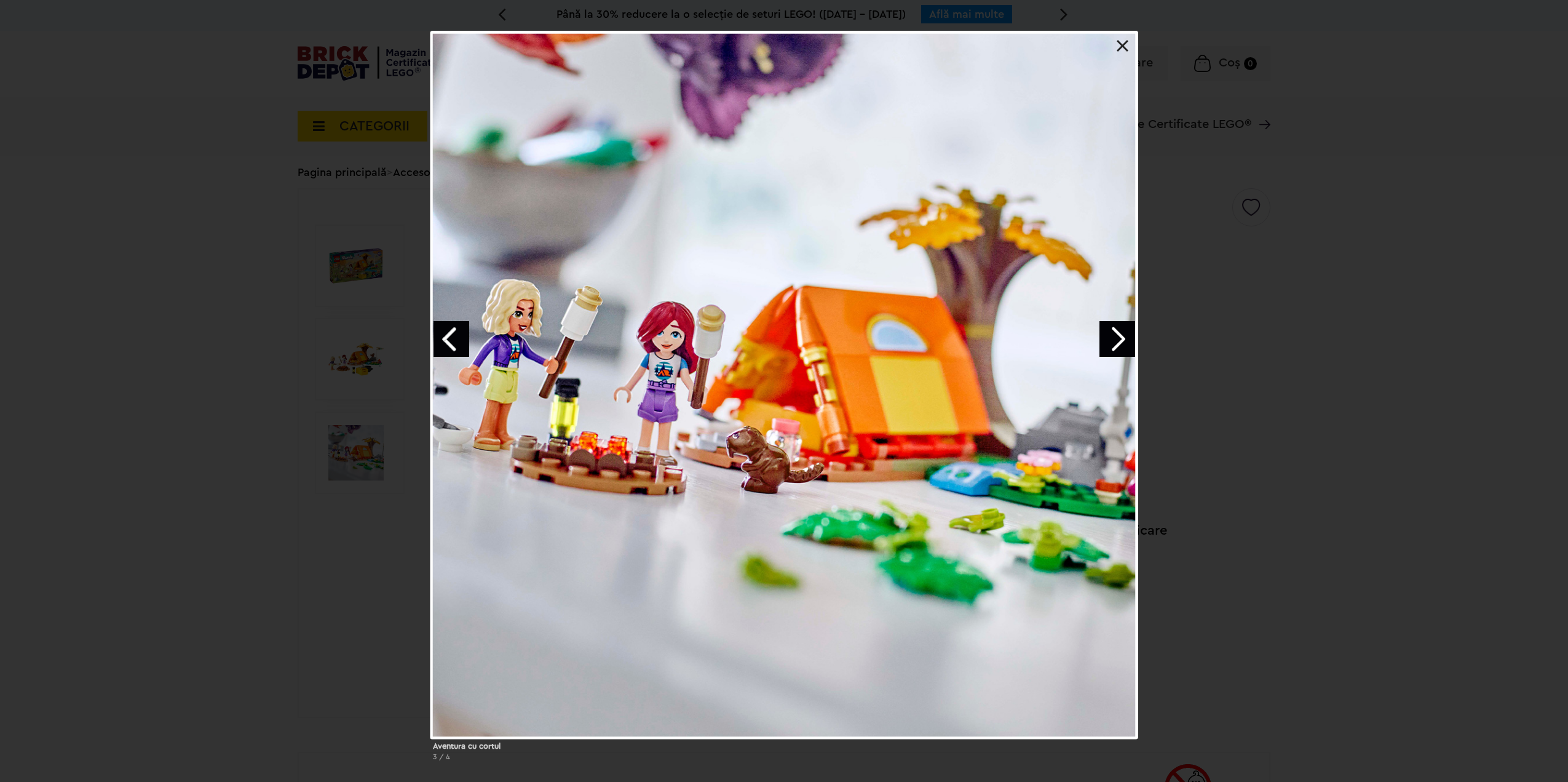
click at [1122, 344] on link "Next image" at bounding box center [1117, 339] width 36 height 36
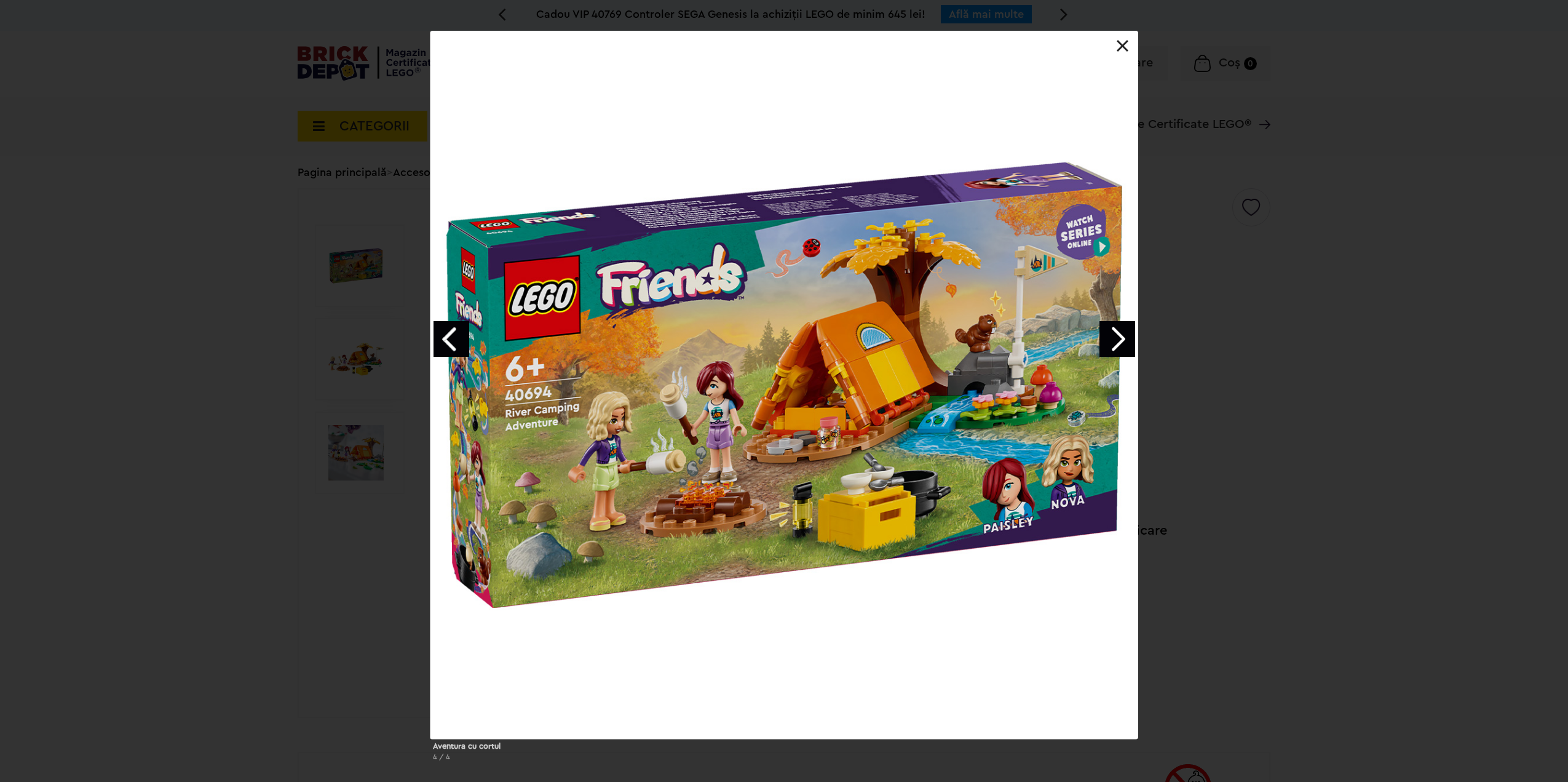
click at [1122, 334] on link "Next image" at bounding box center [1117, 339] width 36 height 36
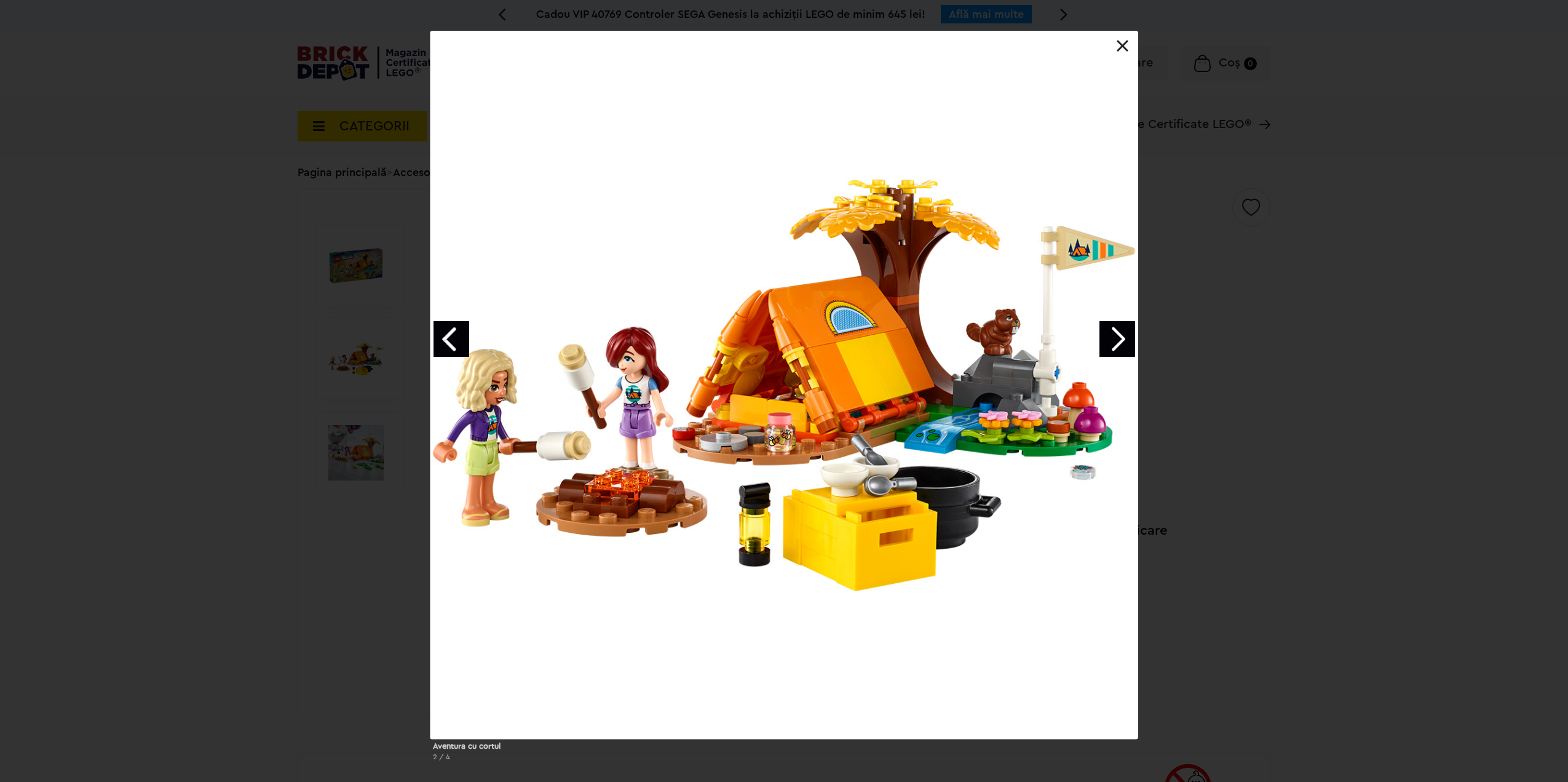
click at [71, 347] on div "Aventura cu cortul 2 / 4" at bounding box center [784, 401] width 1568 height 740
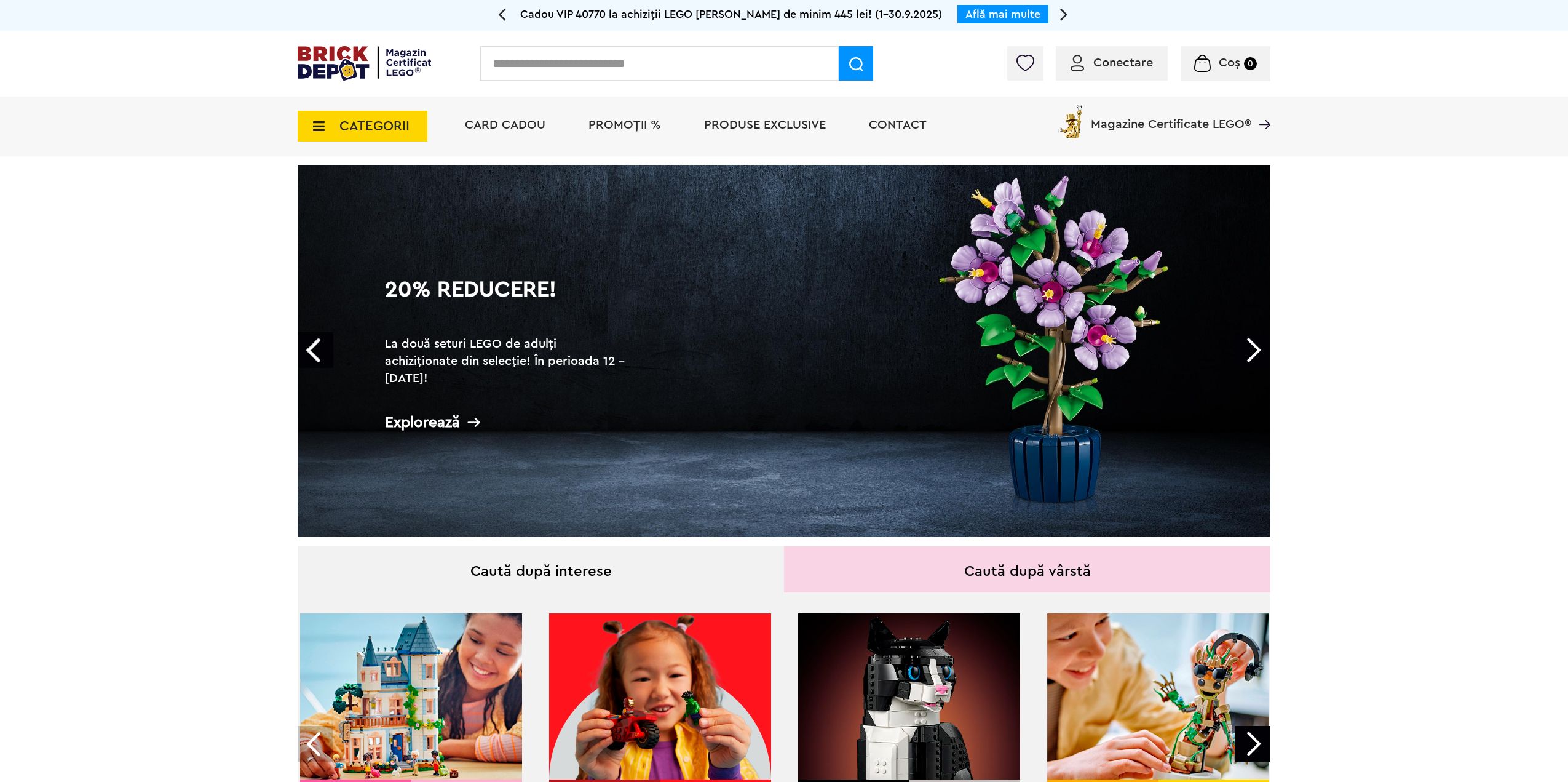
click at [349, 124] on span "CATEGORII" at bounding box center [375, 126] width 70 height 13
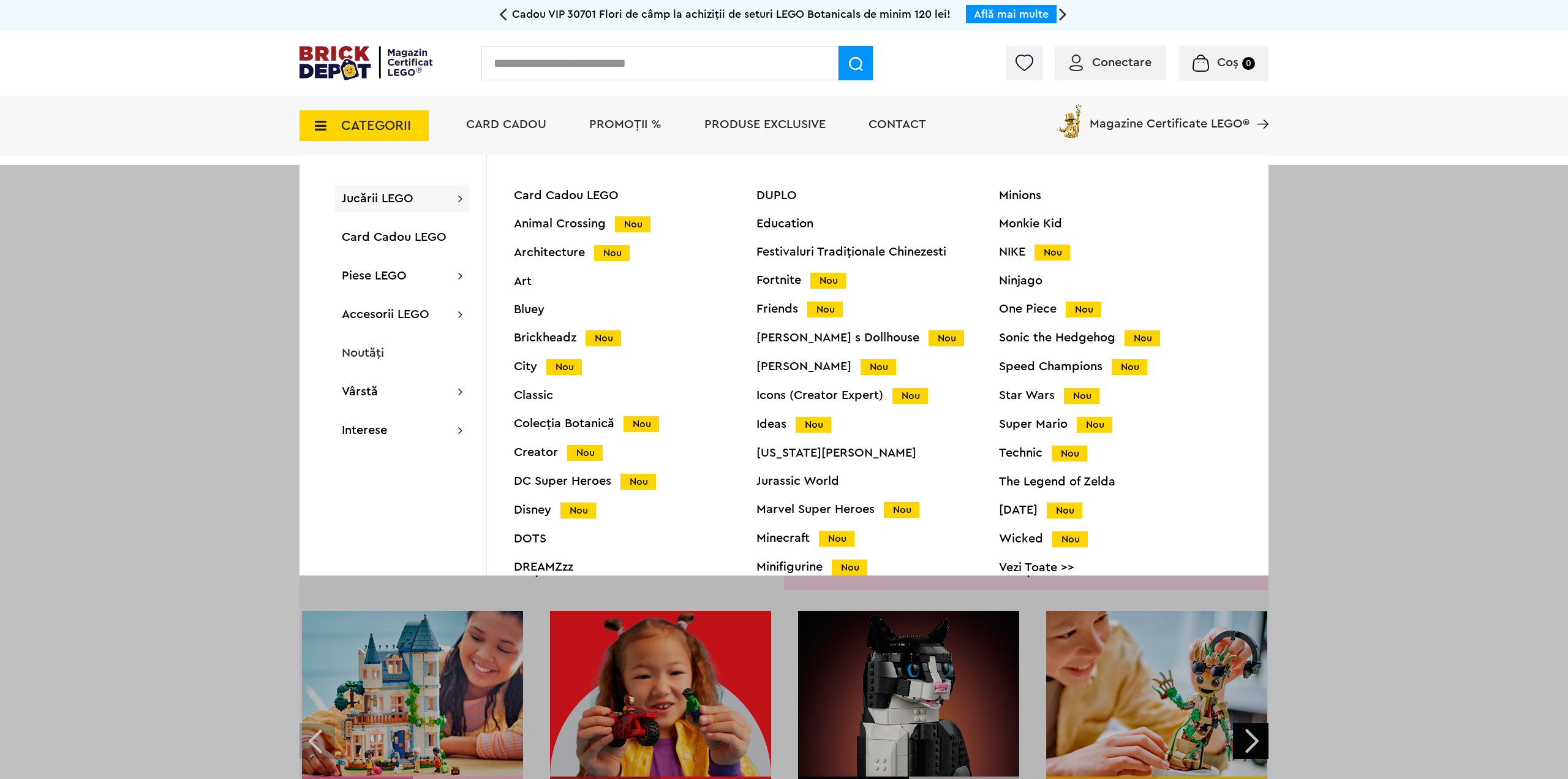
click at [1047, 371] on div "Speed Champions Nou" at bounding box center [1120, 366] width 243 height 13
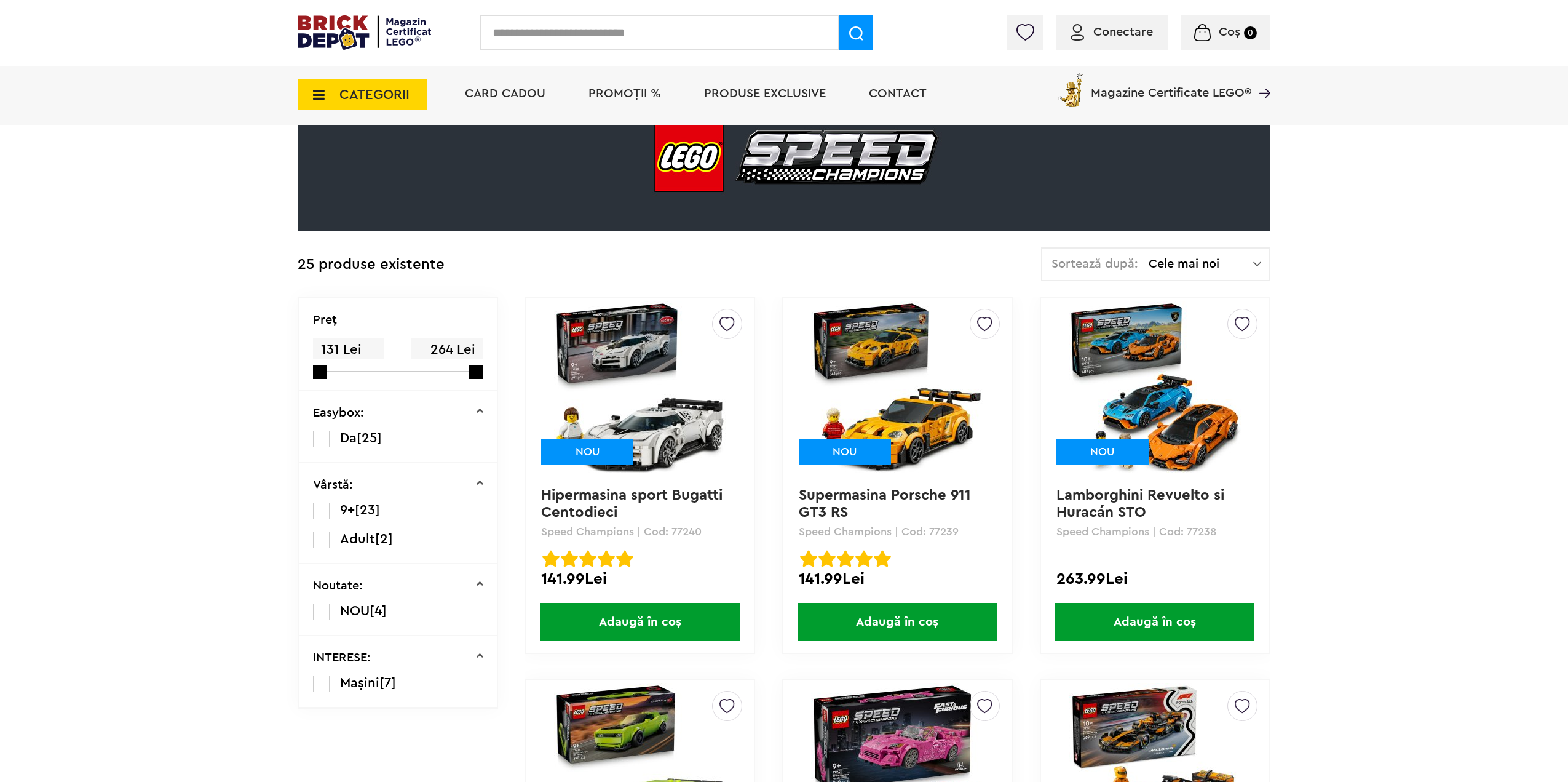
scroll to position [123, 0]
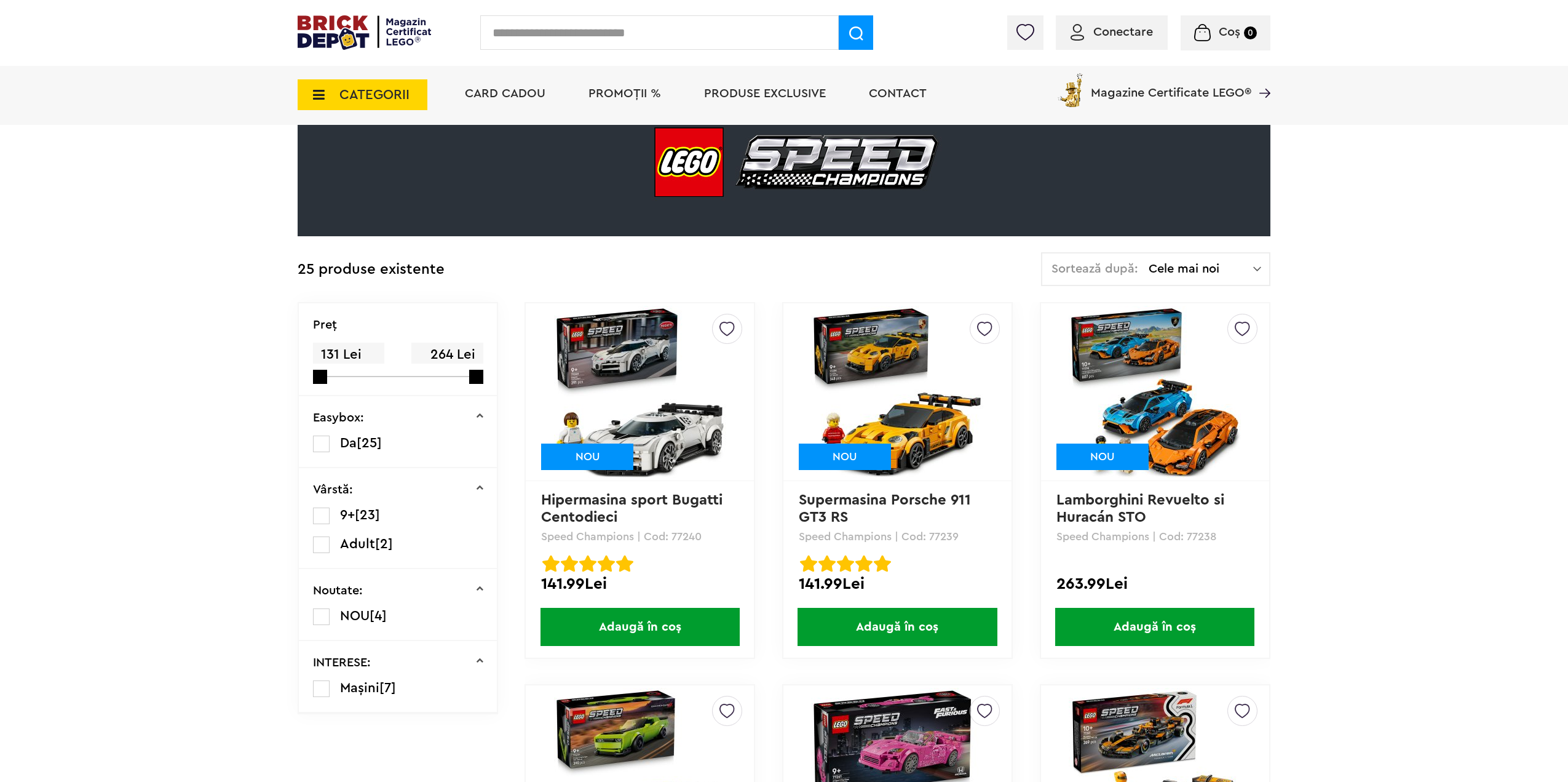
drag, startPoint x: 967, startPoint y: 535, endPoint x: 931, endPoint y: 537, distance: 36.1
click at [931, 537] on p "Speed Champions | Cod: 77239" at bounding box center [897, 536] width 198 height 11
copy p "77239"
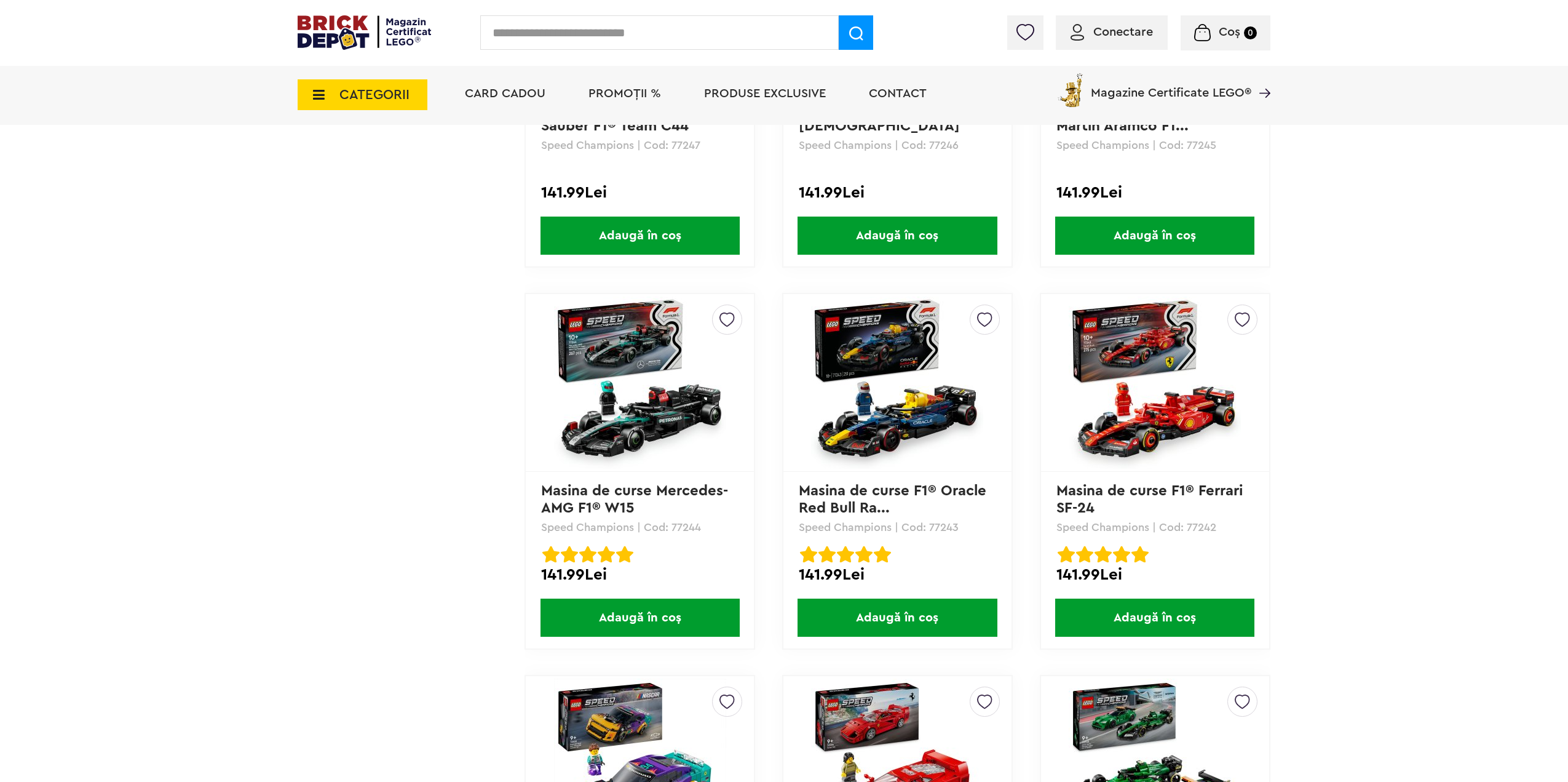
scroll to position [1661, 0]
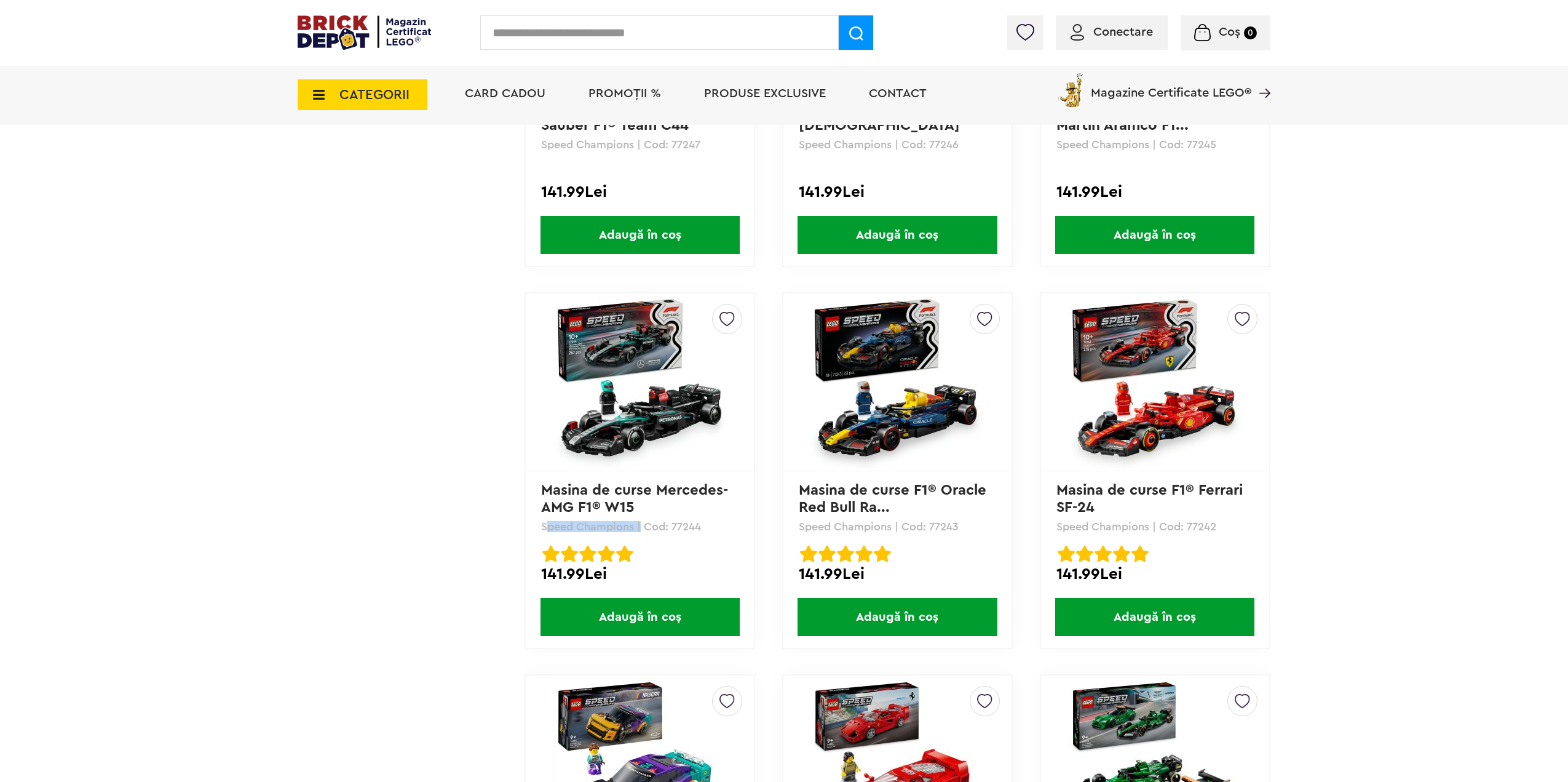
drag, startPoint x: 538, startPoint y: 528, endPoint x: 637, endPoint y: 525, distance: 99.0
click at [637, 525] on div "Creează o listă nouă Masina de curse Mercedes-AMG F1® W15 Speed Champions | Cod…" at bounding box center [639, 471] width 230 height 357
copy p "Speed Champions"
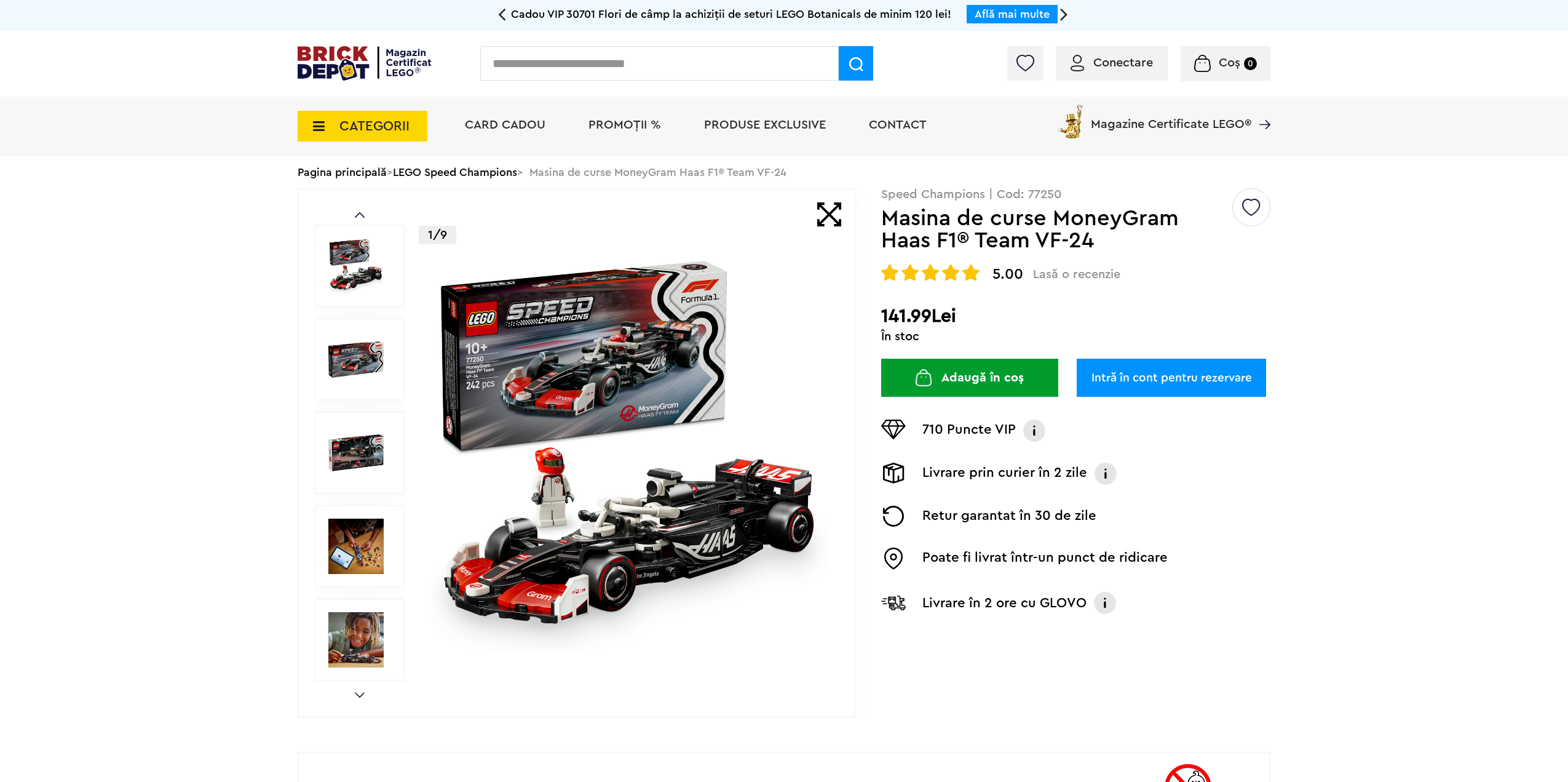
click at [522, 351] on img at bounding box center [630, 452] width 396 height 396
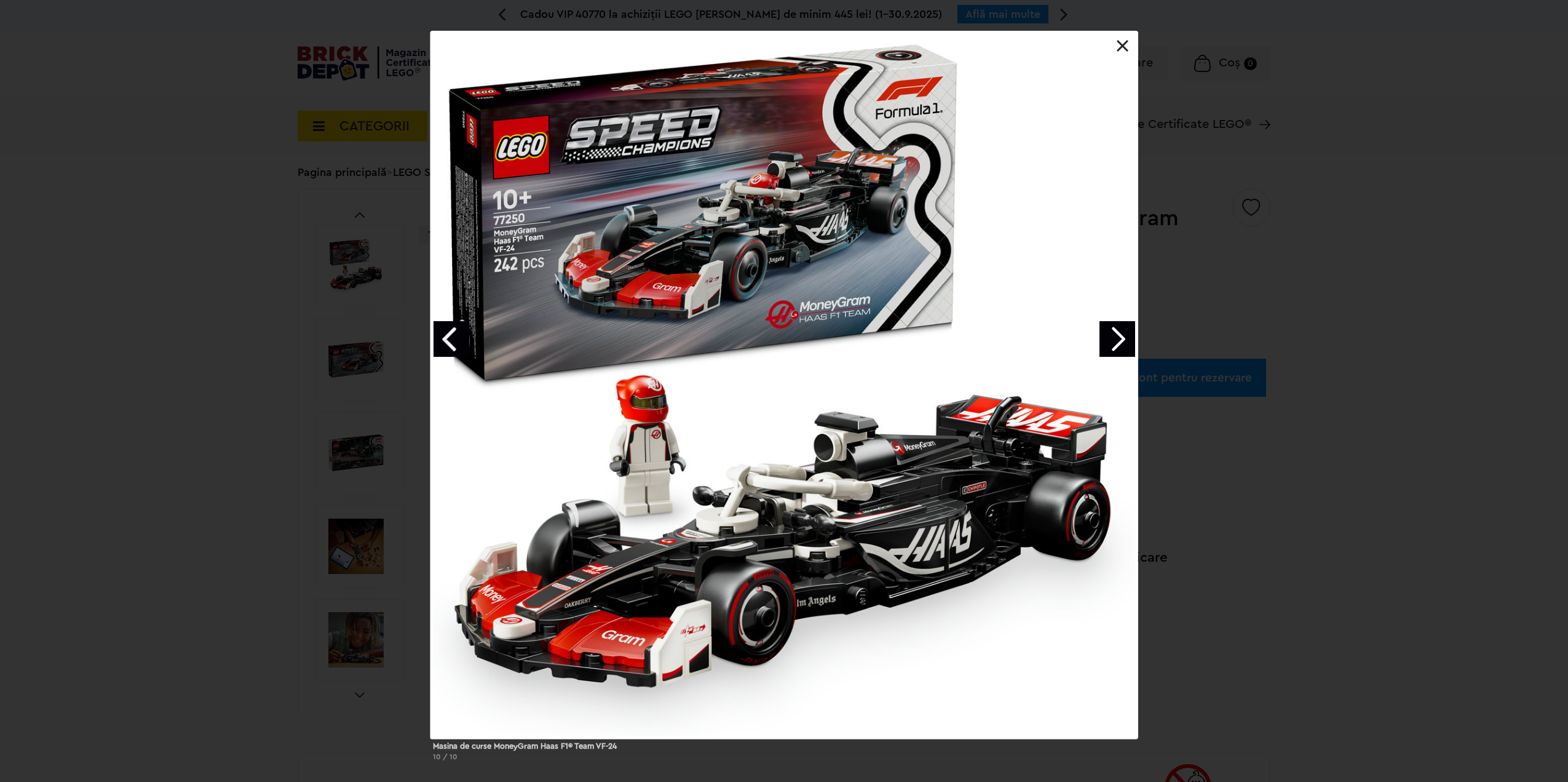
click at [1130, 337] on link "Next image" at bounding box center [1117, 339] width 36 height 36
click at [1128, 337] on link "Next image" at bounding box center [1117, 339] width 36 height 36
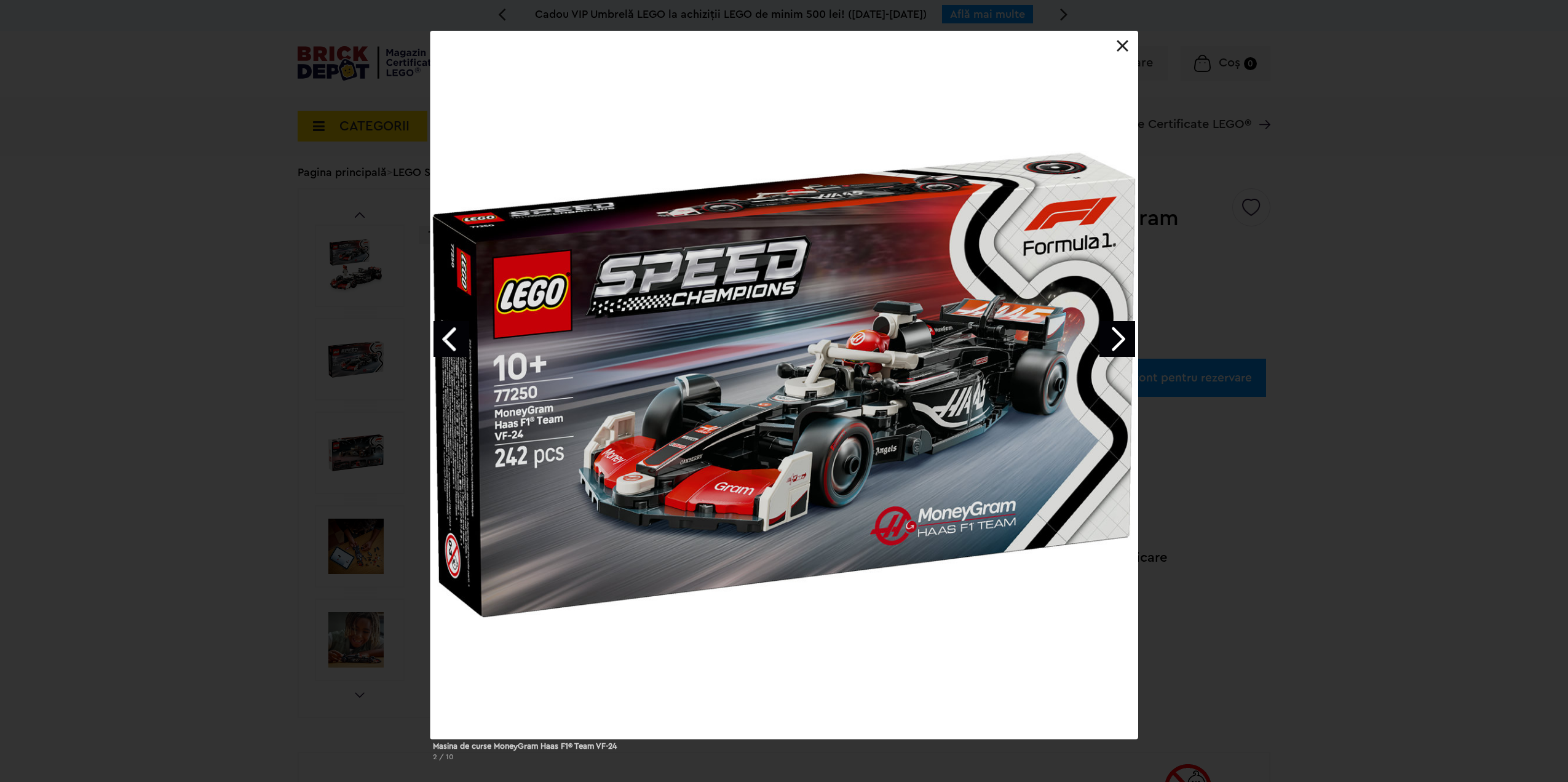
click at [1128, 337] on link "Next image" at bounding box center [1117, 339] width 36 height 36
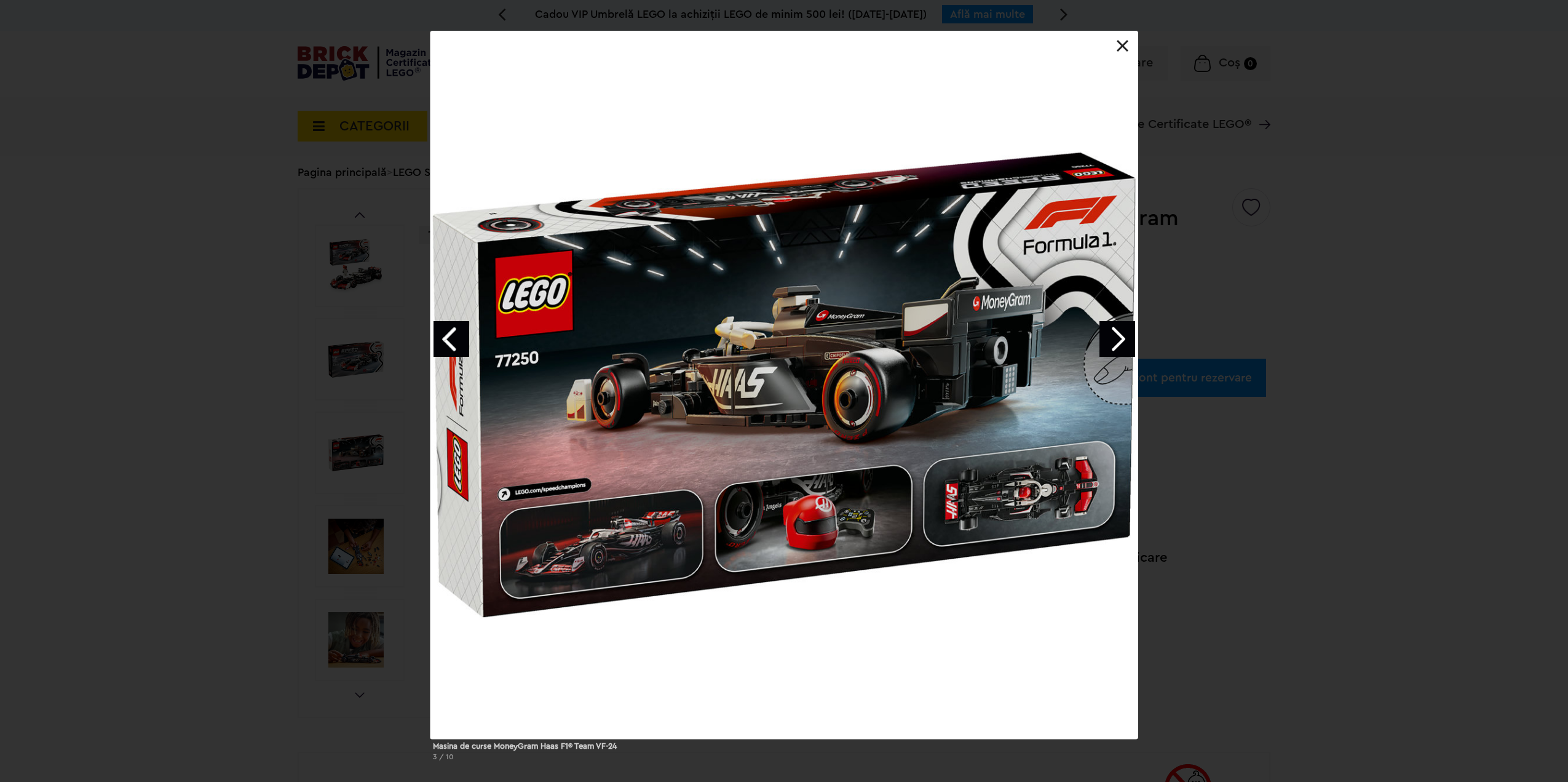
click at [1119, 342] on link "Next image" at bounding box center [1117, 339] width 36 height 36
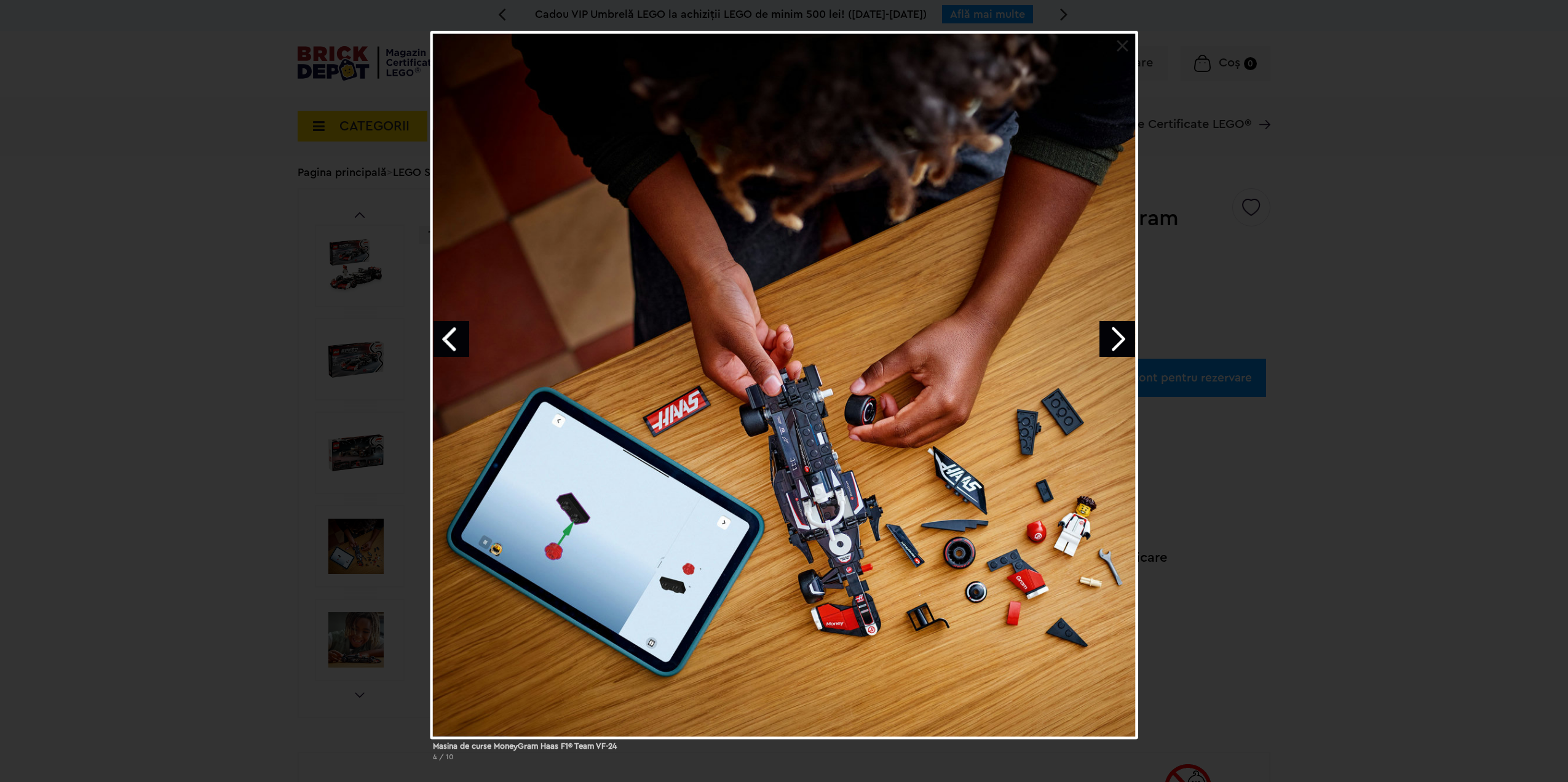
click at [1118, 343] on link "Next image" at bounding box center [1117, 339] width 36 height 36
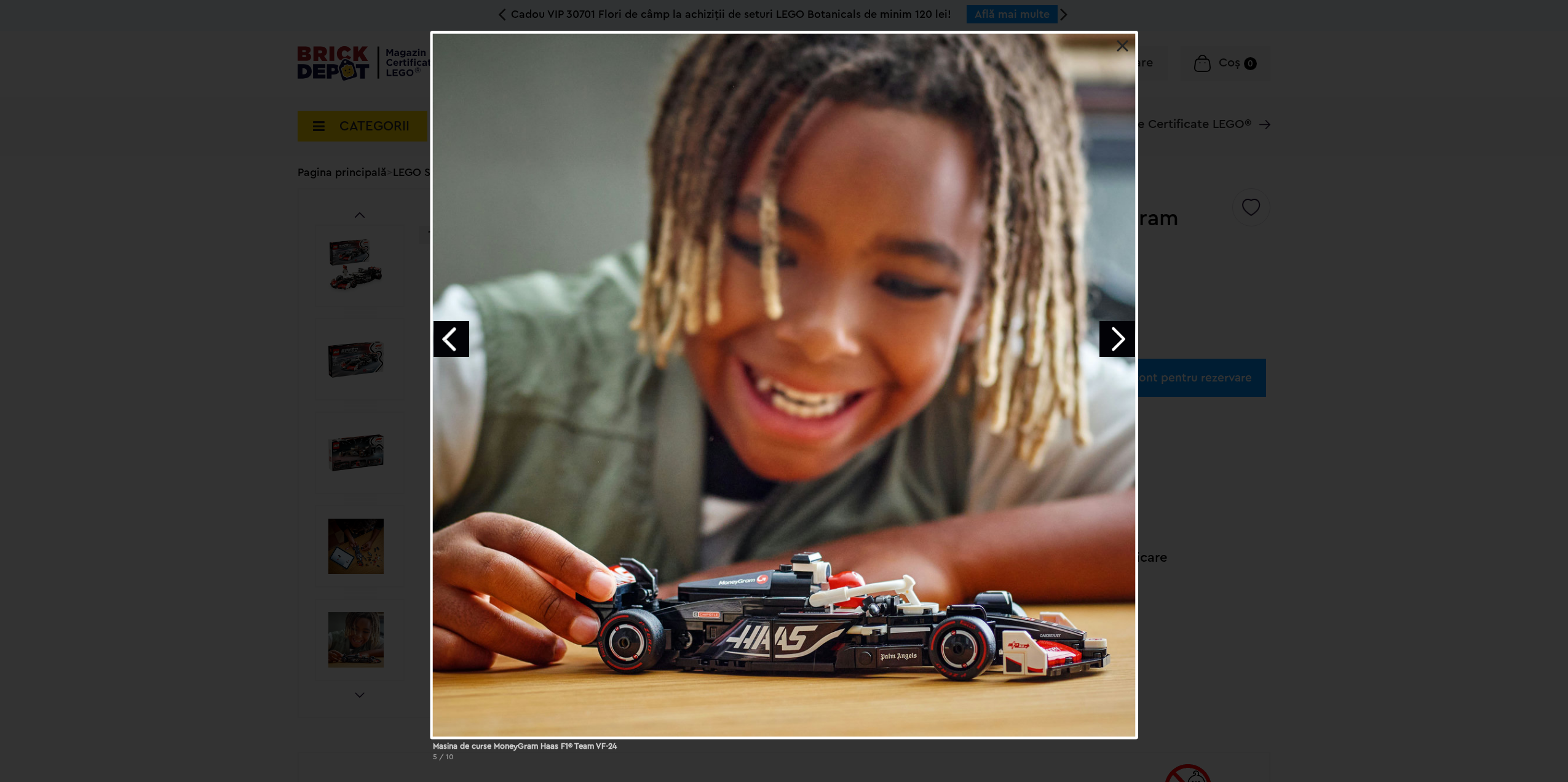
click at [1116, 344] on link "Next image" at bounding box center [1117, 339] width 36 height 36
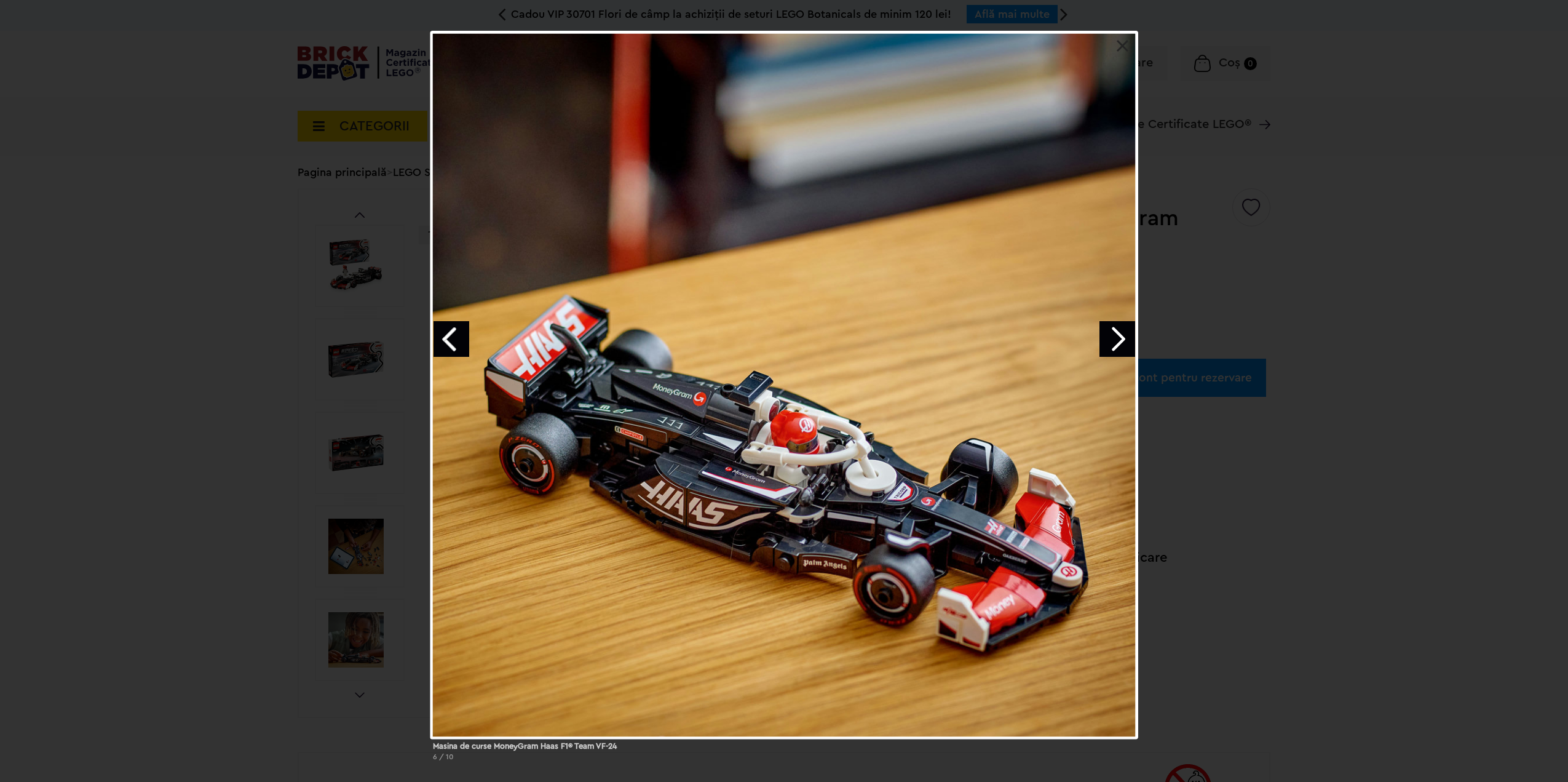
click at [1114, 344] on link "Next image" at bounding box center [1117, 339] width 36 height 36
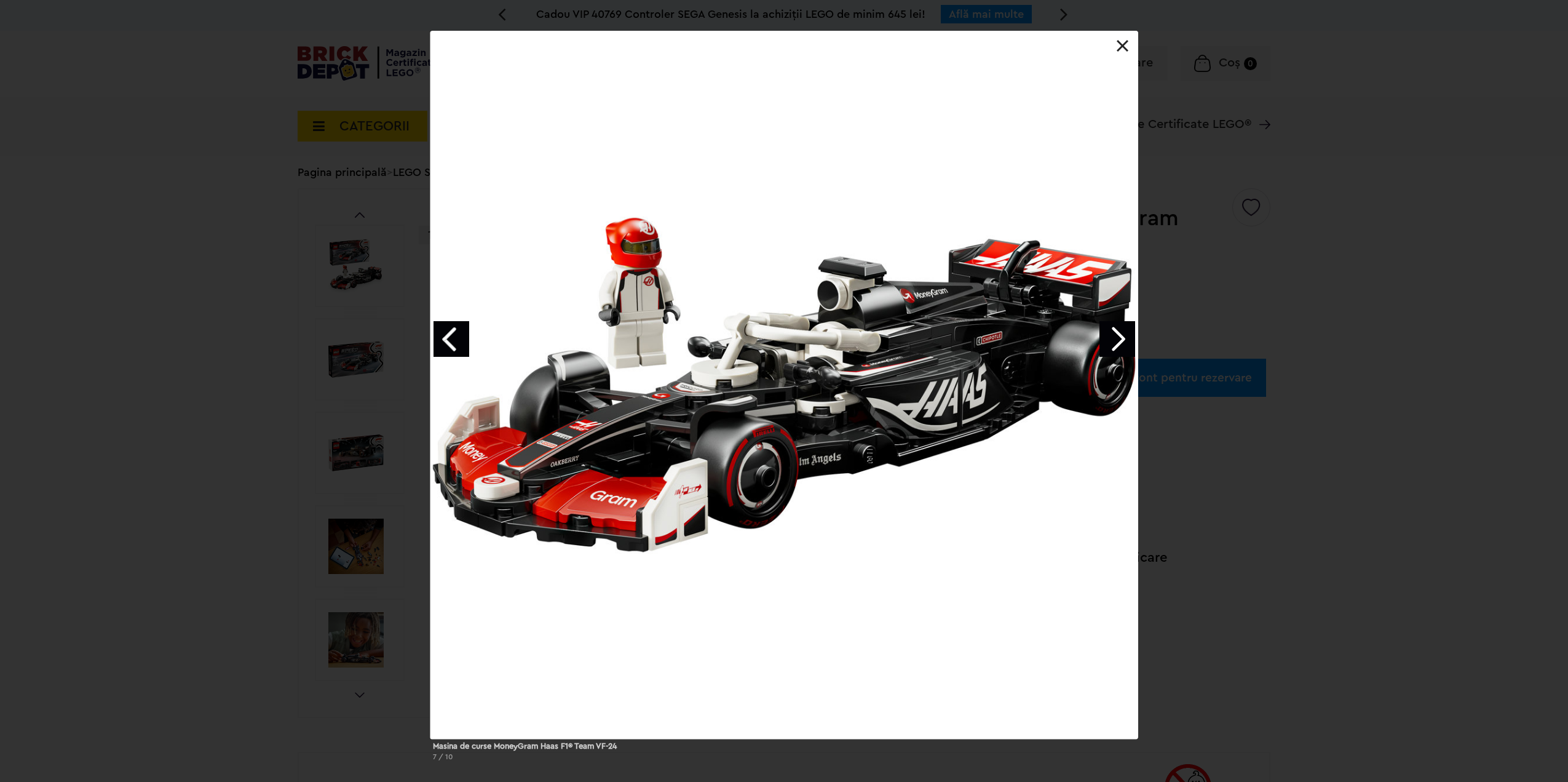
click at [139, 481] on div "Masina de curse MoneyGram Haas F1® Team VF-24 7 / 10" at bounding box center [784, 401] width 1568 height 740
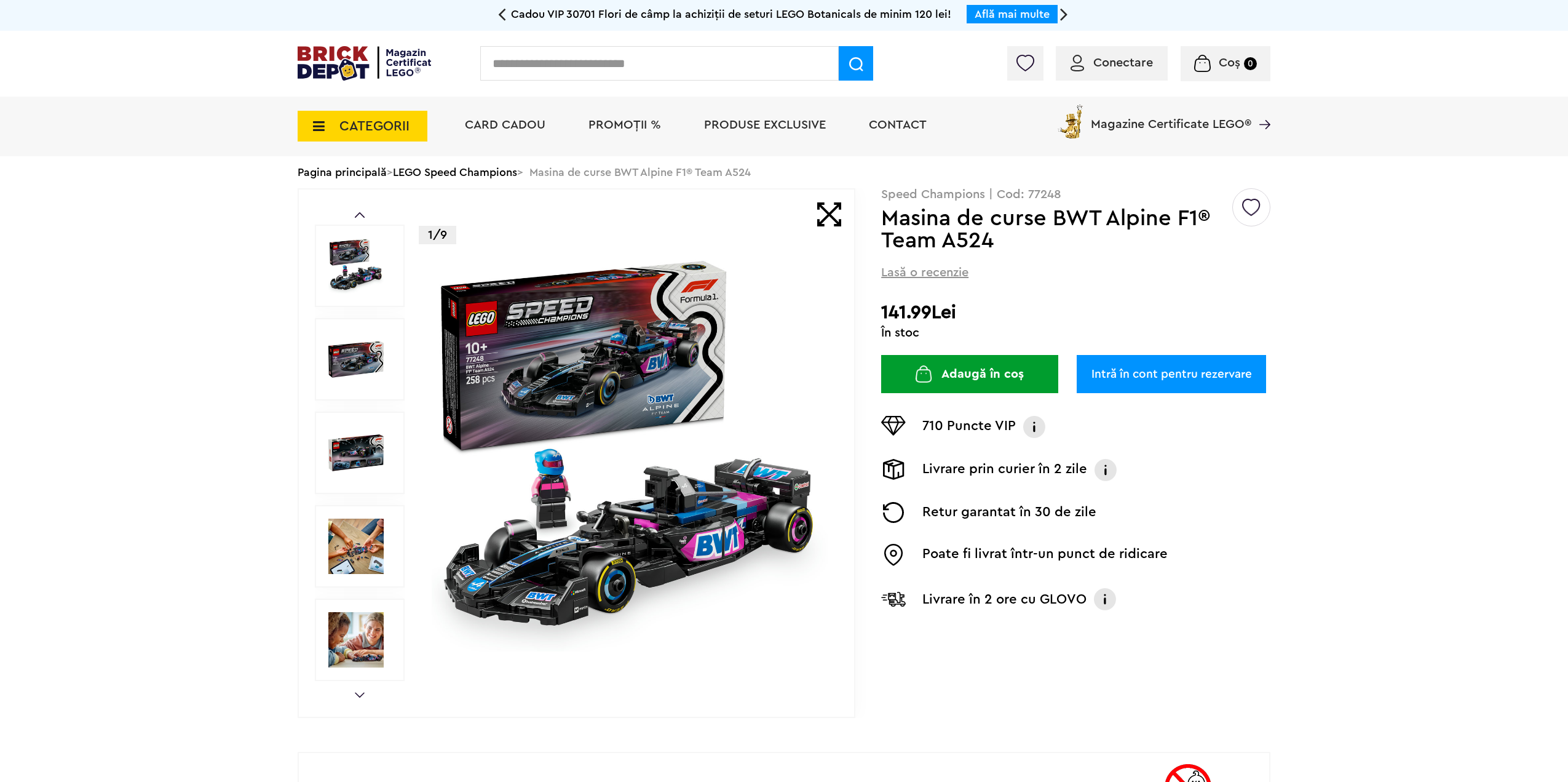
click at [660, 508] on img at bounding box center [630, 452] width 396 height 396
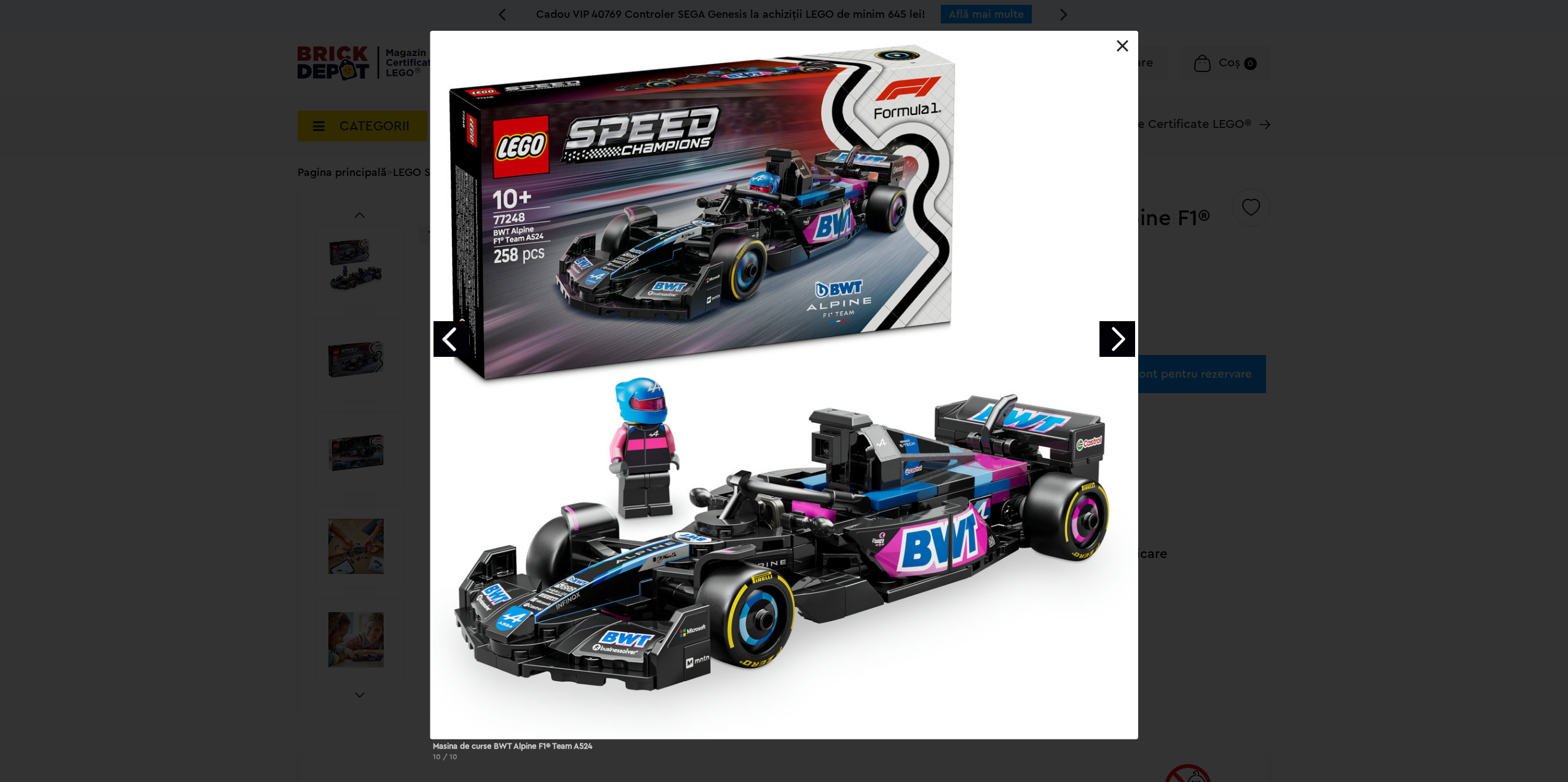
click at [1104, 346] on link "Next image" at bounding box center [1117, 339] width 36 height 36
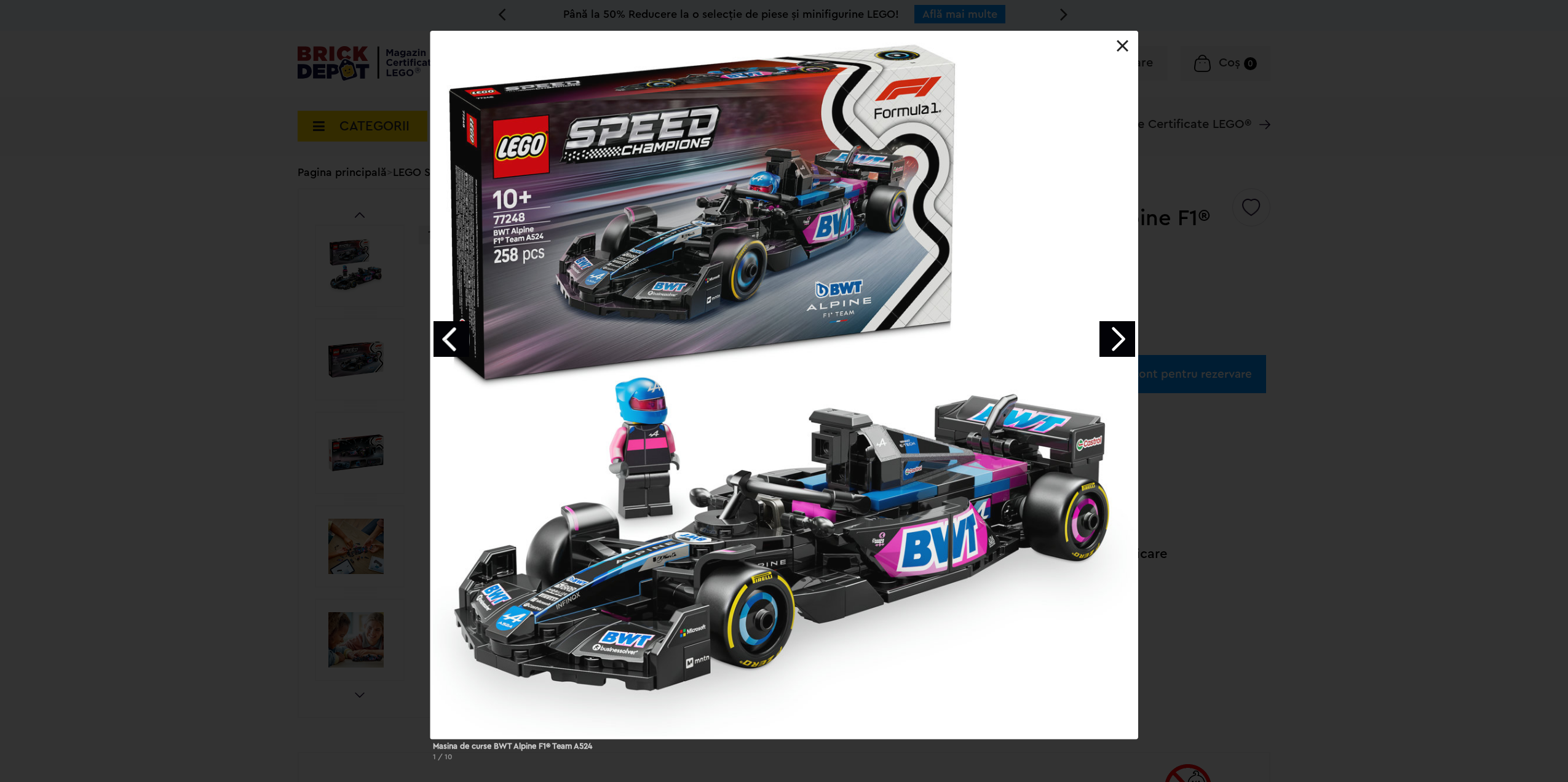
click at [1104, 346] on link "Next image" at bounding box center [1117, 339] width 36 height 36
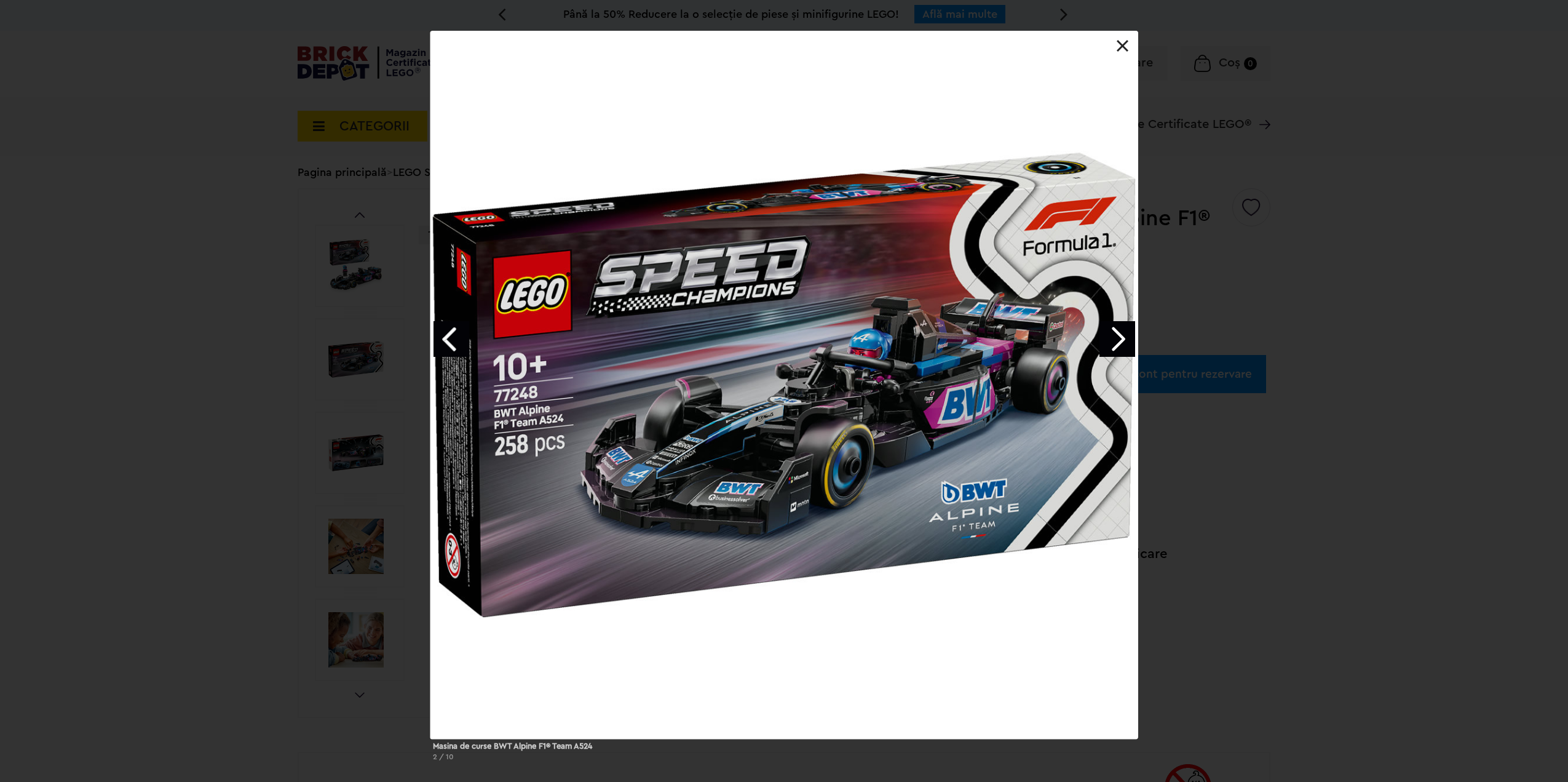
click at [1104, 346] on link "Next image" at bounding box center [1117, 339] width 36 height 36
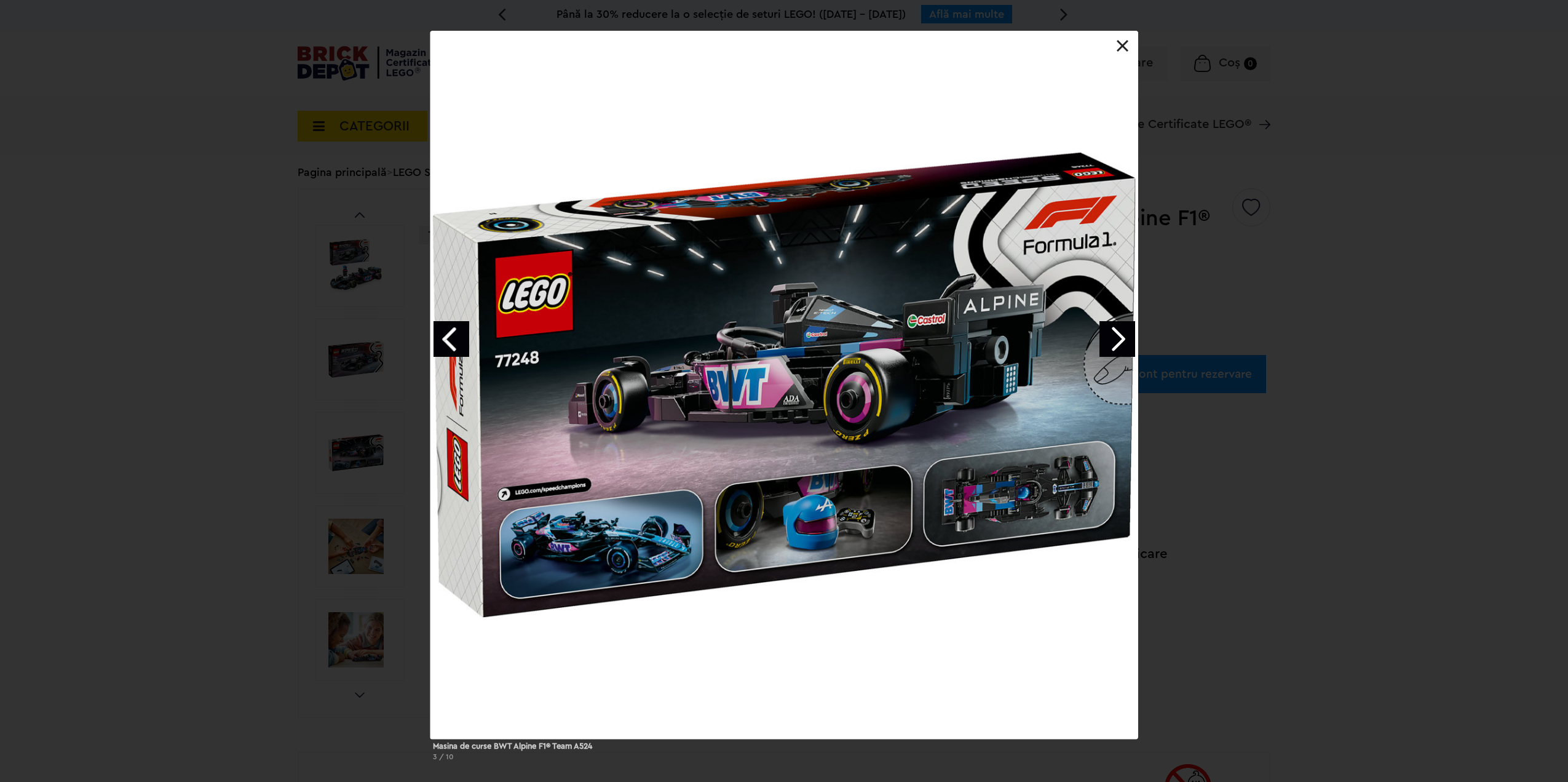
click at [1102, 346] on link "Next image" at bounding box center [1117, 339] width 36 height 36
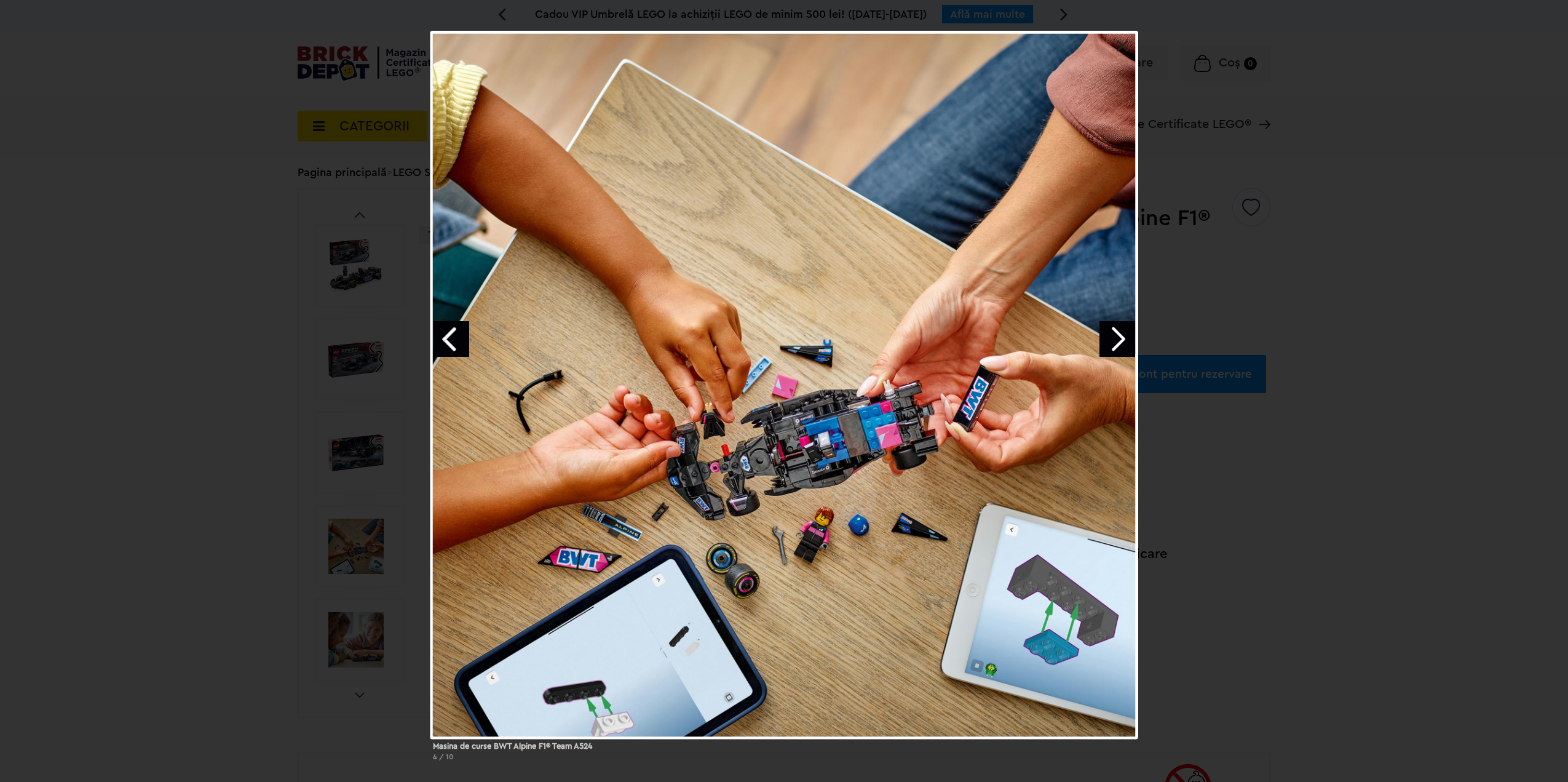
click at [1119, 340] on link "Next image" at bounding box center [1117, 339] width 36 height 36
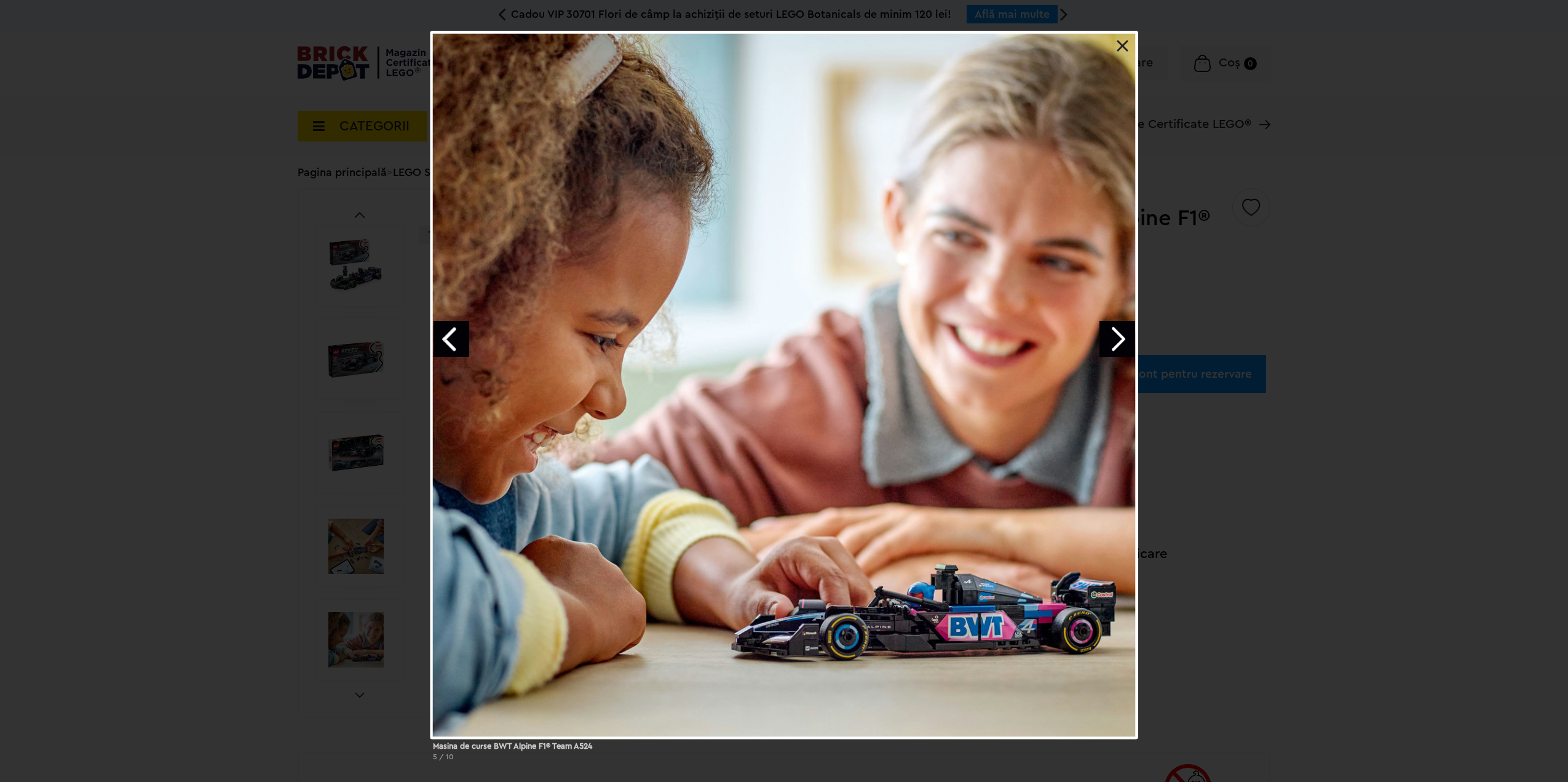
click at [1119, 340] on link "Next image" at bounding box center [1117, 339] width 36 height 36
